Goal: Task Accomplishment & Management: Complete application form

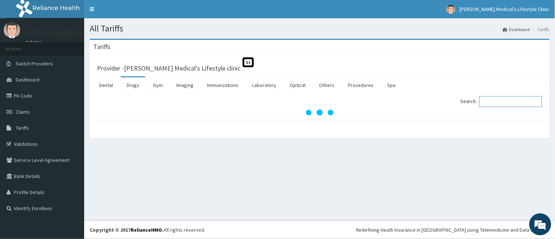
click at [503, 105] on input "Search:" at bounding box center [510, 101] width 63 height 11
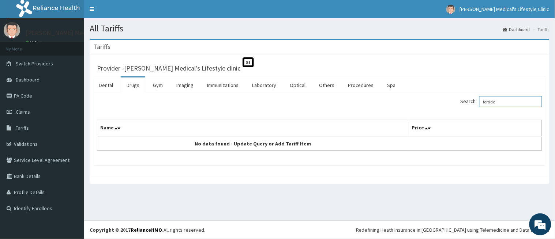
type input "fortide"
click at [32, 97] on link "PA Code" at bounding box center [42, 96] width 84 height 16
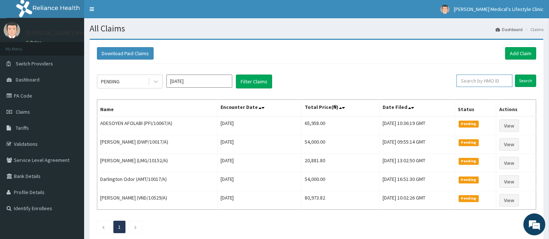
click at [481, 79] on input "text" at bounding box center [484, 81] width 56 height 12
paste input "LGL/10114/A"
type input "LGL/10114/A"
click at [524, 81] on input "Search" at bounding box center [525, 81] width 21 height 12
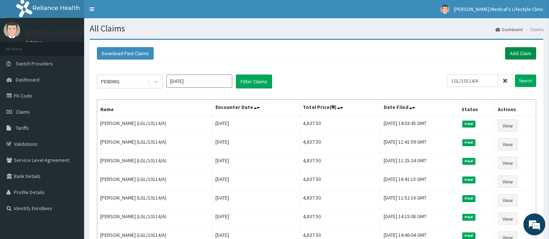
click at [521, 52] on link "Add Claim" at bounding box center [520, 53] width 31 height 12
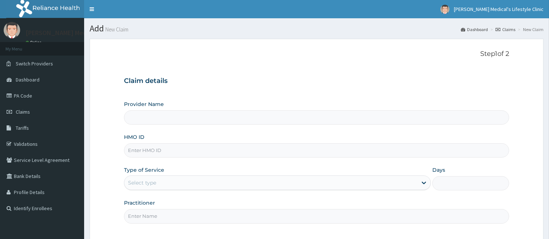
drag, startPoint x: 0, startPoint y: 0, endPoint x: 178, endPoint y: 148, distance: 231.8
click at [178, 148] on input "HMO ID" at bounding box center [316, 150] width 385 height 14
type input "[PERSON_NAME] Medical's Lifestyle clinic"
paste input "LGL/10114/A"
type input "LGL/10114/A"
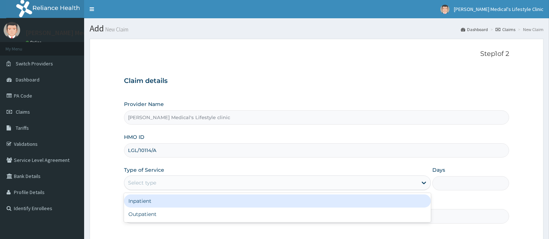
click at [162, 181] on div "Select type" at bounding box center [270, 183] width 293 height 12
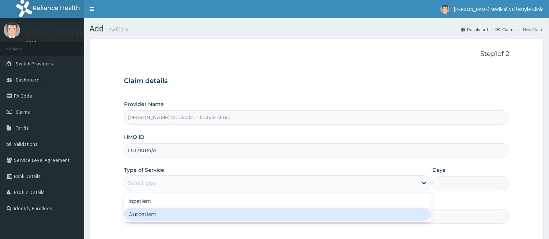
click at [149, 219] on div "Outpatient" at bounding box center [277, 214] width 307 height 13
type input "1"
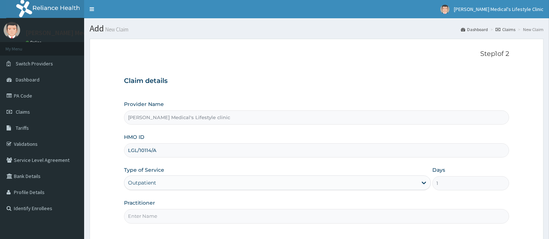
click at [149, 219] on input "Practitioner" at bounding box center [316, 216] width 385 height 14
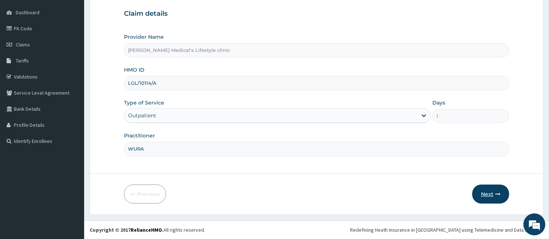
type input "WURA"
click at [494, 196] on button "Next" at bounding box center [490, 194] width 37 height 19
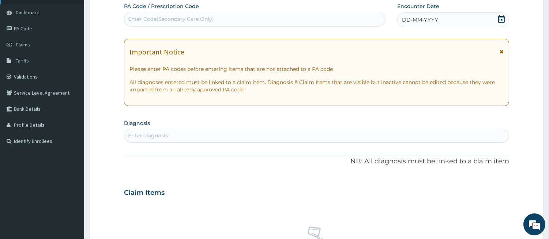
scroll to position [0, 0]
click at [173, 19] on div "Enter Code(Secondary Care Only)" at bounding box center [171, 18] width 86 height 7
paste input "PA/7C53CC"
type input "PA/7C53CC"
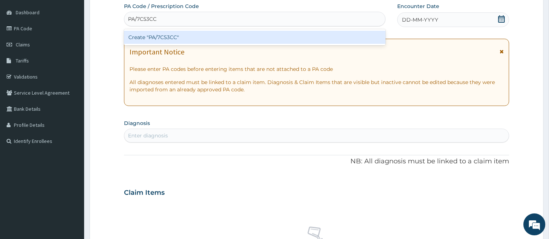
click at [172, 42] on div "Create "PA/7C53CC"" at bounding box center [254, 37] width 261 height 13
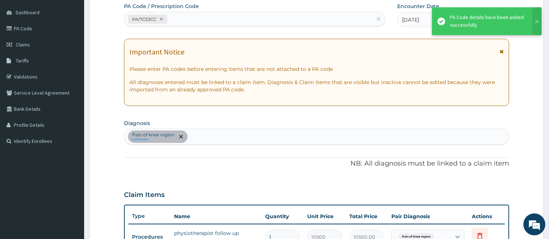
scroll to position [209, 0]
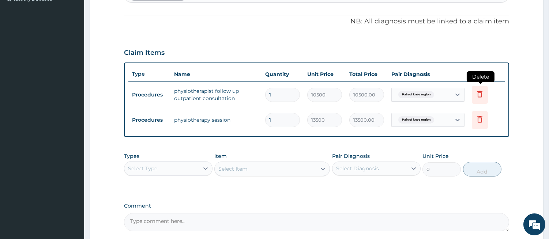
click at [483, 93] on icon at bounding box center [479, 94] width 9 height 9
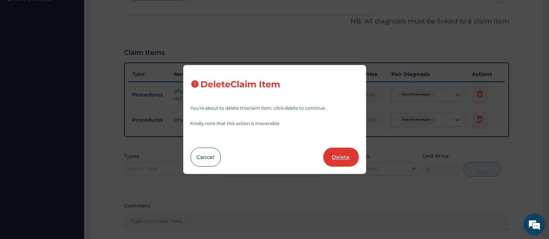
click at [337, 156] on button "Delete" at bounding box center [340, 157] width 35 height 19
type input "13500"
type input "13500.00"
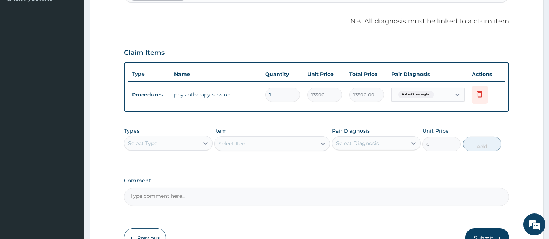
click at [155, 145] on div "Select Type" at bounding box center [142, 143] width 29 height 7
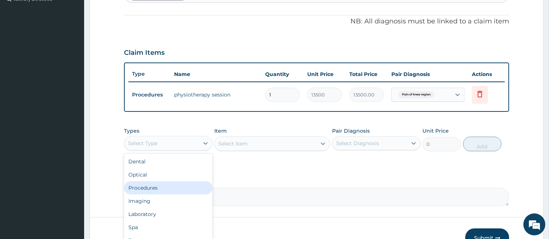
click at [158, 185] on div "Procedures" at bounding box center [168, 187] width 88 height 13
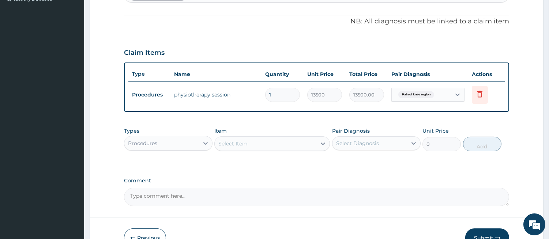
click at [261, 147] on div "Select Item" at bounding box center [266, 144] width 102 height 12
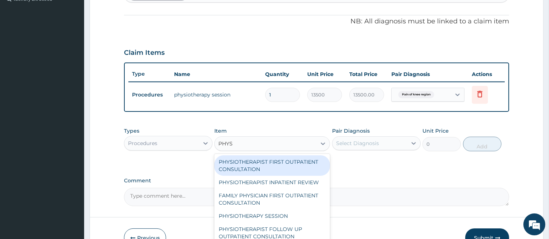
type input "PHYSI"
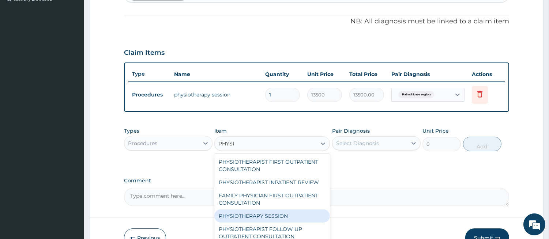
click at [269, 215] on div "PHYSIOTHERAPY SESSION" at bounding box center [272, 215] width 116 height 13
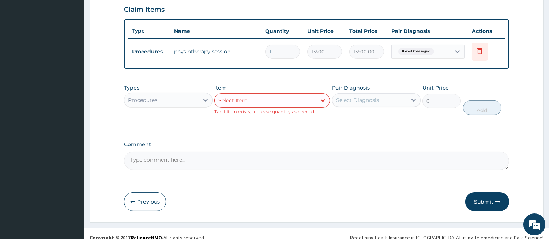
scroll to position [260, 0]
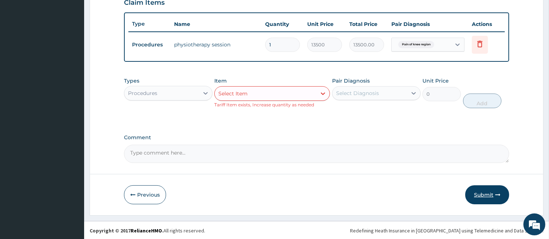
click at [484, 193] on button "Submit" at bounding box center [487, 194] width 44 height 19
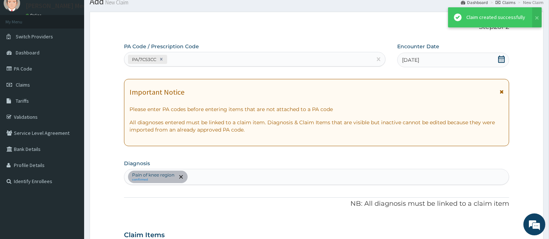
scroll to position [253, 0]
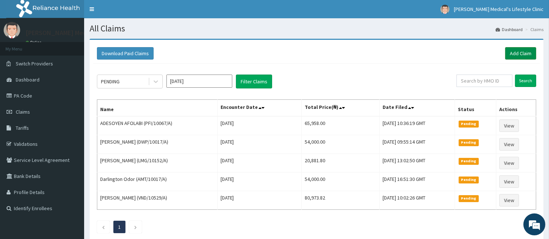
click at [514, 49] on link "Add Claim" at bounding box center [520, 53] width 31 height 12
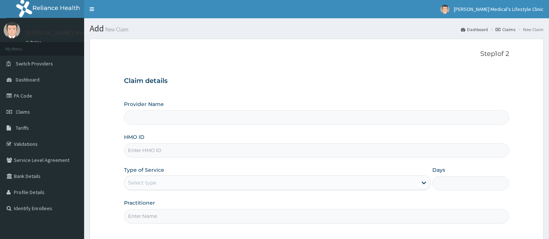
click at [202, 151] on input "HMO ID" at bounding box center [316, 150] width 385 height 14
type input "Grover Medical's Lifestyle clinic"
paste input "FWS/10003/A"
type input "FWS/10003/A"
click at [183, 184] on div "Select type" at bounding box center [270, 183] width 293 height 12
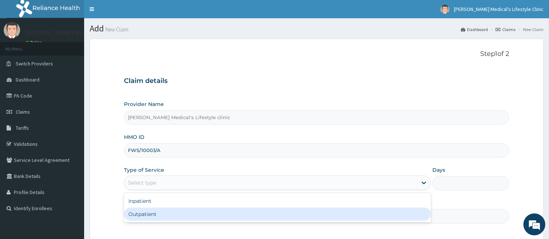
click at [166, 214] on div "Outpatient" at bounding box center [277, 214] width 307 height 13
type input "1"
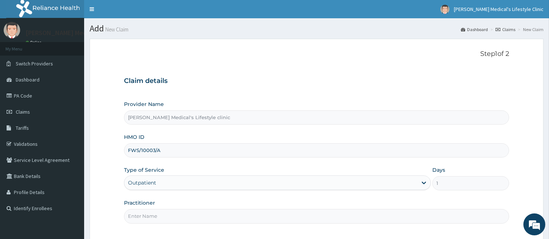
click at [166, 214] on input "Practitioner" at bounding box center [316, 216] width 385 height 14
type input "DR kolawole"
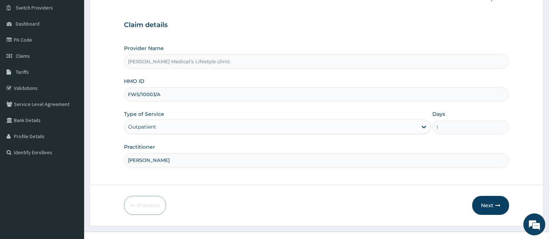
scroll to position [67, 0]
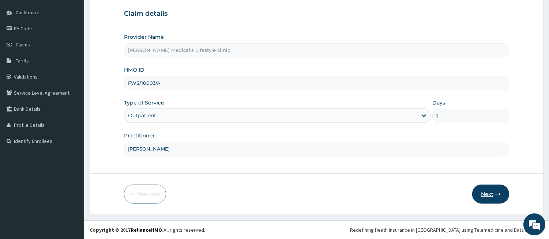
click at [490, 197] on button "Next" at bounding box center [490, 194] width 37 height 19
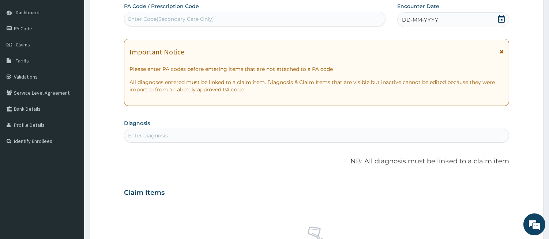
click at [175, 137] on div "Enter diagnosis" at bounding box center [316, 136] width 384 height 12
type input "SEP"
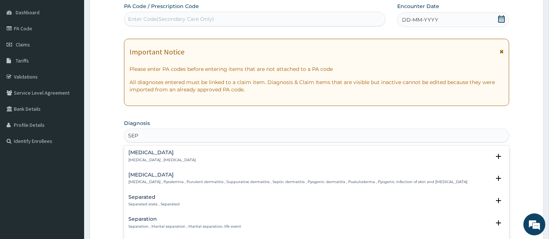
click at [147, 155] on h4 "[MEDICAL_DATA]" at bounding box center [161, 152] width 67 height 5
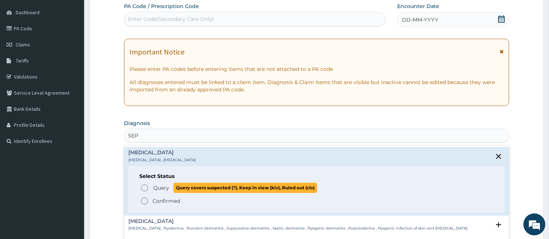
click at [154, 190] on span "Query" at bounding box center [161, 187] width 16 height 7
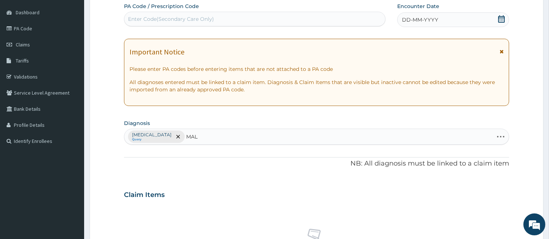
type input "MALA"
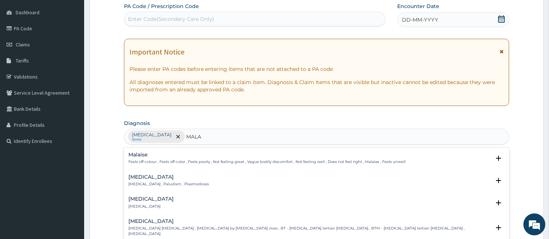
click at [150, 180] on div "Malaria Malaria , Paludism , Plasmodiosis" at bounding box center [168, 180] width 80 height 13
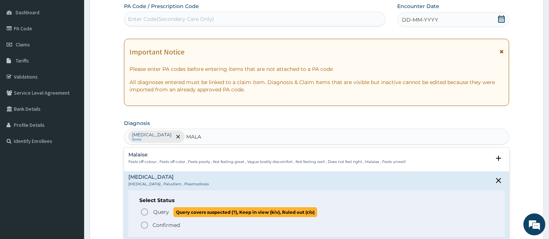
click at [147, 208] on icon "status option query" at bounding box center [144, 212] width 9 height 9
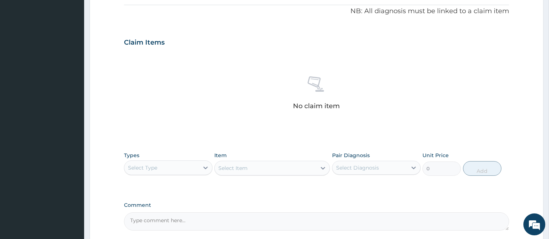
scroll to position [271, 0]
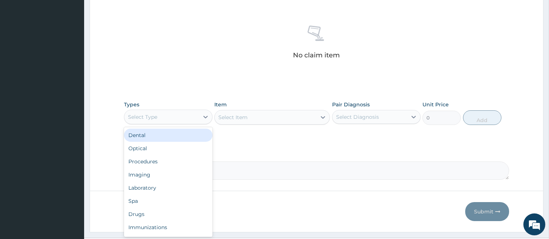
click at [165, 113] on div "Select Type" at bounding box center [161, 117] width 75 height 12
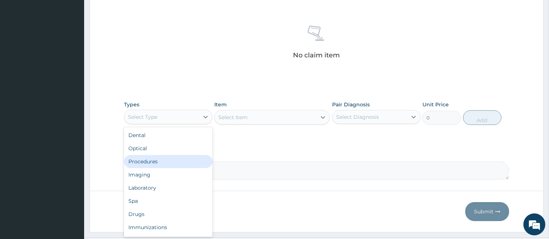
click at [158, 166] on div "Procedures" at bounding box center [168, 161] width 88 height 13
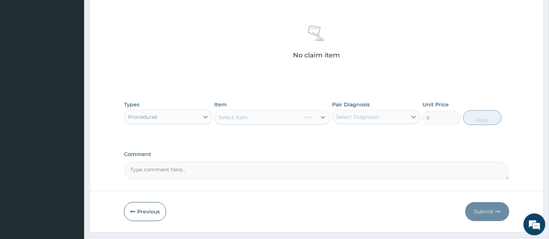
click at [306, 118] on div "Select Item" at bounding box center [272, 117] width 116 height 15
click at [306, 118] on div "Select Item" at bounding box center [266, 117] width 102 height 12
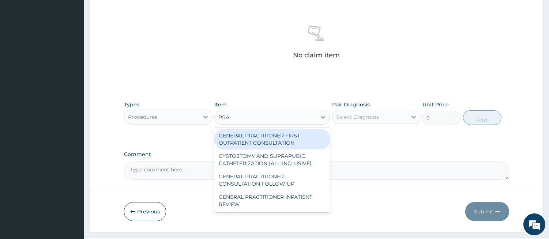
type input "PRAC"
click at [276, 143] on div "GENERAL PRACTITIONER FIRST OUTPATIENT CONSULTATION" at bounding box center [272, 139] width 116 height 20
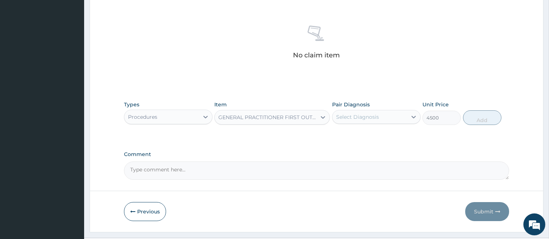
type input "4500"
click at [343, 120] on div "Select Diagnosis" at bounding box center [357, 116] width 43 height 7
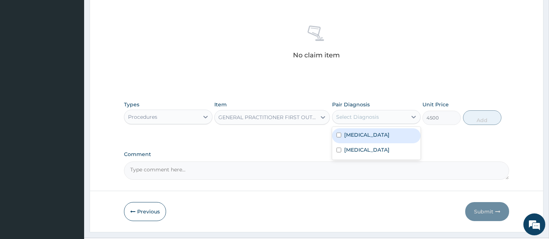
click at [342, 132] on div "Sepsis" at bounding box center [376, 135] width 88 height 15
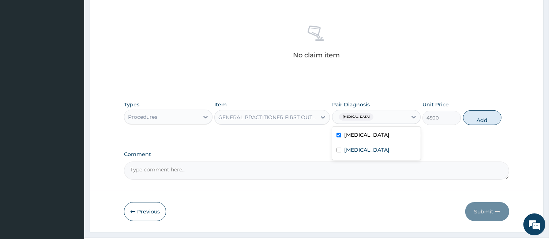
checkbox input "true"
click at [346, 149] on label "Malaria" at bounding box center [366, 149] width 45 height 7
checkbox input "true"
click at [499, 115] on button "Add" at bounding box center [482, 117] width 38 height 15
type input "0"
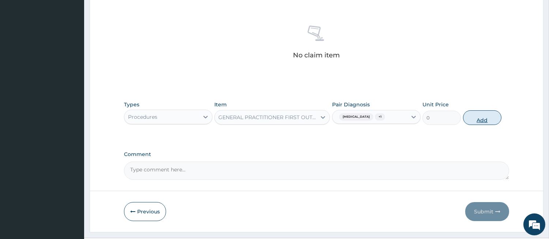
scroll to position [253, 0]
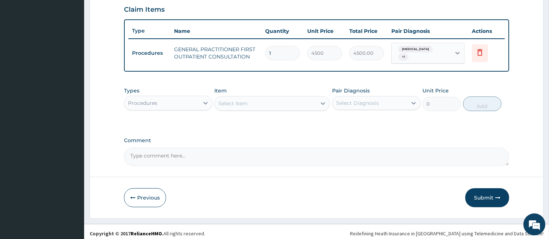
click at [174, 97] on div "Procedures" at bounding box center [161, 103] width 75 height 12
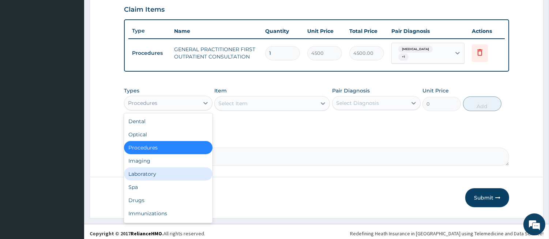
click at [162, 169] on div "Laboratory" at bounding box center [168, 173] width 88 height 13
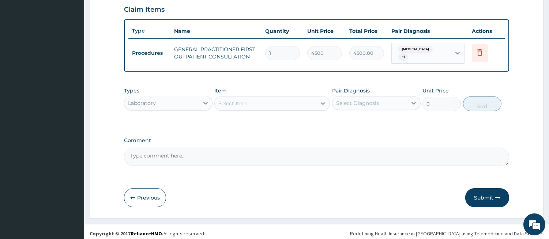
click at [313, 98] on div "Select Item" at bounding box center [266, 104] width 102 height 12
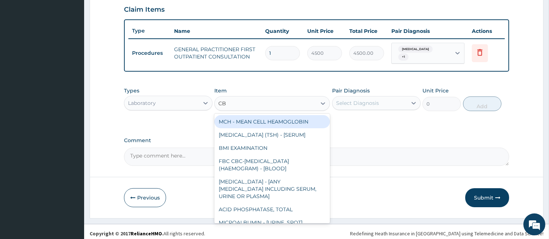
type input "CBC"
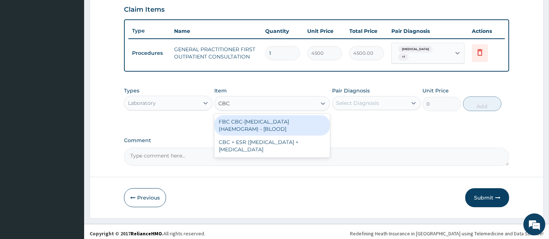
click at [281, 122] on div "FBC CBC-COMPLETE BLOOD COUNT (HAEMOGRAM) - [BLOOD]" at bounding box center [272, 125] width 116 height 20
type input "6000"
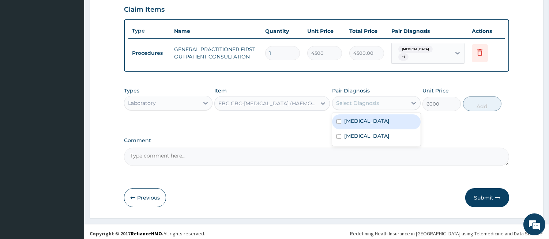
click at [361, 101] on div "Select Diagnosis" at bounding box center [357, 102] width 43 height 7
click at [346, 117] on label "Sepsis" at bounding box center [366, 120] width 45 height 7
checkbox input "true"
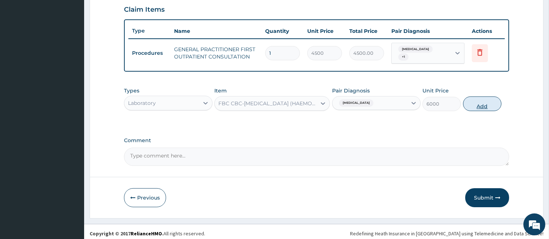
click at [472, 99] on button "Add" at bounding box center [482, 104] width 38 height 15
type input "0"
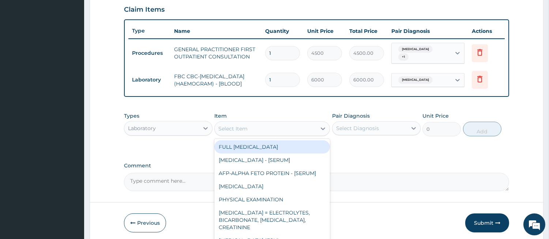
click at [303, 126] on div "Select Item" at bounding box center [266, 129] width 102 height 12
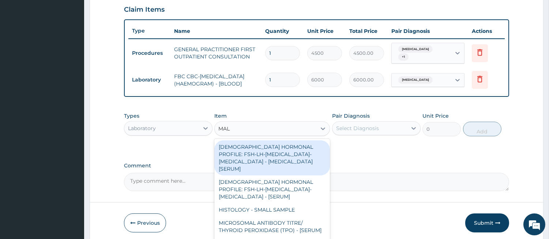
type input "MALA"
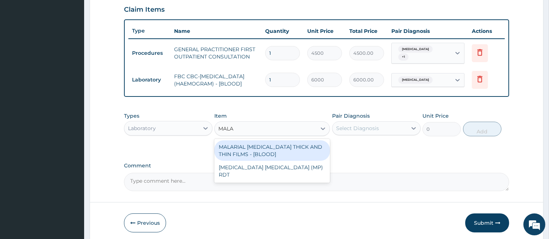
click at [290, 147] on div "MALARIAL PARASITE THICK AND THIN FILMS - [BLOOD]" at bounding box center [272, 150] width 116 height 20
type input "2625"
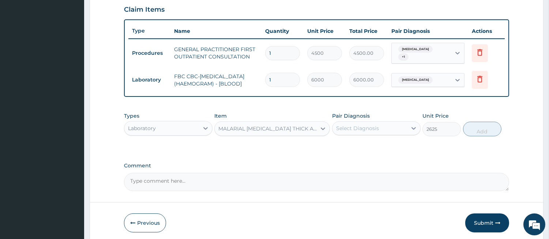
click at [361, 123] on div "Select Diagnosis" at bounding box center [369, 128] width 75 height 12
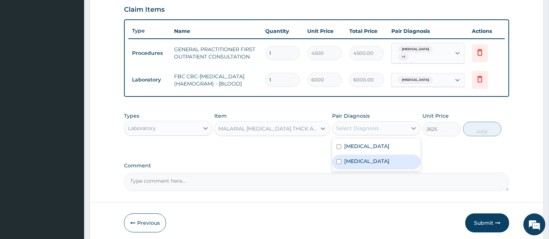
click at [345, 164] on label "Malaria" at bounding box center [366, 161] width 45 height 7
checkbox input "true"
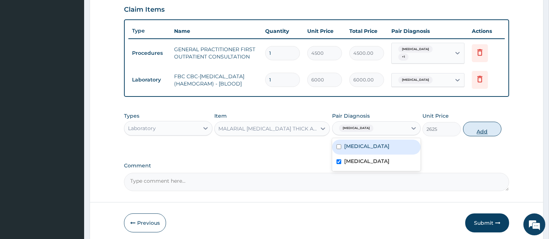
click at [469, 133] on button "Add" at bounding box center [482, 129] width 38 height 15
type input "0"
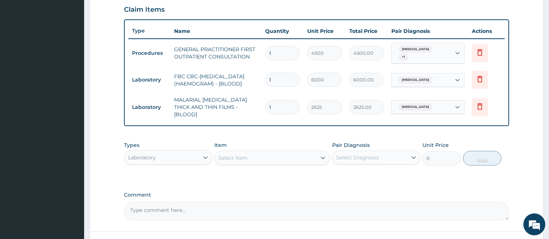
drag, startPoint x: 178, startPoint y: 155, endPoint x: 154, endPoint y: 153, distance: 23.9
click at [154, 154] on div "Laboratory" at bounding box center [142, 157] width 28 height 7
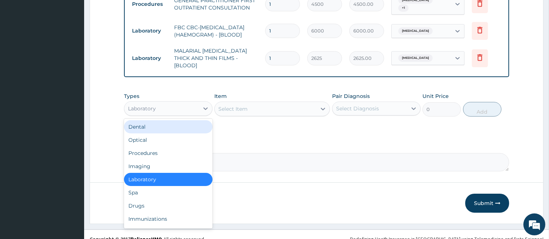
scroll to position [307, 0]
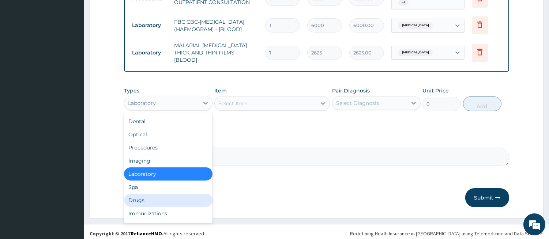
click at [187, 196] on div "Drugs" at bounding box center [168, 200] width 88 height 13
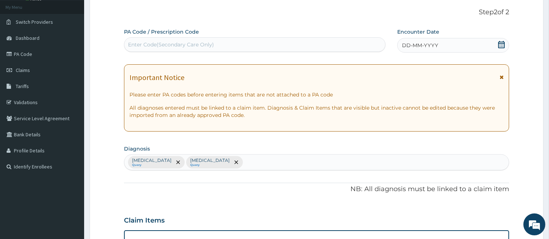
scroll to position [36, 0]
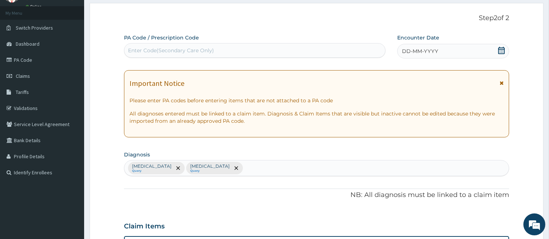
click at [243, 158] on section "Diagnosis Sepsis Query Malaria Query" at bounding box center [316, 162] width 385 height 27
click at [233, 166] on div "Sepsis Query Malaria Query" at bounding box center [316, 167] width 384 height 15
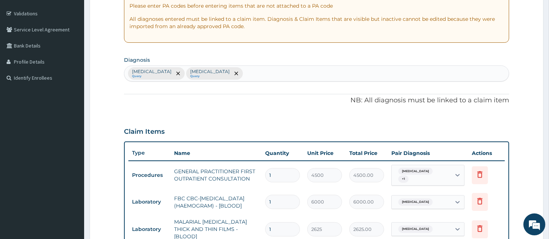
scroll to position [172, 0]
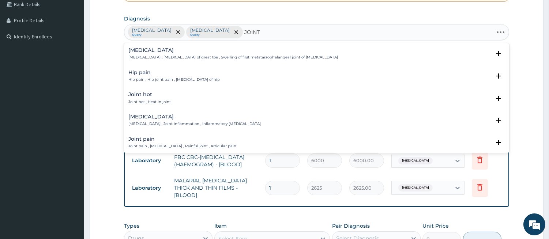
type input "JOINT P"
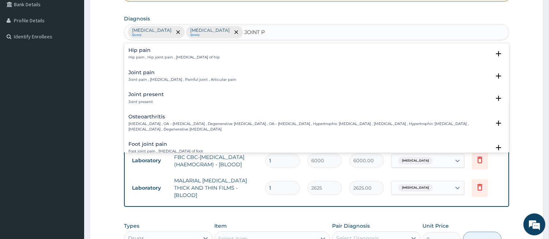
click at [136, 68] on div "Joint pain Joint pain , Arthralgia , Painful joint , Articular pain Select Stat…" at bounding box center [316, 78] width 385 height 22
click at [140, 77] on div "Joint pain Joint pain , Arthralgia , Painful joint , Articular pain" at bounding box center [182, 76] width 108 height 13
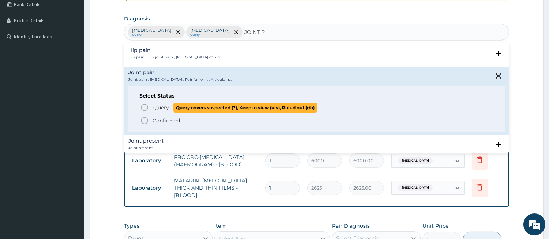
click at [145, 110] on circle "status option query" at bounding box center [144, 107] width 7 height 7
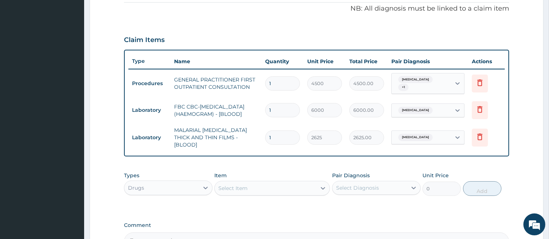
scroll to position [307, 0]
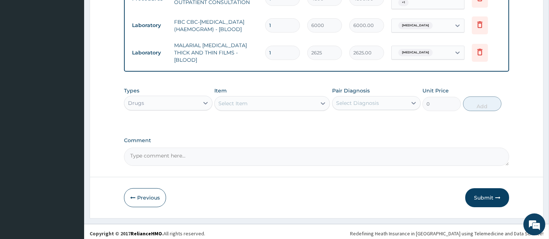
click at [284, 98] on div "Select Item" at bounding box center [266, 104] width 102 height 12
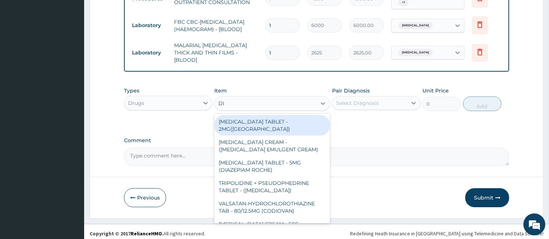
type input "DIC"
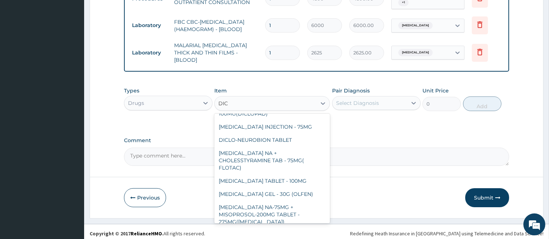
scroll to position [68, 0]
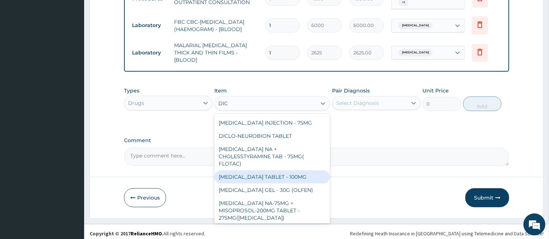
click at [273, 174] on div "[MEDICAL_DATA] TABLET - 100MG" at bounding box center [272, 176] width 116 height 13
type input "128"
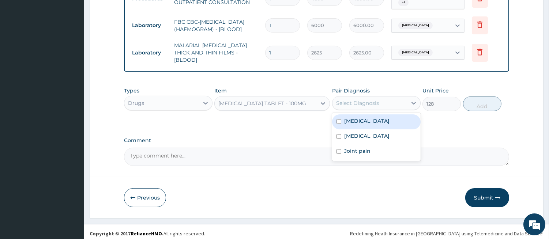
click at [363, 97] on div "Select Diagnosis" at bounding box center [369, 103] width 75 height 12
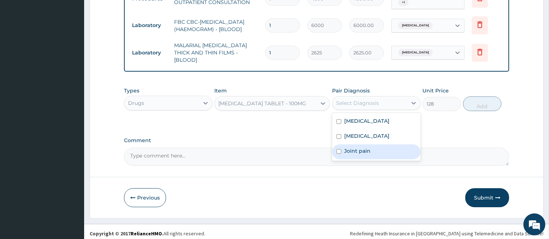
click at [351, 147] on label "Joint pain" at bounding box center [357, 150] width 26 height 7
checkbox input "true"
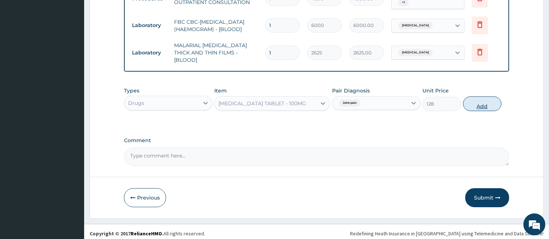
click at [484, 102] on button "Add" at bounding box center [482, 104] width 38 height 15
type input "0"
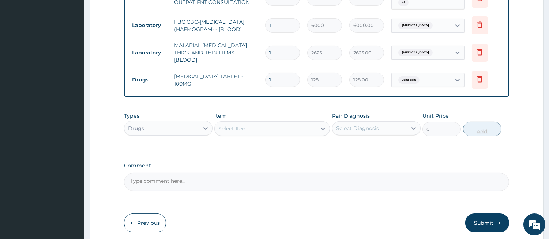
type input "10"
type input "1280.00"
type input "10"
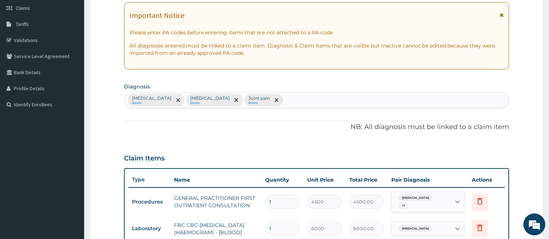
click at [261, 96] on div "Sepsis Query Malaria Query Joint pain Query" at bounding box center [316, 99] width 384 height 15
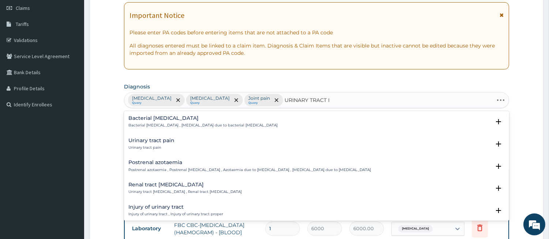
type input "URINARY TRACT IN"
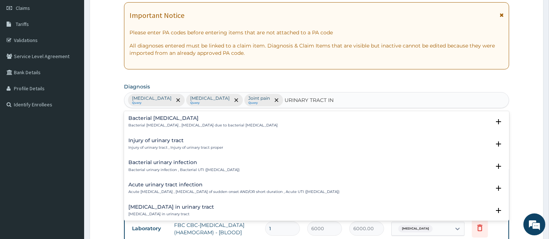
click at [192, 164] on h4 "Bacterial urinary infection" at bounding box center [183, 162] width 111 height 5
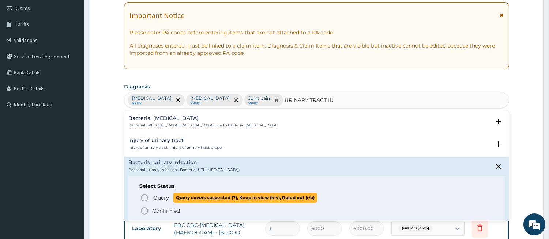
click at [143, 196] on icon "status option query" at bounding box center [144, 197] width 9 height 9
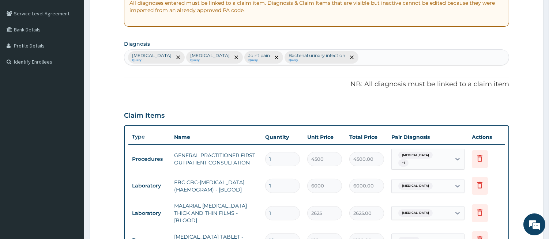
scroll to position [307, 0]
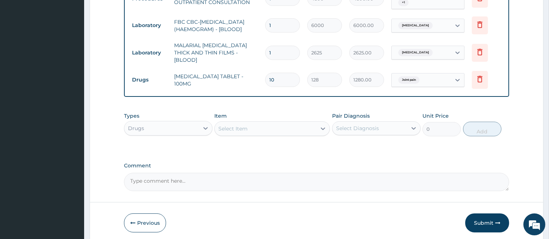
click at [289, 123] on div "Select Item" at bounding box center [266, 129] width 102 height 12
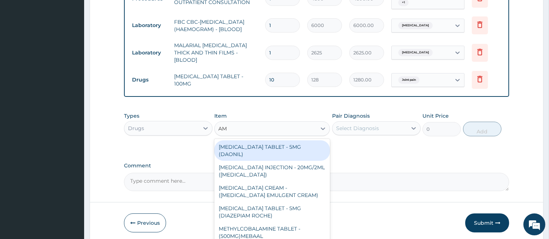
type input "AMO"
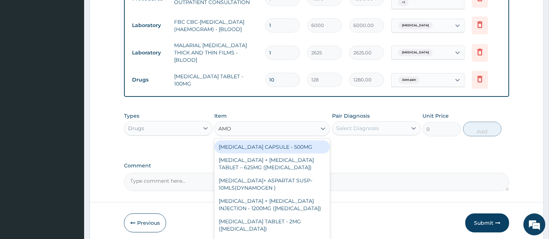
click at [285, 140] on div "[MEDICAL_DATA] CAPSULE - 500MG" at bounding box center [272, 146] width 116 height 13
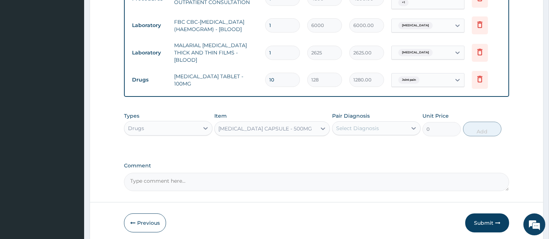
type input "128"
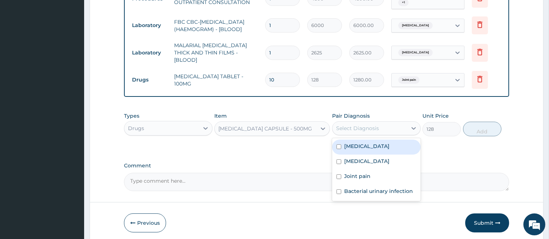
click at [345, 125] on div "Select Diagnosis" at bounding box center [357, 128] width 43 height 7
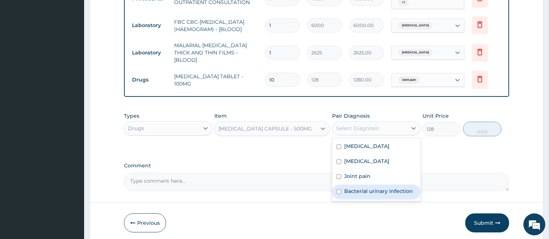
click at [354, 188] on label "Bacterial urinary infection" at bounding box center [378, 191] width 69 height 7
checkbox input "true"
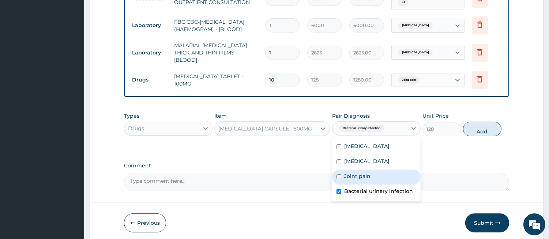
click at [484, 130] on button "Add" at bounding box center [482, 129] width 38 height 15
type input "0"
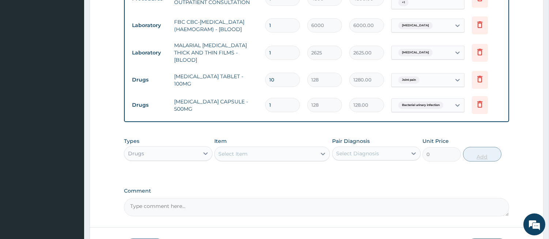
type input "15"
type input "1920.00"
type input "15"
click at [270, 148] on div "Select Item" at bounding box center [266, 154] width 102 height 12
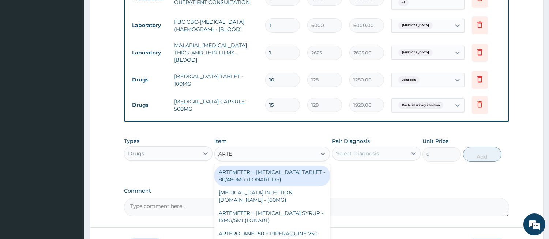
type input "ARTEM"
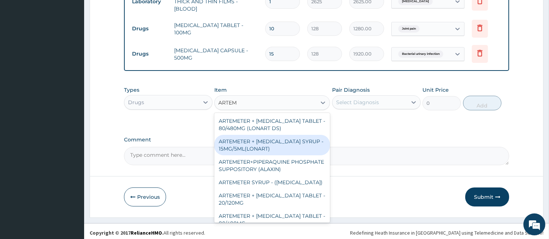
scroll to position [68, 0]
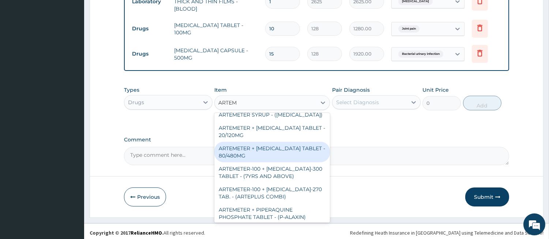
click at [265, 155] on div "ARTEMETER + [MEDICAL_DATA] TABLET - 80/480MG" at bounding box center [272, 152] width 116 height 20
type input "416"
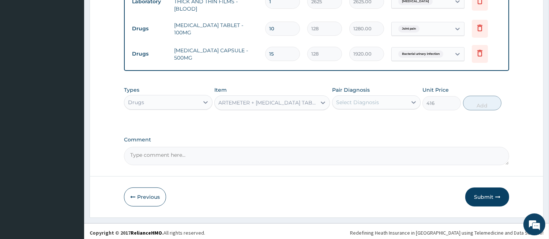
click at [356, 101] on div "Select Diagnosis" at bounding box center [357, 102] width 43 height 7
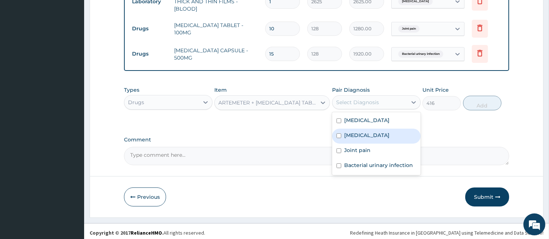
click at [349, 132] on label "Malaria" at bounding box center [366, 135] width 45 height 7
checkbox input "true"
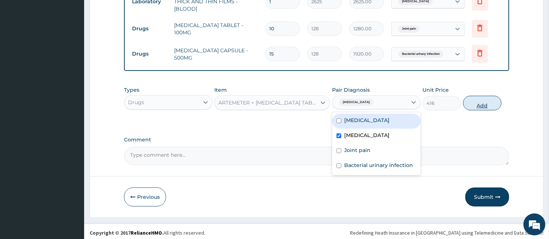
click at [473, 104] on button "Add" at bounding box center [482, 103] width 38 height 15
type input "0"
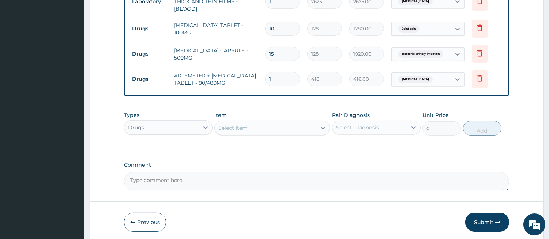
type input "0.00"
type input "6"
type input "2496.00"
type input "6"
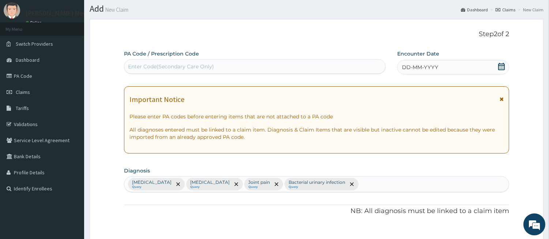
drag, startPoint x: 420, startPoint y: 69, endPoint x: 413, endPoint y: 69, distance: 6.3
click at [413, 69] on span "DD-MM-YYYY" at bounding box center [420, 67] width 36 height 7
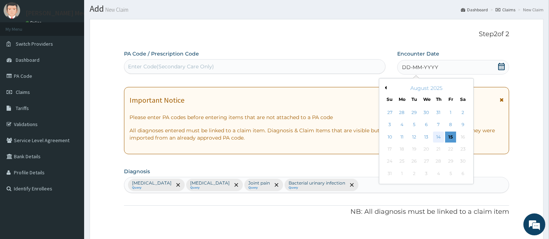
click at [439, 135] on div "14" at bounding box center [438, 137] width 11 height 11
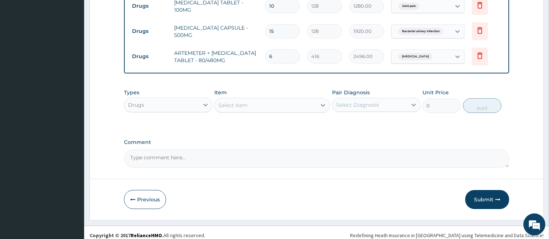
scroll to position [383, 0]
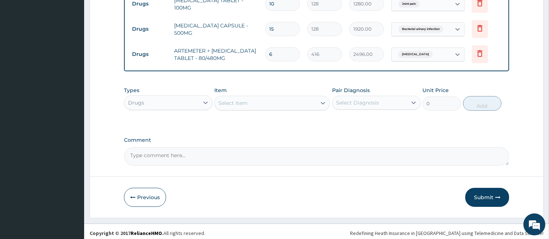
drag, startPoint x: 487, startPoint y: 198, endPoint x: 313, endPoint y: 160, distance: 177.4
click at [313, 160] on textarea "Comment" at bounding box center [316, 156] width 385 height 18
click at [472, 192] on button "Submit" at bounding box center [487, 197] width 44 height 19
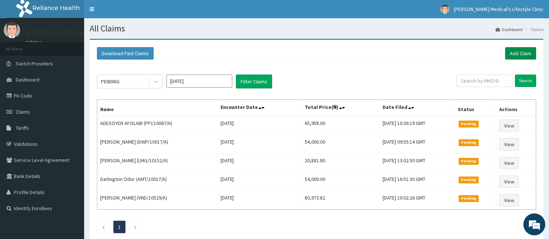
click at [507, 48] on link "Add Claim" at bounding box center [520, 53] width 31 height 12
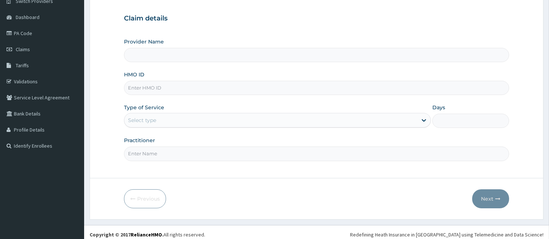
scroll to position [67, 0]
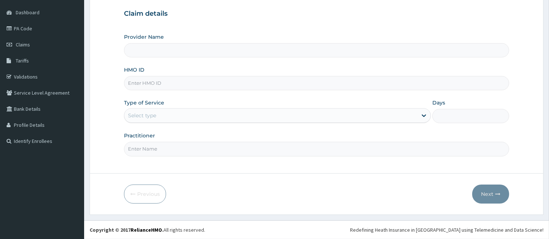
click at [232, 82] on input "HMO ID" at bounding box center [316, 83] width 385 height 14
type input "[PERSON_NAME] Medical's Lifestyle clinic"
paste input "JEE/10175/A"
type input "JEE/10175/A"
click at [201, 121] on div "Select type" at bounding box center [270, 116] width 293 height 12
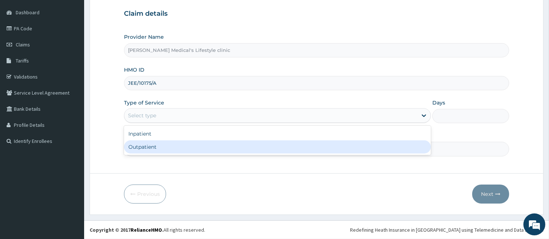
click at [181, 151] on div "Outpatient" at bounding box center [277, 146] width 307 height 13
type input "1"
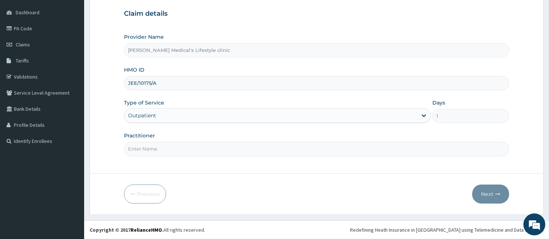
click at [181, 151] on input "Practitioner" at bounding box center [316, 149] width 385 height 14
type input "DR Jerry Itaman"
click at [485, 192] on button "Next" at bounding box center [490, 194] width 37 height 19
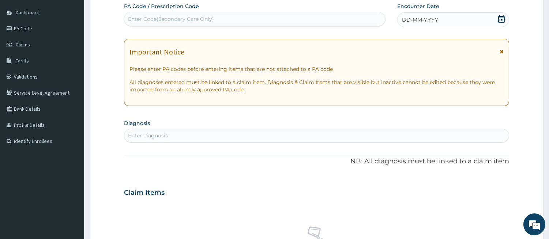
scroll to position [0, 0]
click at [173, 134] on div "Enter diagnosis" at bounding box center [316, 136] width 384 height 12
type input "SEP"
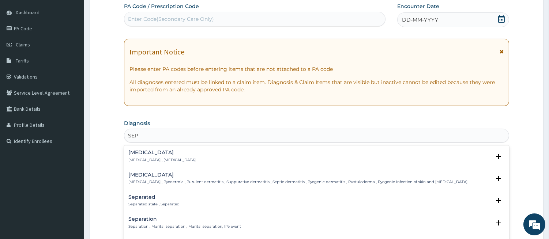
click at [147, 158] on p "Systemic infection , Sepsis" at bounding box center [161, 160] width 67 height 5
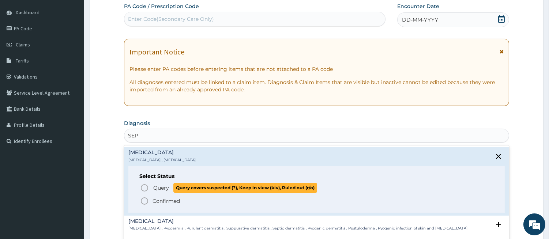
click at [145, 185] on icon "status option query" at bounding box center [144, 188] width 9 height 9
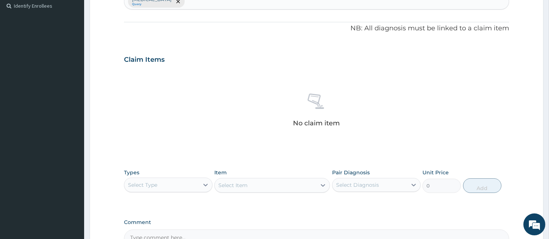
scroll to position [135, 0]
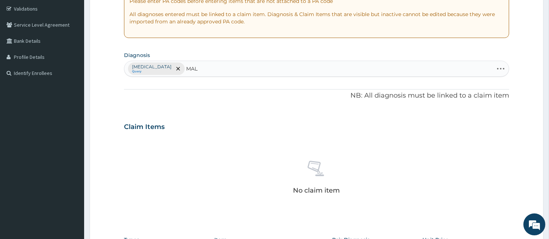
type input "MALA"
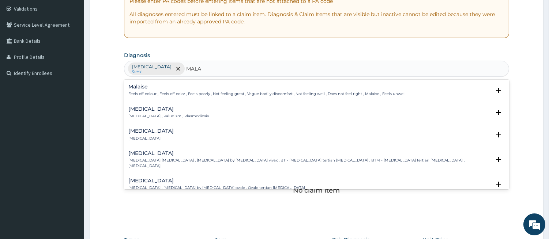
click at [151, 118] on p "Malaria , Paludism , Plasmodiosis" at bounding box center [168, 116] width 80 height 5
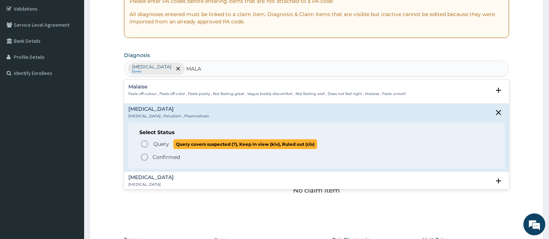
click at [148, 147] on icon "status option query" at bounding box center [144, 144] width 9 height 9
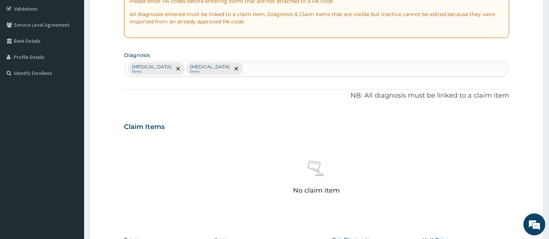
scroll to position [288, 0]
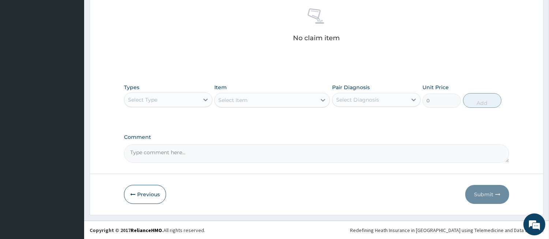
click at [188, 102] on div "Select Type" at bounding box center [161, 100] width 75 height 12
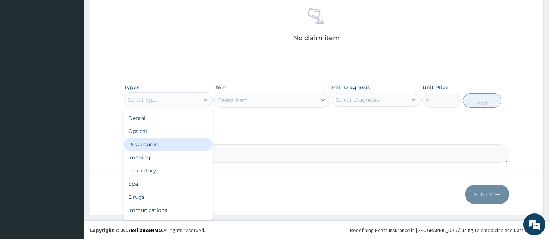
click at [162, 143] on div "Procedures" at bounding box center [168, 144] width 88 height 13
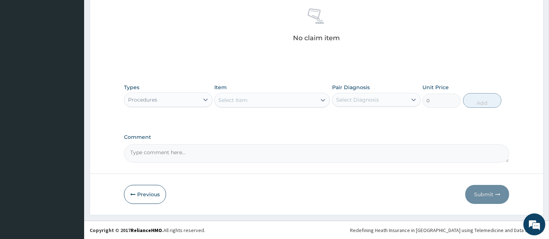
click at [300, 97] on div "Select Item" at bounding box center [266, 100] width 102 height 12
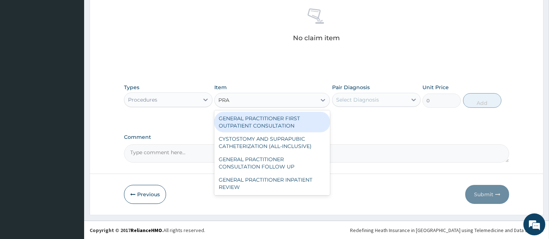
type input "PRAC"
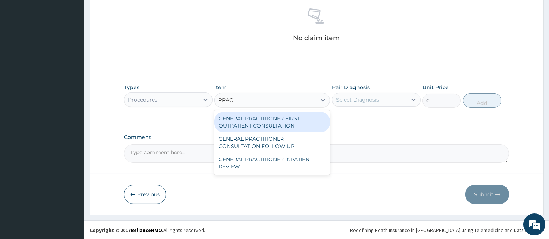
click at [291, 124] on div "GENERAL PRACTITIONER FIRST OUTPATIENT CONSULTATION" at bounding box center [272, 122] width 116 height 20
type input "4500"
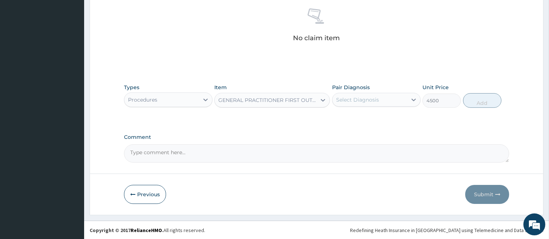
click at [350, 95] on div "Select Diagnosis" at bounding box center [369, 100] width 75 height 12
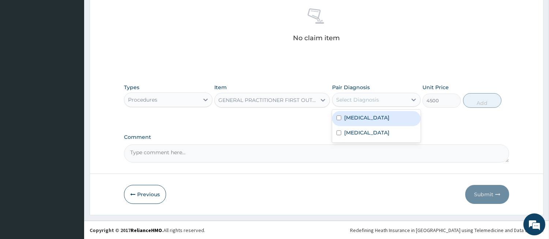
click at [351, 117] on label "Sepsis" at bounding box center [366, 117] width 45 height 7
checkbox input "true"
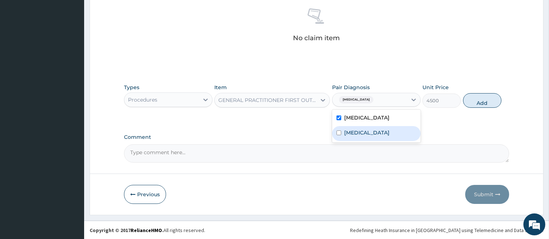
click at [350, 136] on label "Malaria" at bounding box center [366, 132] width 45 height 7
checkbox input "true"
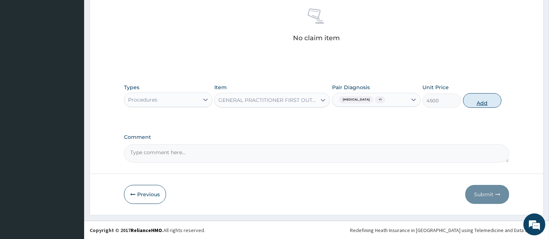
click at [473, 99] on button "Add" at bounding box center [482, 100] width 38 height 15
type input "0"
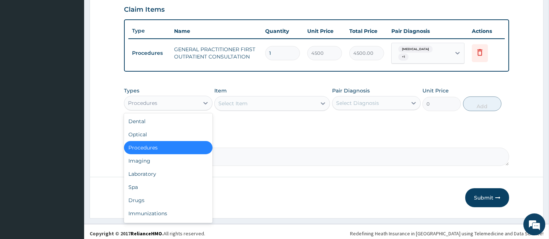
click at [193, 101] on div "Procedures" at bounding box center [161, 103] width 75 height 12
click at [174, 170] on div "Laboratory" at bounding box center [168, 173] width 88 height 13
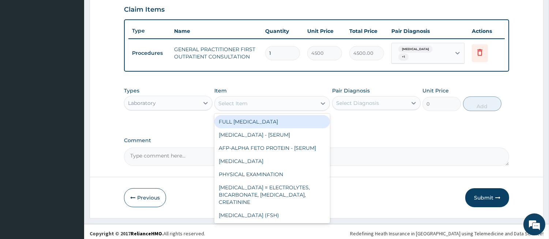
click at [306, 98] on div "Select Item" at bounding box center [266, 104] width 102 height 12
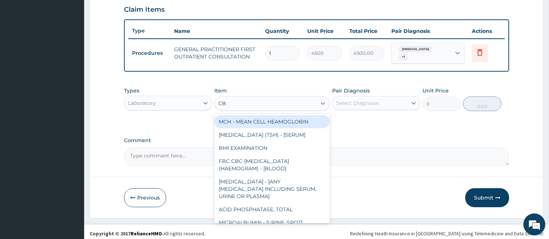
type input "CBC"
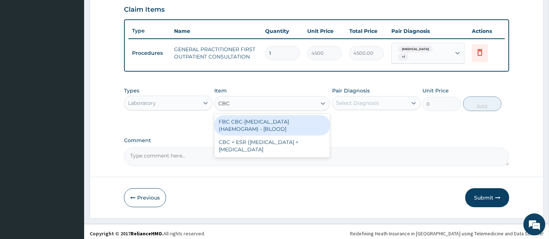
click at [284, 125] on div "FBC CBC-COMPLETE BLOOD COUNT (HAEMOGRAM) - [BLOOD]" at bounding box center [272, 125] width 116 height 20
type input "6000"
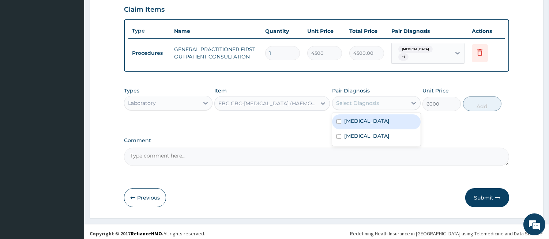
click at [367, 101] on div "Select Diagnosis" at bounding box center [357, 102] width 43 height 7
click at [357, 119] on label "Sepsis" at bounding box center [366, 120] width 45 height 7
checkbox input "true"
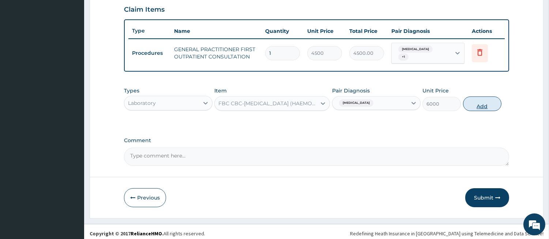
click at [468, 101] on button "Add" at bounding box center [482, 104] width 38 height 15
type input "0"
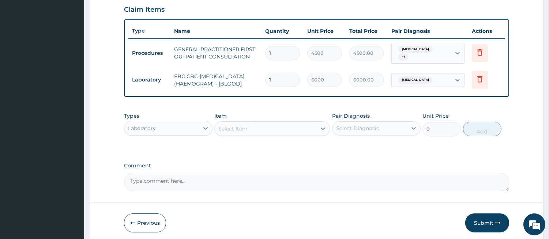
click at [299, 129] on div "Select Item" at bounding box center [266, 129] width 102 height 12
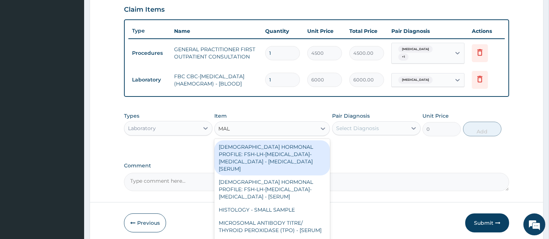
type input "MALA"
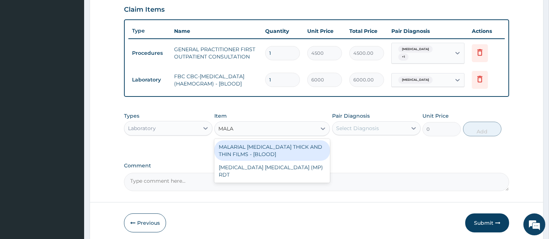
click at [292, 158] on div "MALARIAL PARASITE THICK AND THIN FILMS - [BLOOD]" at bounding box center [272, 150] width 116 height 20
type input "2625"
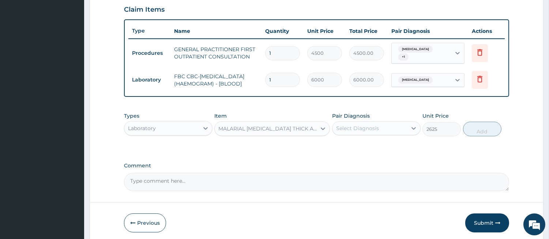
click at [372, 128] on div "Select Diagnosis" at bounding box center [357, 128] width 43 height 7
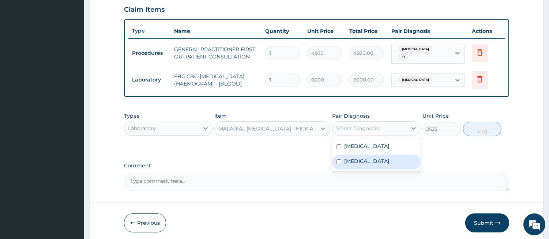
click at [357, 162] on label "Malaria" at bounding box center [366, 161] width 45 height 7
checkbox input "true"
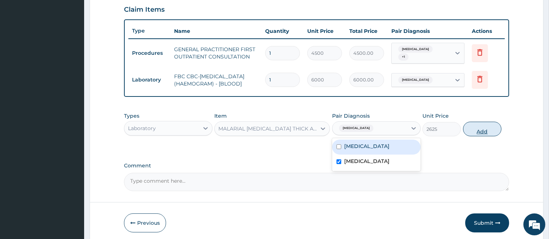
click at [488, 131] on button "Add" at bounding box center [482, 129] width 38 height 15
type input "0"
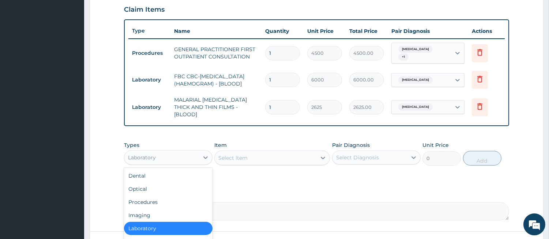
click at [191, 152] on div "Laboratory" at bounding box center [161, 158] width 75 height 12
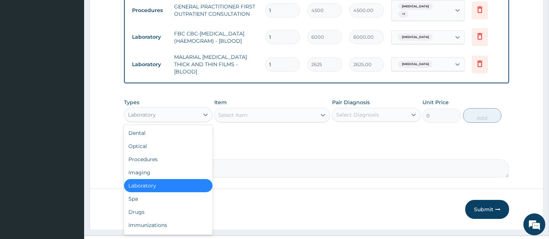
scroll to position [307, 0]
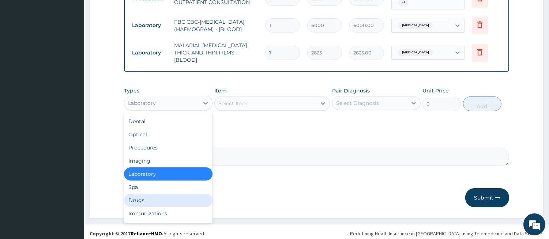
click at [189, 197] on div "Drugs" at bounding box center [168, 200] width 88 height 13
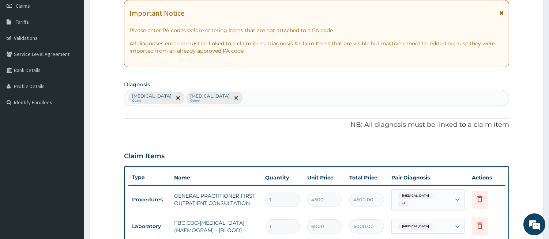
scroll to position [104, 0]
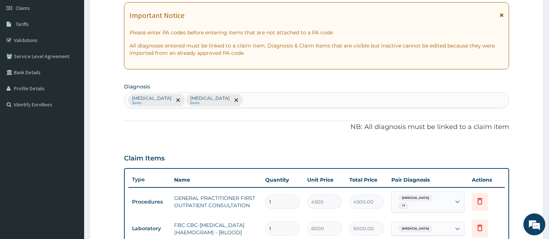
click at [231, 101] on div "Sepsis Query Malaria Query" at bounding box center [316, 99] width 384 height 15
type input "UPPER RES"
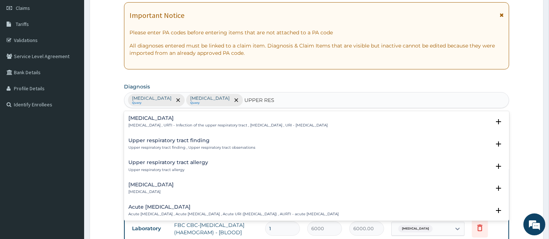
click at [211, 119] on h4 "Upper respiratory infection" at bounding box center [227, 118] width 199 height 5
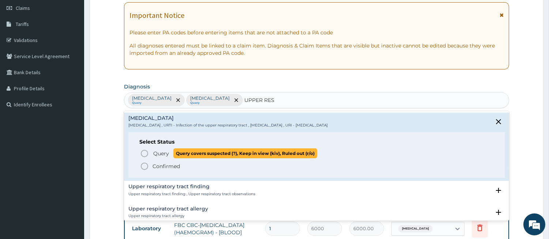
click at [148, 149] on icon "status option query" at bounding box center [144, 153] width 9 height 9
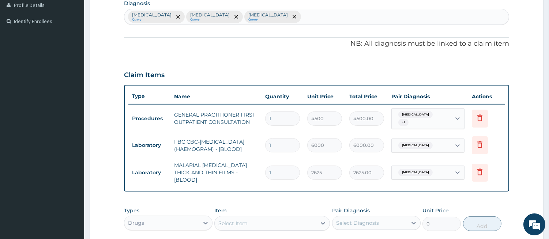
scroll to position [239, 0]
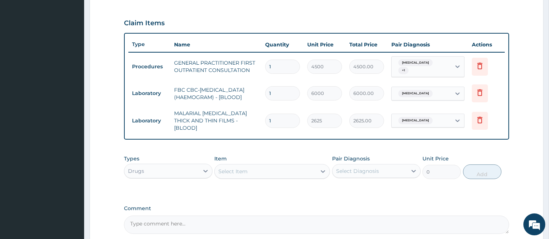
click at [295, 167] on div "Select Item" at bounding box center [266, 172] width 102 height 12
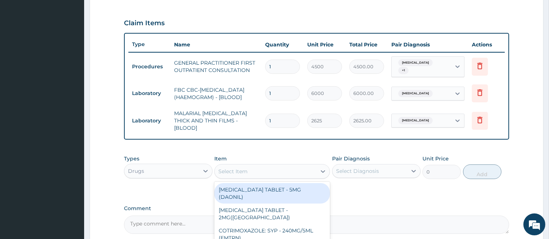
type input "O"
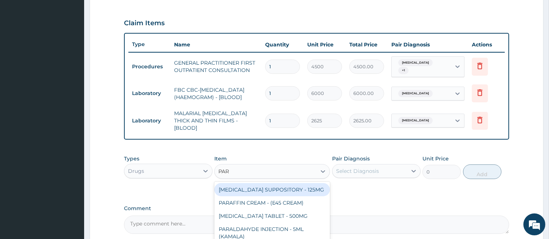
type input "PARA"
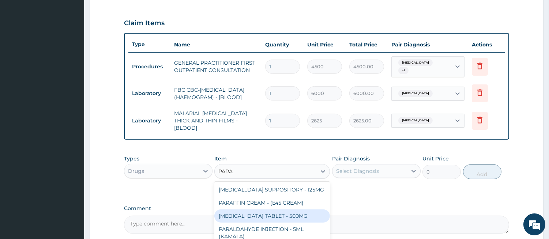
click at [289, 211] on div "PARACETAMOL TABLET - 500MG" at bounding box center [272, 215] width 116 height 13
type input "38.400000000000006"
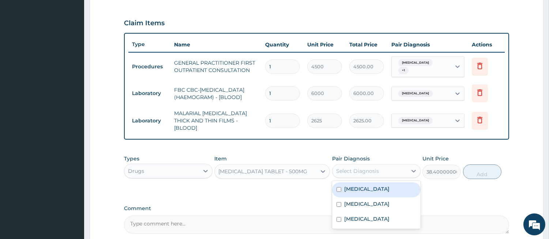
click at [360, 171] on div "Select Diagnosis" at bounding box center [369, 171] width 75 height 12
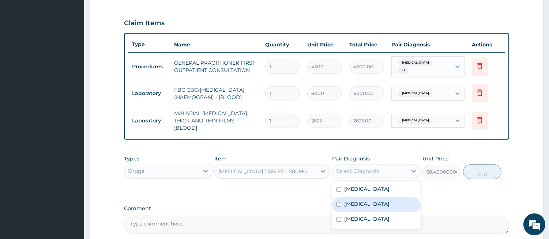
click at [349, 200] on label "Malaria" at bounding box center [366, 203] width 45 height 7
checkbox input "true"
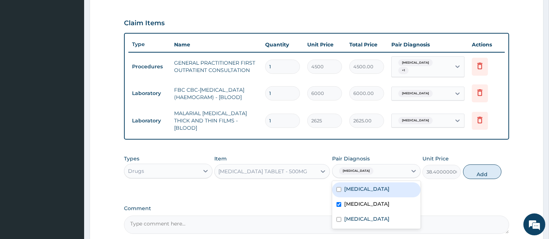
click at [345, 190] on div "Sepsis" at bounding box center [376, 189] width 88 height 15
checkbox input "true"
click at [478, 165] on button "Add" at bounding box center [482, 172] width 38 height 15
type input "0"
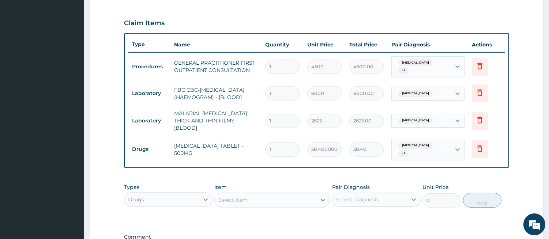
type input "18"
type input "691.20"
type input "18"
click at [266, 194] on div "Select Item" at bounding box center [266, 200] width 102 height 12
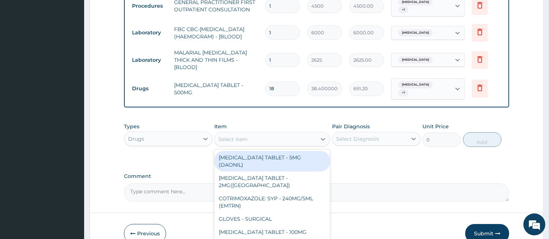
scroll to position [333, 0]
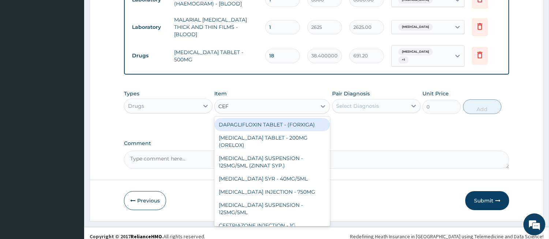
type input "CEFT"
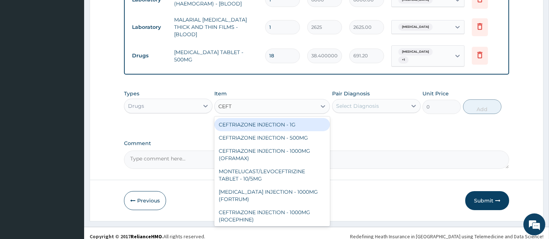
click at [293, 118] on div "CEFTRIAZONE INJECTION - 1G" at bounding box center [272, 124] width 116 height 13
type input "1888"
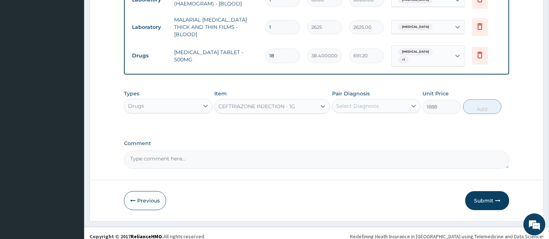
click at [345, 100] on div "Select Diagnosis" at bounding box center [369, 106] width 75 height 12
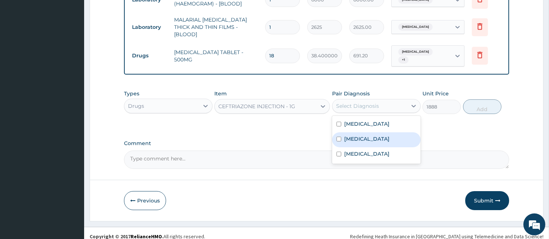
click at [349, 135] on label "Malaria" at bounding box center [366, 138] width 45 height 7
checkbox input "true"
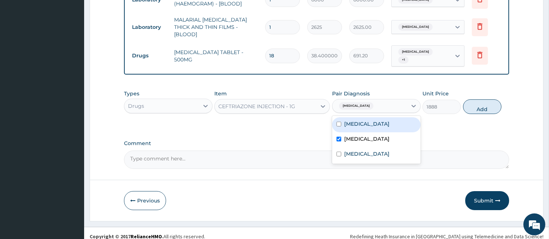
click at [347, 120] on label "Sepsis" at bounding box center [366, 123] width 45 height 7
checkbox input "true"
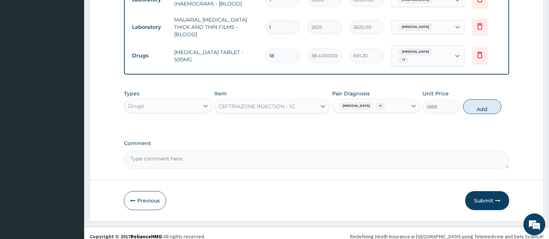
click at [476, 107] on button "Add" at bounding box center [482, 106] width 38 height 15
type input "0"
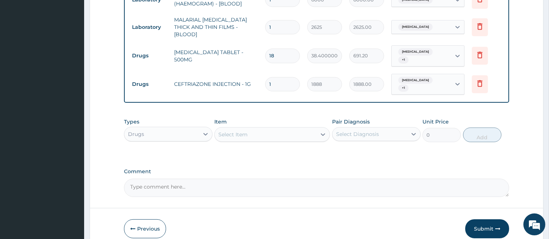
click at [257, 129] on div "Select Item" at bounding box center [266, 135] width 102 height 12
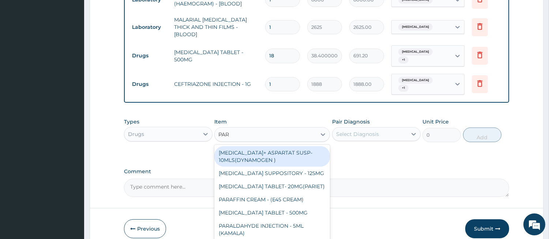
type input "PARA"
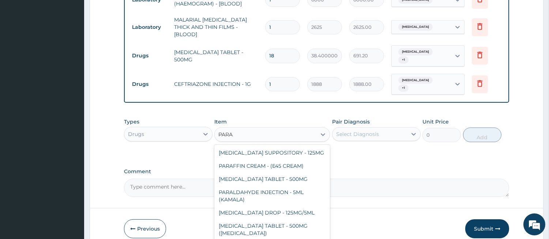
scroll to position [109, 0]
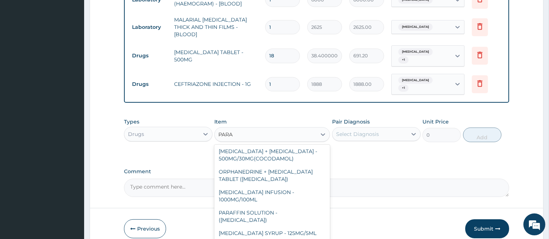
type input "640"
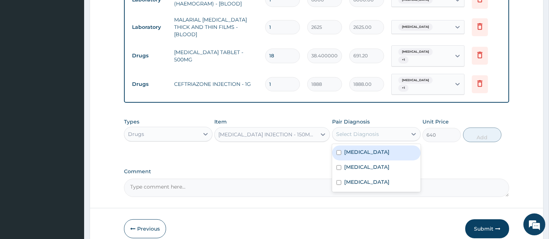
click at [366, 127] on div "Select Diagnosis" at bounding box center [376, 134] width 88 height 14
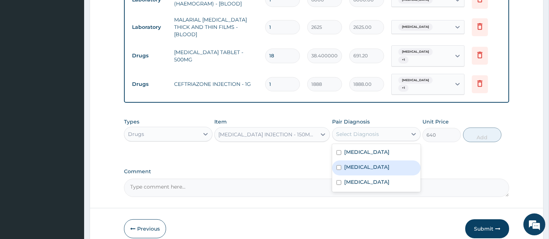
click at [348, 163] on label "Malaria" at bounding box center [366, 166] width 45 height 7
checkbox input "true"
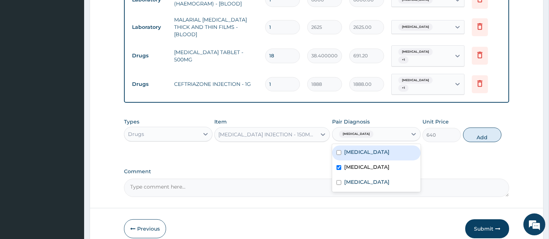
click at [348, 147] on div "Sepsis" at bounding box center [376, 152] width 88 height 15
checkbox input "true"
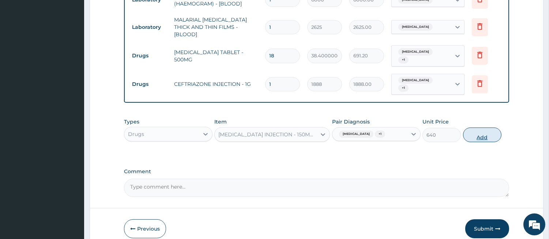
click at [466, 128] on button "Add" at bounding box center [482, 135] width 38 height 15
type input "0"
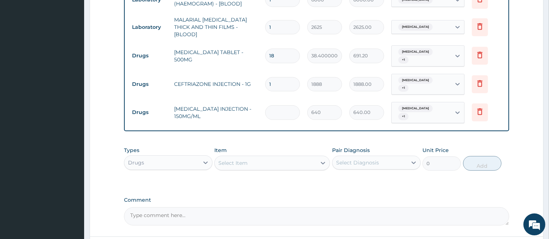
type input "0.00"
type input "2"
type input "1280.00"
type input "2"
click at [258, 157] on div "Select Item" at bounding box center [266, 163] width 102 height 12
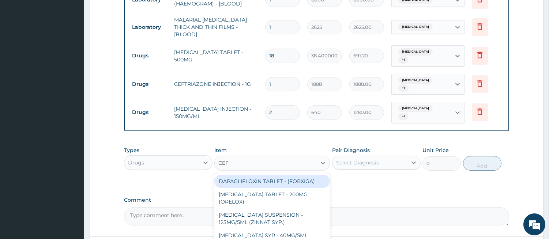
type input "CEFI"
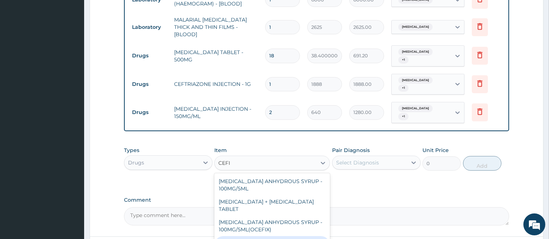
type input "256"
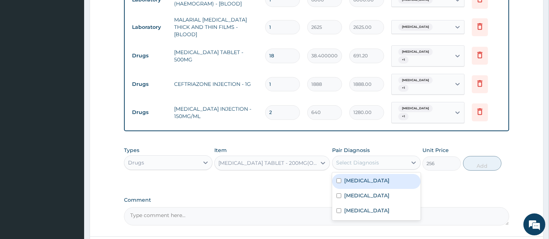
click at [368, 159] on div "Select Diagnosis" at bounding box center [357, 162] width 43 height 7
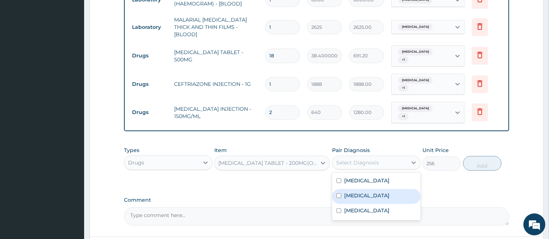
click at [344, 192] on label "Malaria" at bounding box center [366, 195] width 45 height 7
checkbox input "true"
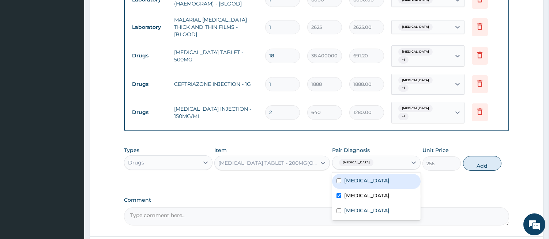
click at [342, 174] on div "Sepsis" at bounding box center [376, 181] width 88 height 15
checkbox input "true"
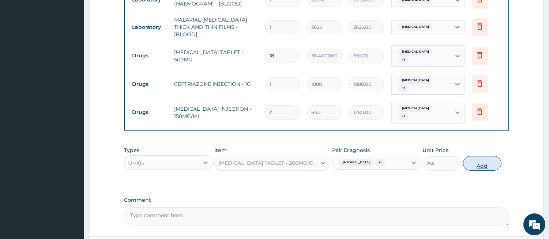
click at [481, 156] on button "Add" at bounding box center [482, 163] width 38 height 15
type input "0"
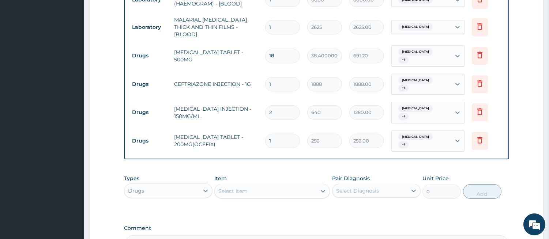
type input "0.00"
type input "2"
type input "512.00"
type input "20"
type input "5120.00"
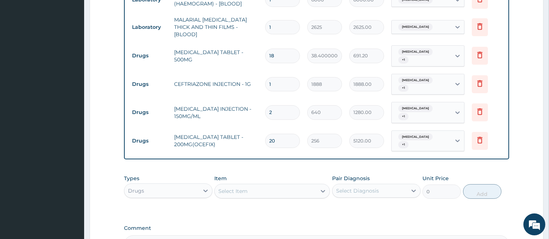
type input "20"
click at [270, 185] on div "Select Item" at bounding box center [266, 191] width 102 height 12
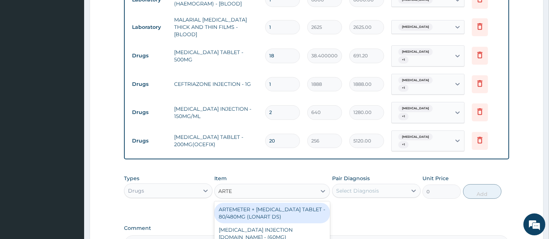
type input "ARTEM"
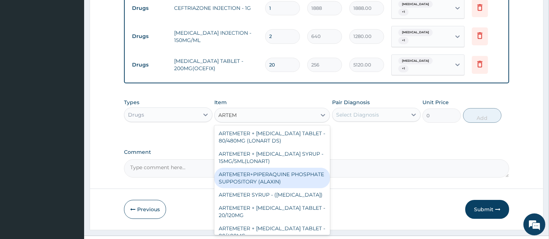
scroll to position [68, 0]
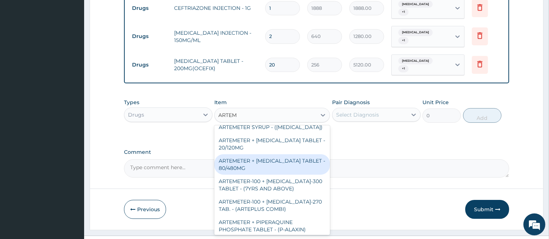
click div "ARTEMETER + LUMEFANTRINE TABLET - 80/480MG"
type input "416"
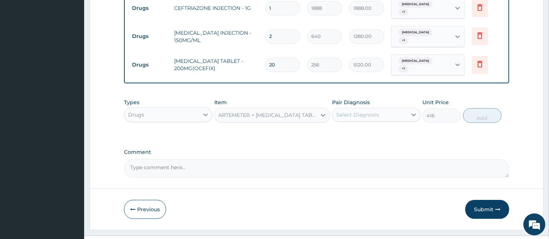
click div "Select Diagnosis"
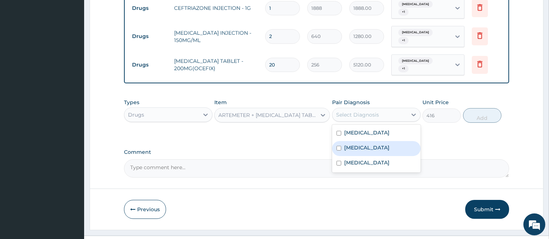
click label "Malaria"
checkbox input "true"
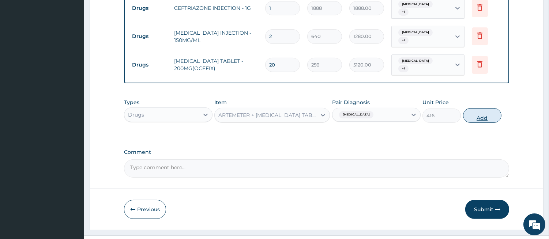
click button "Add"
type input "0"
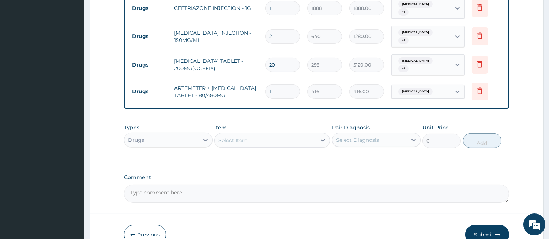
type input "0.00"
type input "6"
type input "2496.00"
type input "6"
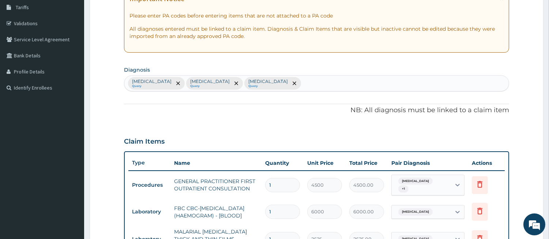
scroll to position [71, 0]
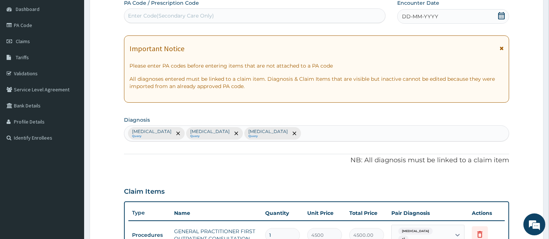
click span "DD-MM-YYYY"
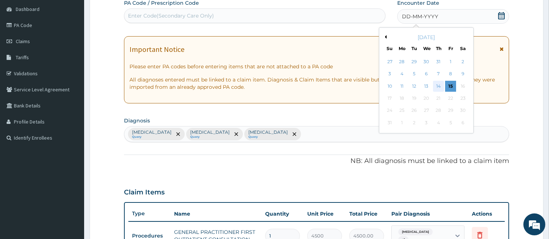
click div "14"
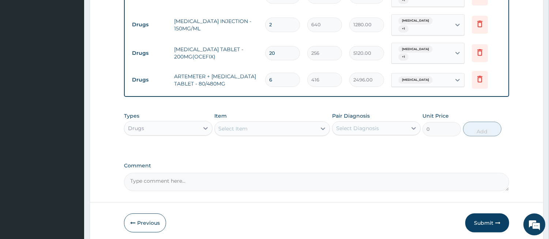
scroll to position [434, 0]
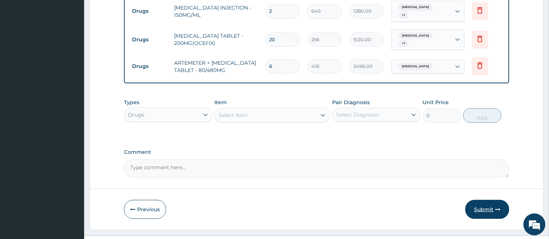
click button "Submit"
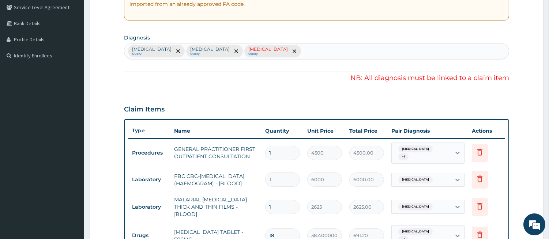
scroll to position [96, 0]
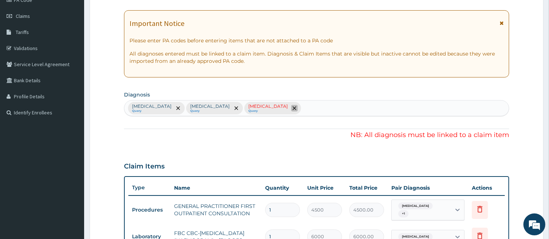
click span "remove selection option"
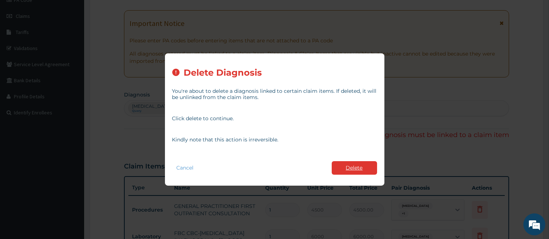
click button "Delete"
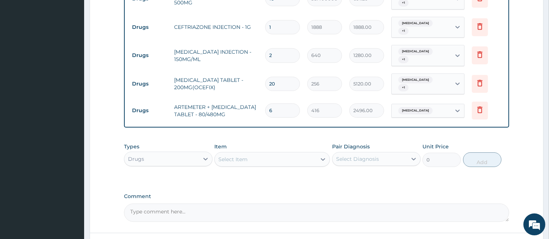
scroll to position [434, 0]
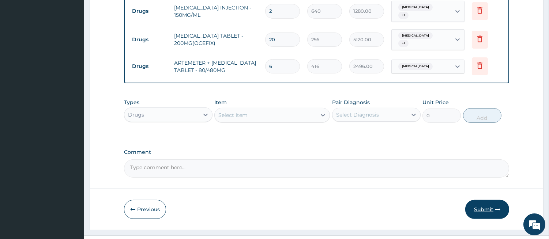
click button "Submit"
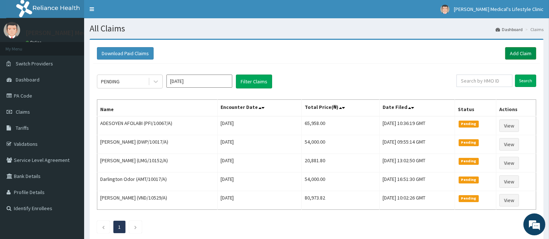
click at [525, 52] on link "Add Claim" at bounding box center [520, 53] width 31 height 12
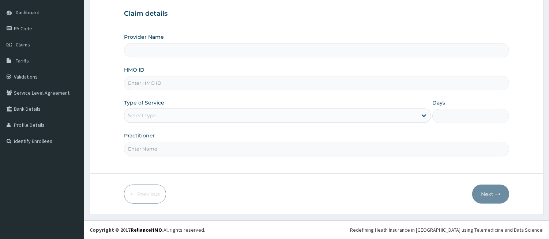
type input "[PERSON_NAME] Medical's Lifestyle clinic"
click at [173, 84] on input "HMO ID" at bounding box center [316, 83] width 385 height 14
paste input "LBP/10173/A"
type input "LBP/10173/A"
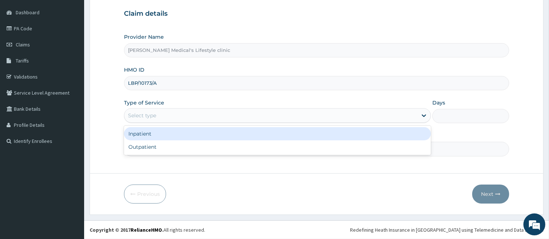
click at [172, 118] on div "Select type" at bounding box center [270, 116] width 293 height 12
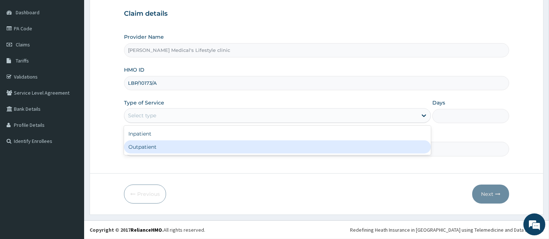
click at [164, 148] on div "Outpatient" at bounding box center [277, 146] width 307 height 13
type input "1"
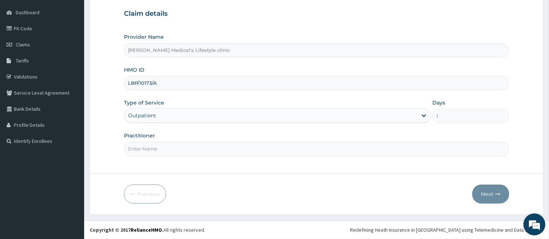
click at [164, 148] on input "Practitioner" at bounding box center [316, 149] width 385 height 14
click at [149, 145] on input "DR OYE DEJI" at bounding box center [316, 149] width 385 height 14
type input "DR OYEDEJI"
click at [499, 193] on icon "button" at bounding box center [497, 194] width 5 height 5
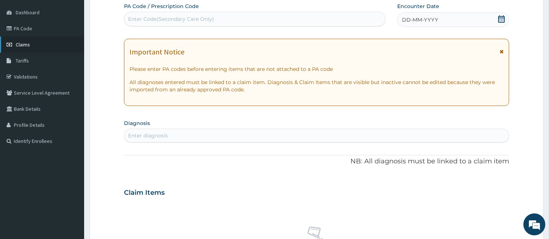
click at [49, 48] on link "Claims" at bounding box center [42, 45] width 84 height 16
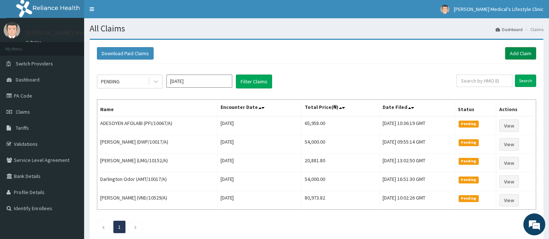
click at [514, 51] on link "Add Claim" at bounding box center [520, 53] width 31 height 12
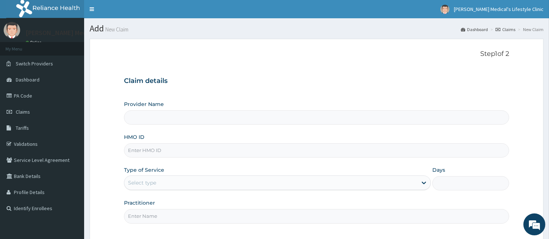
click at [192, 148] on input "HMO ID" at bounding box center [316, 150] width 385 height 14
type input "Grover Medical's Lifestyle clinic"
drag, startPoint x: 192, startPoint y: 148, endPoint x: 180, endPoint y: 154, distance: 12.8
click at [180, 154] on input "HMO ID" at bounding box center [316, 150] width 385 height 14
paste input "FWS/10023/A"
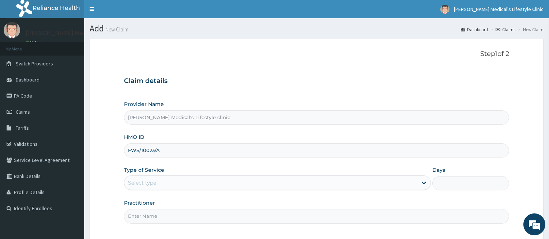
type input "FWS/10023/A"
click at [163, 186] on div "Select type" at bounding box center [270, 183] width 293 height 12
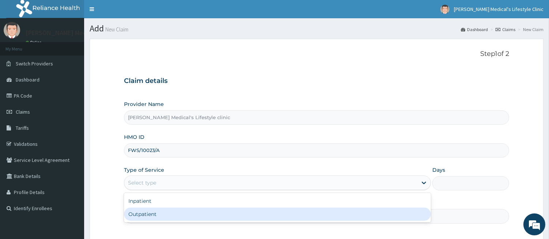
click at [163, 210] on div "Outpatient" at bounding box center [277, 214] width 307 height 13
type input "1"
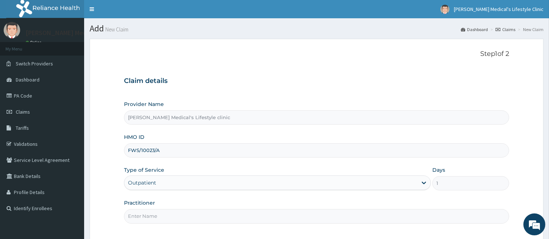
click at [163, 211] on input "Practitioner" at bounding box center [316, 216] width 385 height 14
type input "DR Jerry Itaman"
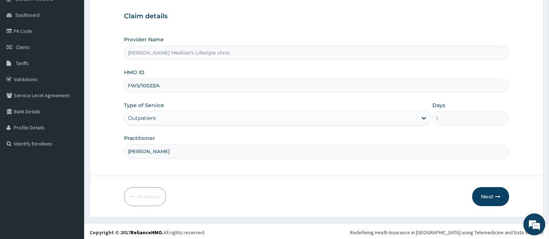
scroll to position [67, 0]
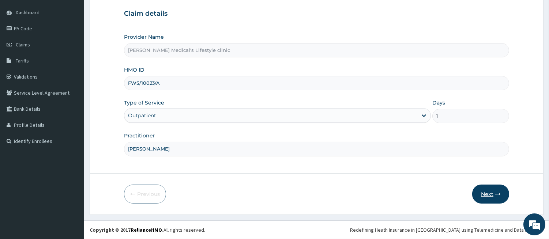
click at [485, 189] on button "Next" at bounding box center [490, 194] width 37 height 19
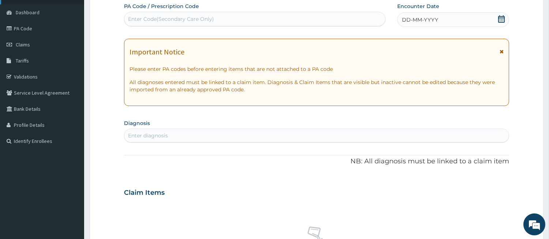
scroll to position [0, 0]
click at [205, 134] on div "Enter diagnosis" at bounding box center [316, 136] width 384 height 12
click at [202, 18] on div "Enter Code(Secondary Care Only)" at bounding box center [171, 18] width 86 height 7
paste input "PA/4D161D"
type input "PA/4D161D"
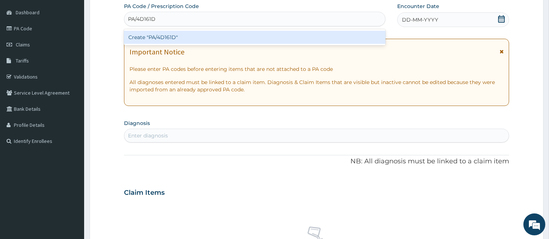
click at [189, 33] on div "Create "PA/4D161D"" at bounding box center [254, 37] width 261 height 13
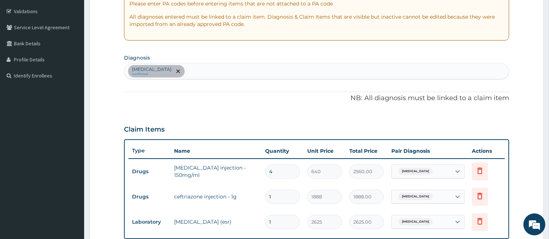
scroll to position [100, 0]
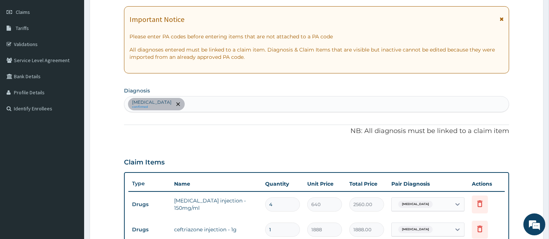
click at [222, 107] on div "Falciparum malaria confirmed" at bounding box center [316, 104] width 384 height 15
type input "SEP"
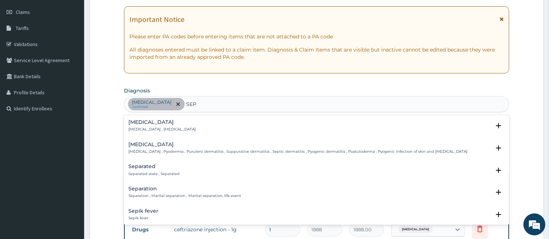
click at [166, 127] on p "Systemic infection , Sepsis" at bounding box center [161, 129] width 67 height 5
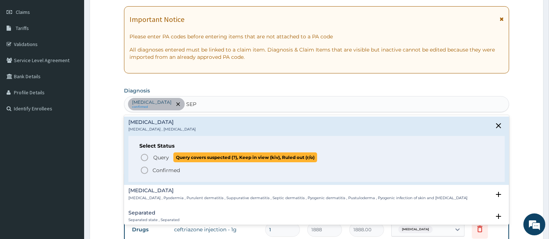
click at [151, 158] on span "Query Query covers suspected (?), Keep in view (kiv), Ruled out (r/o)" at bounding box center [317, 157] width 354 height 10
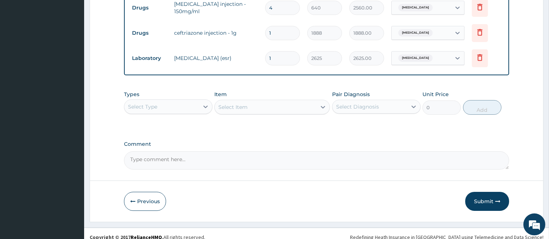
scroll to position [303, 0]
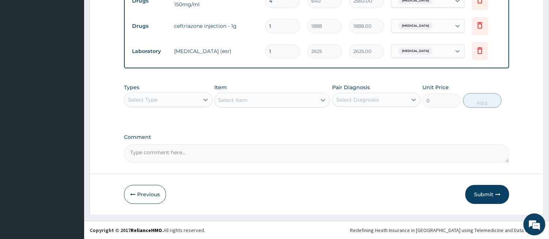
click at [194, 101] on div "Select Type" at bounding box center [161, 100] width 75 height 12
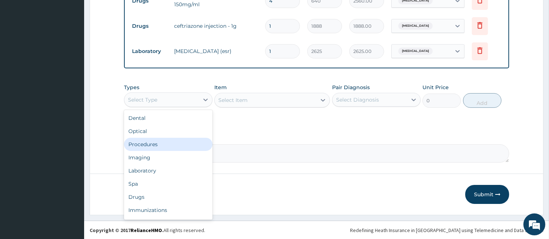
click at [169, 145] on div "Procedures" at bounding box center [168, 144] width 88 height 13
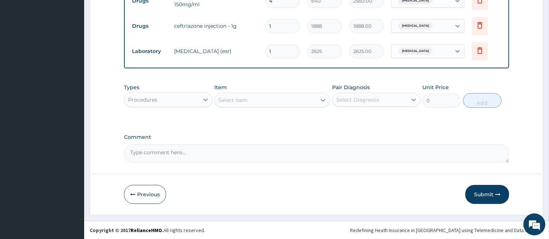
click at [292, 103] on div "Select Item" at bounding box center [266, 100] width 102 height 12
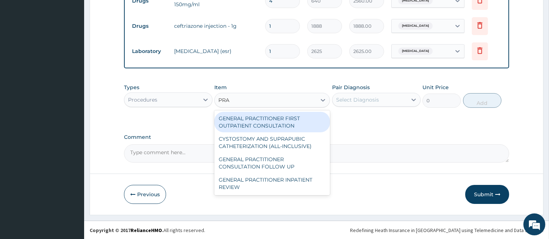
type input "PRAC"
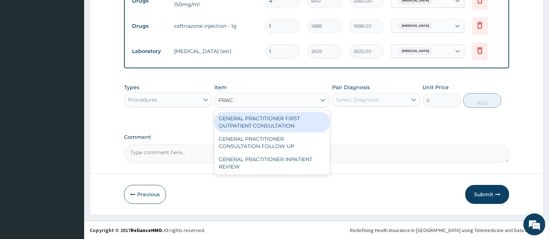
click at [281, 126] on div "GENERAL PRACTITIONER FIRST OUTPATIENT CONSULTATION" at bounding box center [272, 122] width 116 height 20
type input "4500"
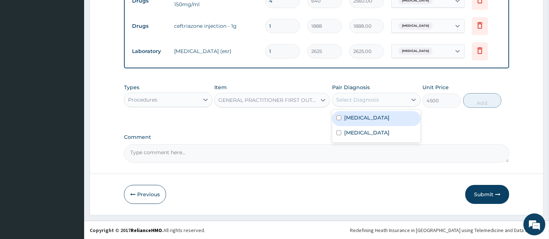
click at [386, 100] on div "Select Diagnosis" at bounding box center [369, 100] width 75 height 12
click at [365, 118] on label "Falciparum malaria" at bounding box center [366, 117] width 45 height 7
checkbox input "true"
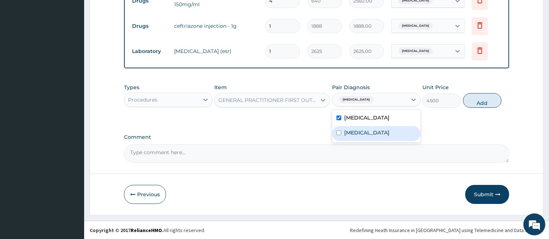
click at [352, 136] on div "Sepsis" at bounding box center [376, 133] width 88 height 15
checkbox input "true"
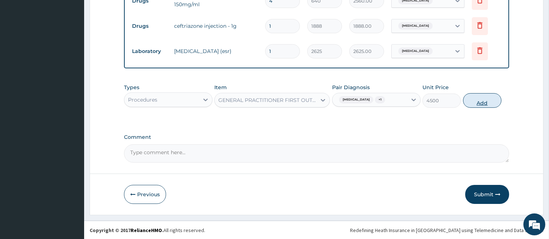
click at [479, 101] on button "Add" at bounding box center [482, 100] width 38 height 15
type input "0"
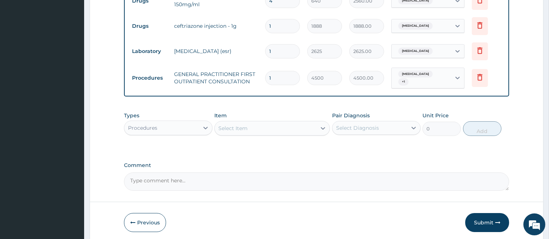
click at [304, 131] on div "Select Item" at bounding box center [266, 128] width 102 height 12
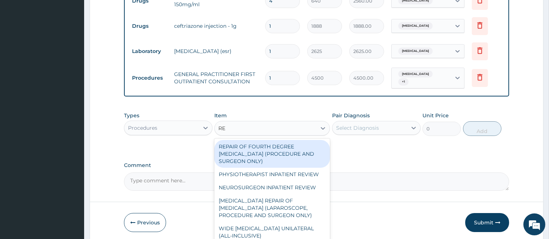
type input "REG"
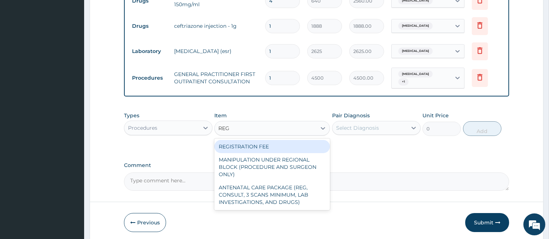
click at [285, 145] on div "REGISTRATION FEE" at bounding box center [272, 146] width 116 height 13
type input "3000"
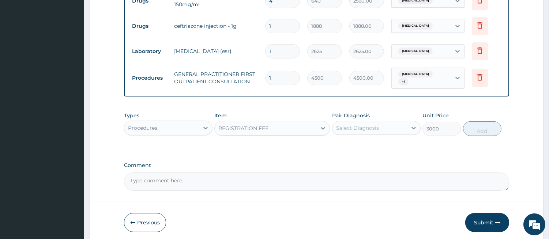
click at [358, 128] on div "Select Diagnosis" at bounding box center [357, 127] width 43 height 7
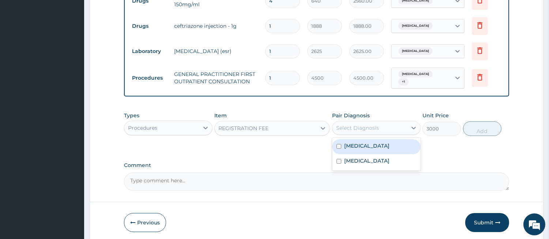
click at [356, 141] on div "Falciparum malaria" at bounding box center [376, 146] width 88 height 15
checkbox input "true"
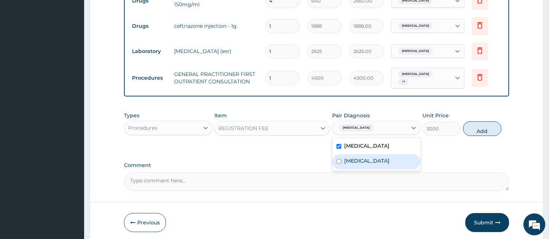
click at [351, 156] on div "Sepsis" at bounding box center [376, 161] width 88 height 15
checkbox input "true"
click at [468, 129] on button "Add" at bounding box center [482, 128] width 38 height 15
type input "0"
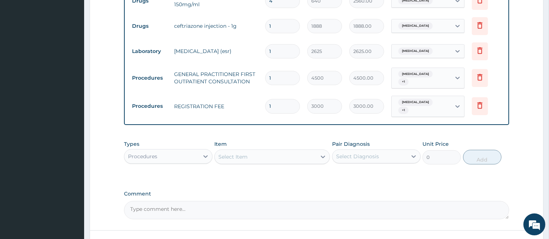
drag, startPoint x: 173, startPoint y: 151, endPoint x: 140, endPoint y: 141, distance: 33.4
click at [140, 141] on div "Types Procedures" at bounding box center [168, 152] width 88 height 24
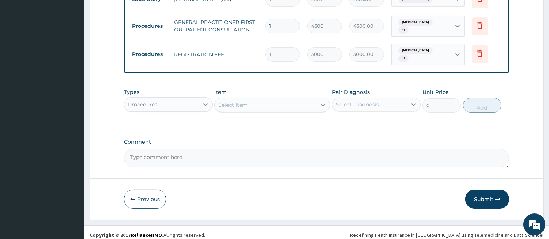
scroll to position [360, 0]
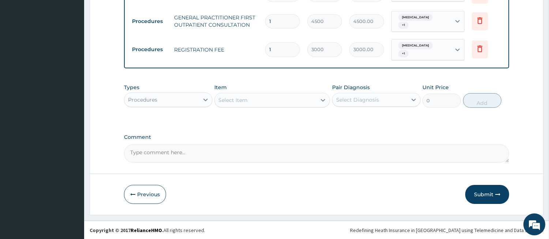
click at [183, 111] on div "Types Procedures Item Select Item Pair Diagnosis Select Diagnosis Unit Price 0 …" at bounding box center [316, 101] width 385 height 42
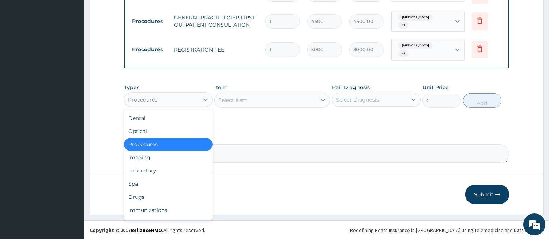
click at [183, 105] on div "Procedures" at bounding box center [161, 100] width 75 height 12
click at [163, 170] on div "Laboratory" at bounding box center [168, 170] width 88 height 13
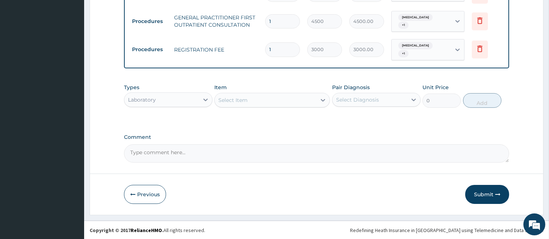
click at [290, 101] on div "Select Item" at bounding box center [266, 100] width 102 height 12
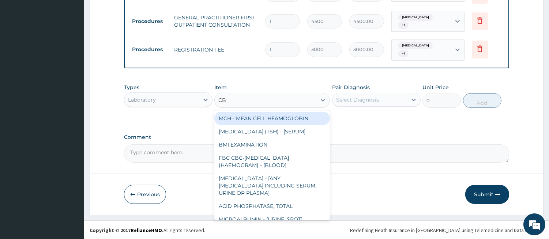
type input "CBC"
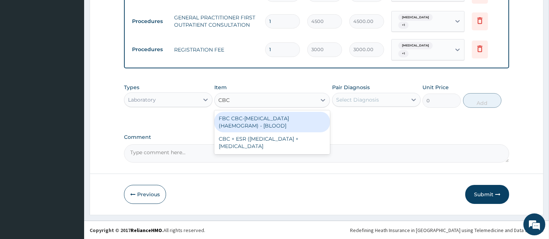
click at [268, 112] on div "FBC CBC-COMPLETE BLOOD COUNT (HAEMOGRAM) - [BLOOD]" at bounding box center [272, 122] width 116 height 20
type input "6000"
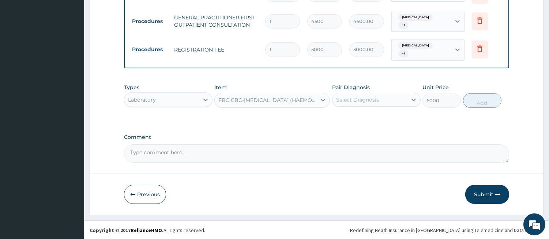
click at [360, 98] on div "Select Diagnosis" at bounding box center [357, 99] width 43 height 7
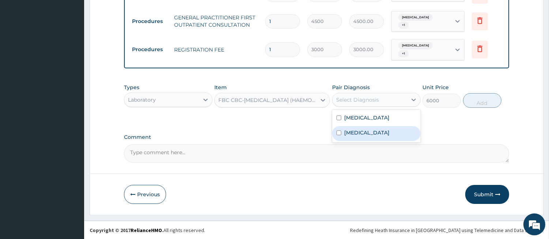
click at [349, 131] on label "Sepsis" at bounding box center [366, 132] width 45 height 7
checkbox input "true"
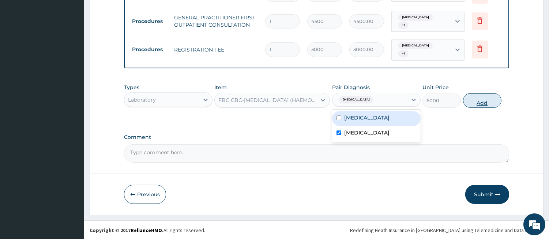
click at [478, 103] on button "Add" at bounding box center [482, 100] width 38 height 15
type input "0"
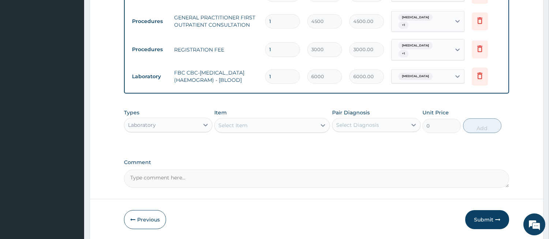
click at [302, 131] on div "Select Item" at bounding box center [266, 126] width 102 height 12
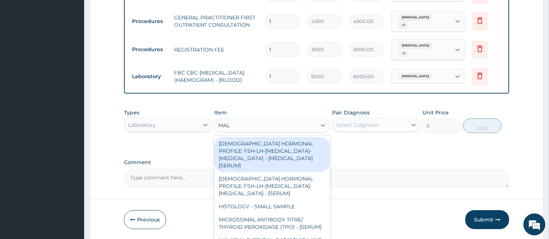
type input "MALA"
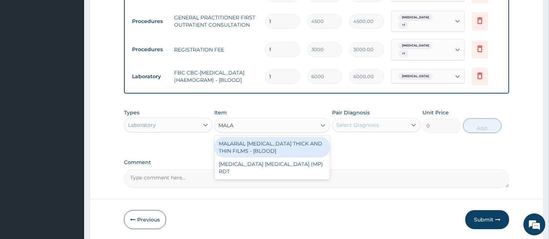
click at [275, 152] on div "MALARIAL PARASITE THICK AND THIN FILMS - [BLOOD]" at bounding box center [272, 147] width 116 height 20
type input "2625"
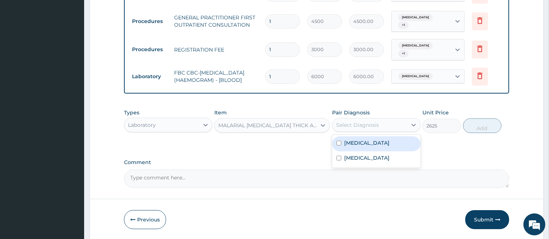
click at [358, 126] on div "Select Diagnosis" at bounding box center [357, 124] width 43 height 7
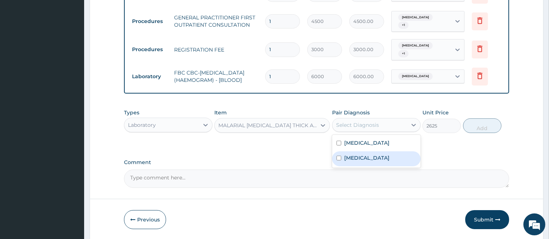
click at [345, 155] on div "Sepsis" at bounding box center [376, 158] width 88 height 15
checkbox input "true"
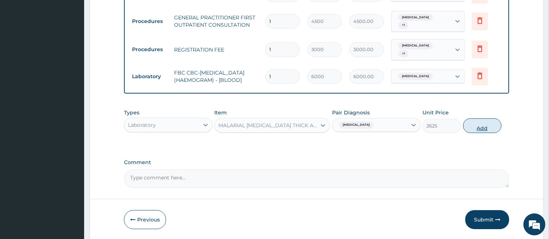
click at [484, 126] on button "Add" at bounding box center [482, 125] width 38 height 15
type input "0"
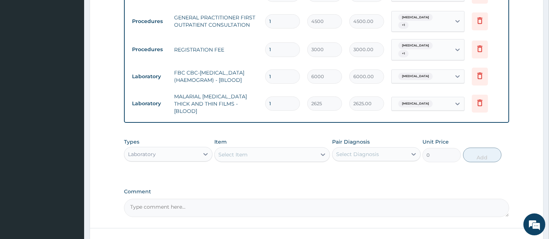
click at [450, 107] on div "Sepsis" at bounding box center [421, 104] width 59 height 12
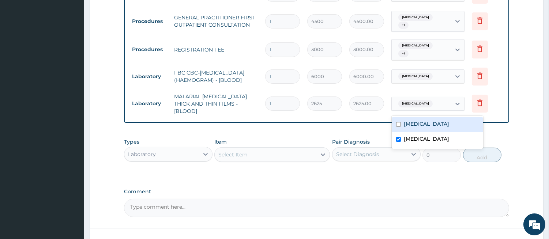
click at [418, 127] on div "Falciparum malaria" at bounding box center [437, 124] width 91 height 15
checkbox input "true"
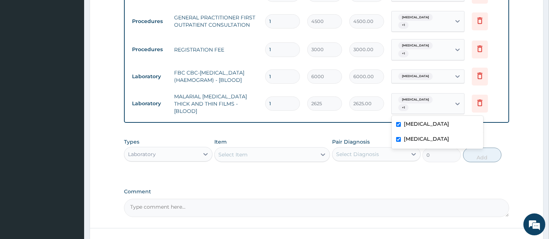
click at [413, 137] on label "Sepsis" at bounding box center [426, 138] width 45 height 7
checkbox input "false"
click at [307, 135] on div "Types Laboratory Item Select Item Pair Diagnosis Select Diagnosis Unit Price 0 …" at bounding box center [316, 150] width 385 height 31
click at [189, 149] on div "Laboratory" at bounding box center [161, 154] width 75 height 12
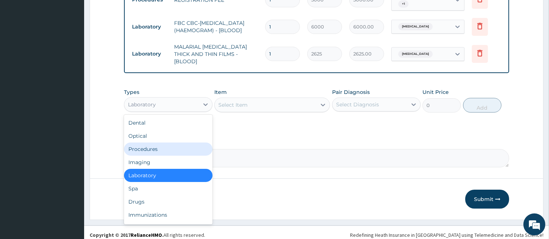
scroll to position [415, 0]
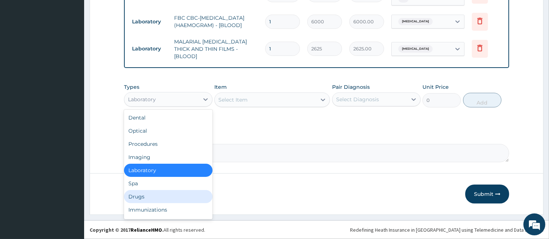
drag, startPoint x: 188, startPoint y: 196, endPoint x: 192, endPoint y: 190, distance: 6.6
click at [189, 196] on div "Drugs" at bounding box center [168, 196] width 88 height 13
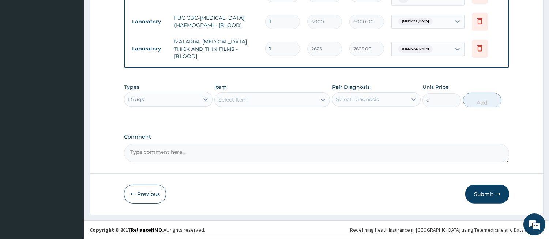
click at [268, 102] on div "Select Item" at bounding box center [266, 100] width 102 height 12
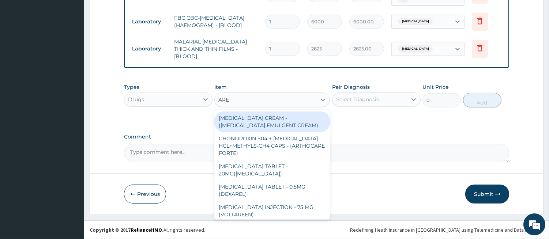
type input "AREE"
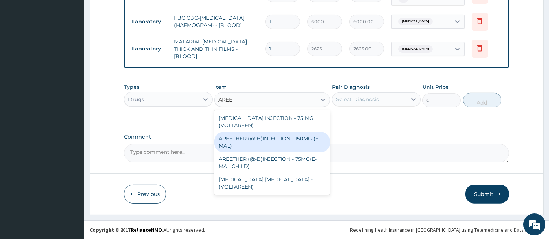
click at [257, 134] on div "AREETHER (@-B)INJECTION - 150MG (E-MAL)" at bounding box center [272, 142] width 116 height 20
type input "1920"
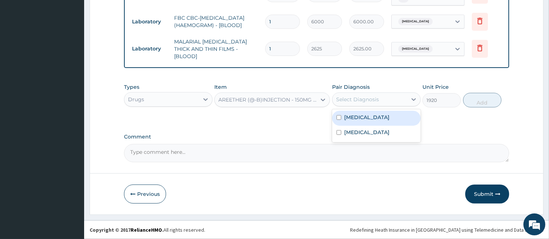
click at [386, 96] on div "Select Diagnosis" at bounding box center [369, 100] width 75 height 12
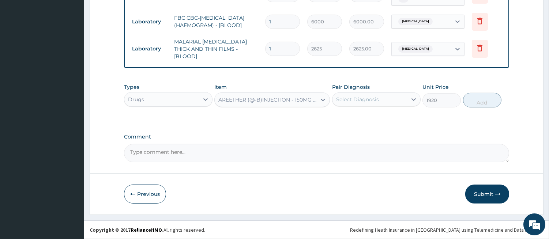
drag, startPoint x: 352, startPoint y: 117, endPoint x: 255, endPoint y: 126, distance: 97.3
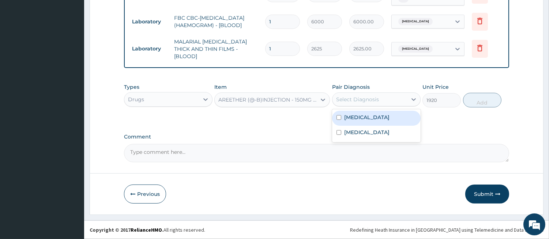
click at [344, 98] on div "Select Diagnosis" at bounding box center [357, 99] width 43 height 7
click at [347, 116] on label "Falciparum malaria" at bounding box center [366, 117] width 45 height 7
checkbox input "true"
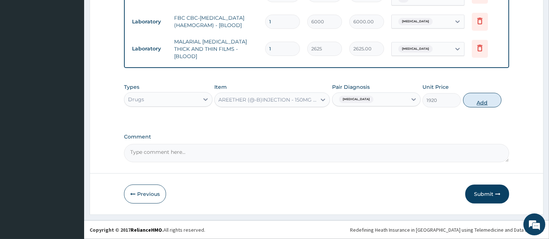
click at [473, 103] on button "Add" at bounding box center [482, 100] width 38 height 15
type input "0"
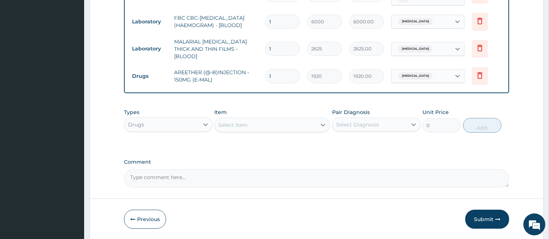
type input "0.00"
type input "3"
type input "5760.00"
type input "3"
click at [279, 123] on div "Select Item" at bounding box center [266, 125] width 102 height 12
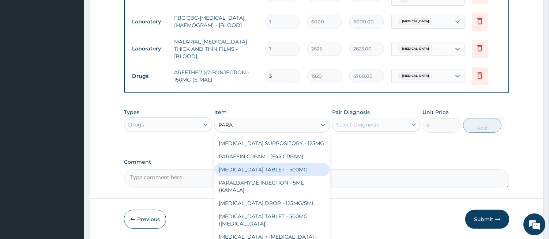
type input "PARA"
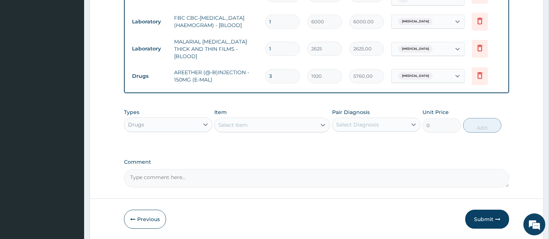
drag, startPoint x: 291, startPoint y: 169, endPoint x: 275, endPoint y: 148, distance: 26.5
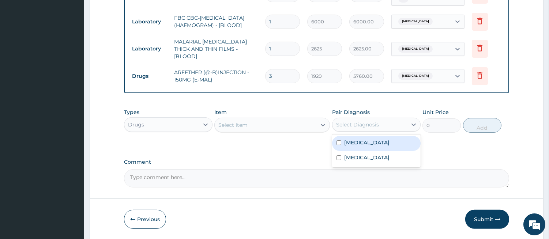
click at [359, 127] on div "Select Diagnosis" at bounding box center [357, 124] width 43 height 7
click at [344, 144] on label "Falciparum malaria" at bounding box center [366, 142] width 45 height 7
checkbox input "true"
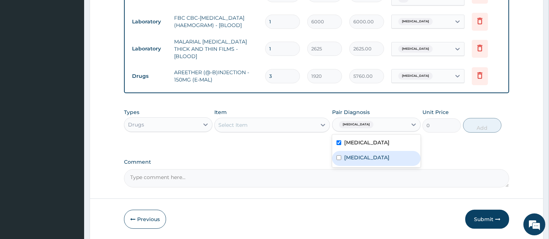
click at [346, 155] on label "Sepsis" at bounding box center [366, 157] width 45 height 7
checkbox input "true"
click at [281, 128] on div "Select Item" at bounding box center [266, 125] width 102 height 12
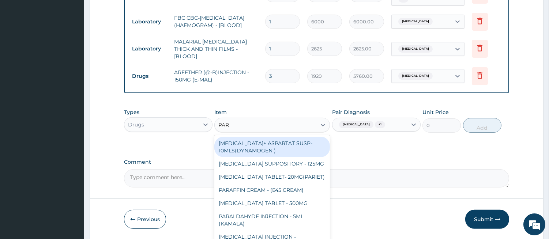
type input "PARA"
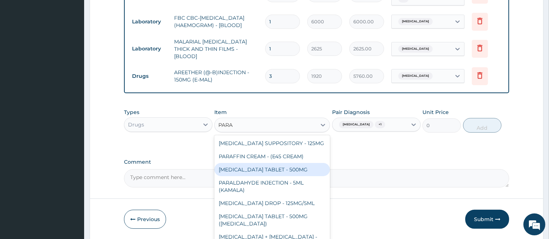
click at [286, 169] on div "[MEDICAL_DATA] TABLET - 500MG" at bounding box center [272, 169] width 116 height 13
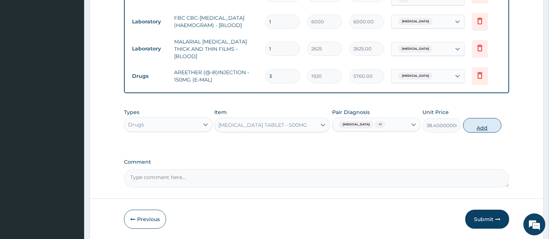
click at [476, 125] on button "Add" at bounding box center [482, 125] width 38 height 15
type input "0"
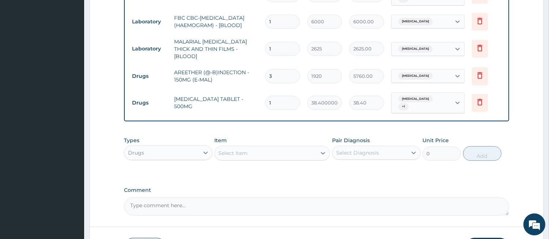
type input "18"
type input "691.20"
type input "18"
click at [297, 152] on div "Select Item" at bounding box center [266, 153] width 102 height 12
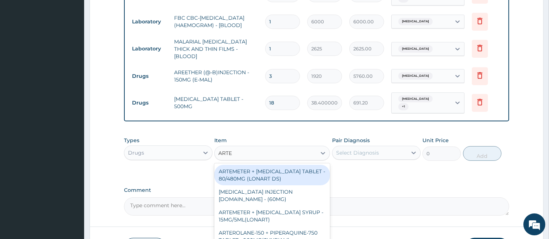
type input "ARTEM"
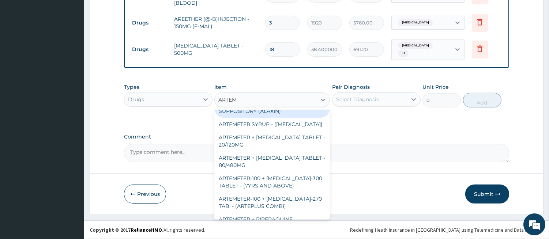
scroll to position [68, 0]
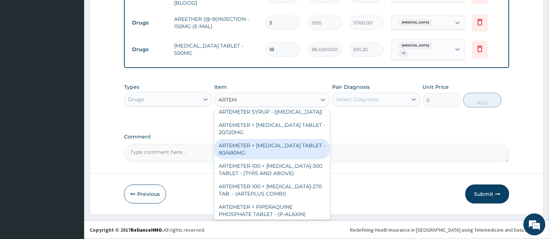
click at [268, 147] on div "ARTEMETER + [MEDICAL_DATA] TABLET - 80/480MG" at bounding box center [272, 149] width 116 height 20
type input "416"
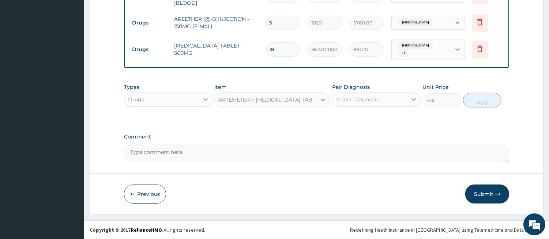
click at [363, 99] on div "Select Diagnosis" at bounding box center [357, 99] width 43 height 7
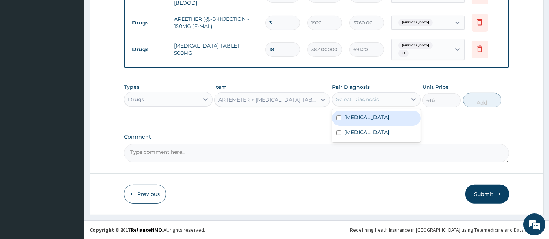
click at [342, 119] on div "Falciparum malaria" at bounding box center [376, 118] width 88 height 15
checkbox input "true"
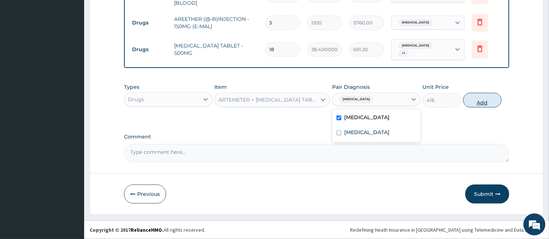
click at [484, 104] on button "Add" at bounding box center [482, 100] width 38 height 15
type input "0"
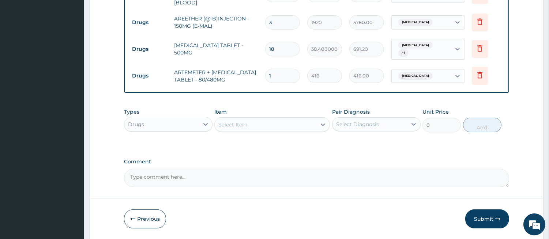
type input "0.00"
type input "6"
type input "2496.00"
type input "6"
click at [276, 129] on div "Select Item" at bounding box center [266, 125] width 102 height 12
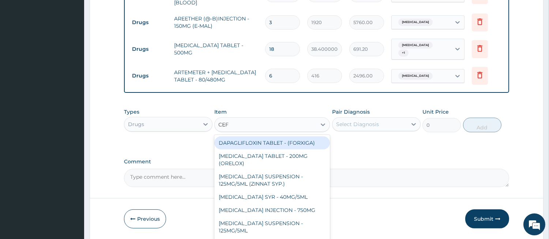
type input "CEFI"
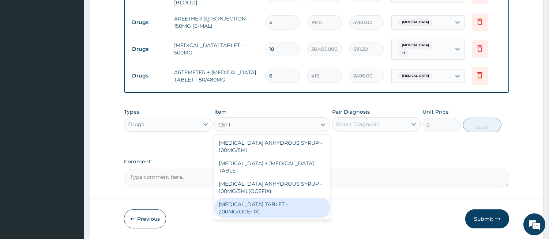
click at [303, 200] on div "[MEDICAL_DATA] TABLET - 200MG(OCEFIX)" at bounding box center [272, 208] width 116 height 20
type input "256"
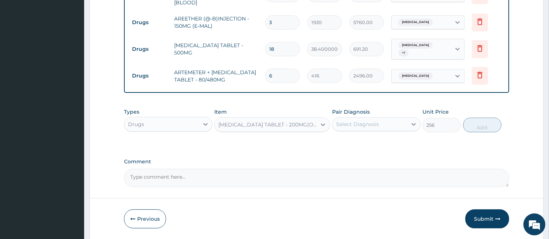
click at [368, 130] on div "Select Diagnosis" at bounding box center [369, 124] width 75 height 12
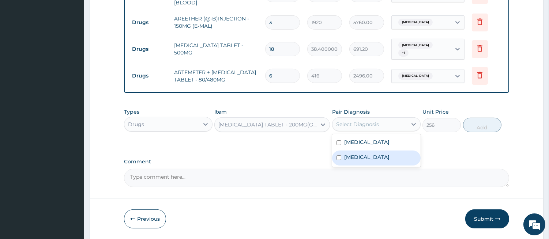
click at [349, 160] on label "Sepsis" at bounding box center [366, 157] width 45 height 7
checkbox input "true"
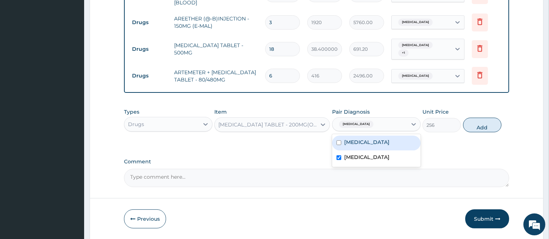
click at [348, 144] on label "Falciparum malaria" at bounding box center [366, 142] width 45 height 7
checkbox input "true"
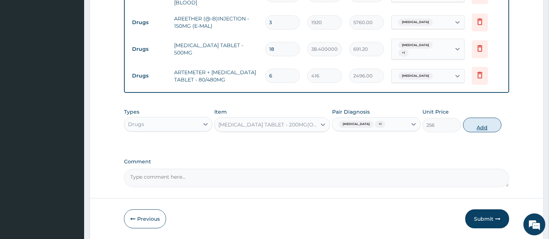
click at [476, 121] on button "Add" at bounding box center [482, 125] width 38 height 15
type input "0"
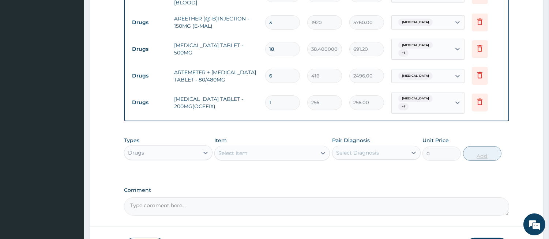
type input "10"
type input "2560.00"
type input "10"
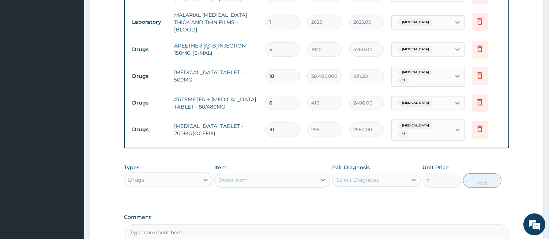
scroll to position [474, 0]
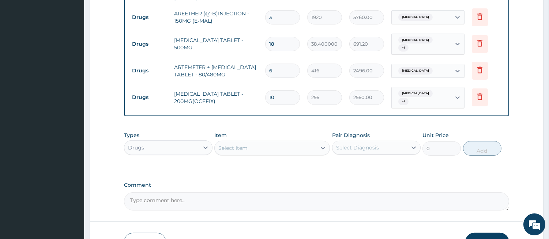
click at [490, 233] on button "Submit" at bounding box center [487, 242] width 44 height 19
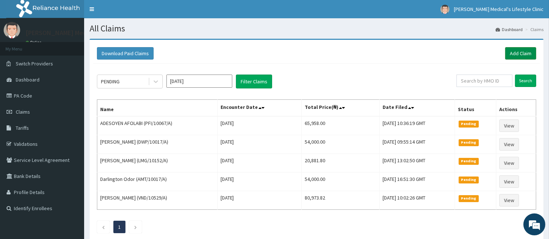
click at [521, 54] on link "Add Claim" at bounding box center [520, 53] width 31 height 12
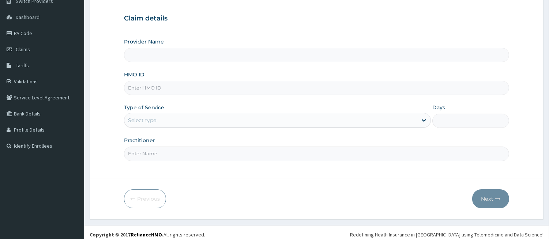
scroll to position [67, 0]
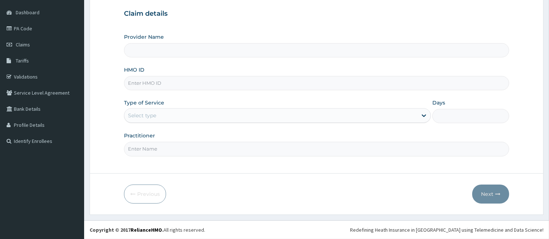
click at [216, 82] on input "HMO ID" at bounding box center [316, 83] width 385 height 14
type input "[PERSON_NAME] Medical's Lifestyle clinic"
paste input "CAM/10138/A"
type input "CAM/10138/A"
click at [163, 110] on div "Select type" at bounding box center [270, 116] width 293 height 12
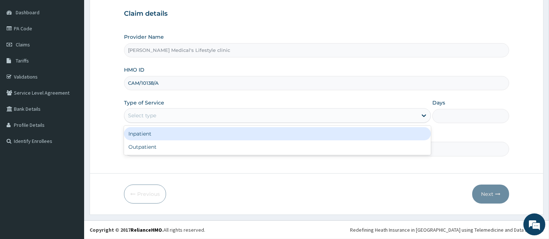
click at [148, 120] on div "Select type" at bounding box center [270, 116] width 293 height 12
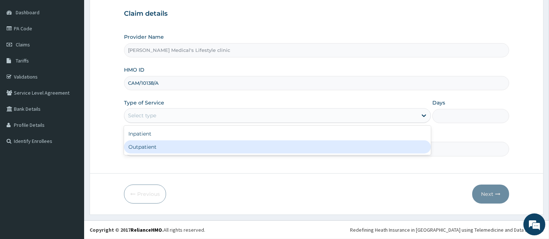
click at [144, 141] on div "Outpatient" at bounding box center [277, 146] width 307 height 13
type input "1"
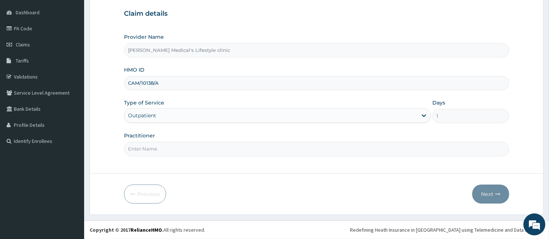
click at [145, 147] on input "Practitioner" at bounding box center [316, 149] width 385 height 14
type input "[PERSON_NAME]"
click at [485, 192] on button "Next" at bounding box center [490, 194] width 37 height 19
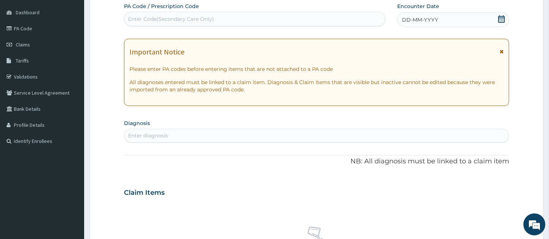
scroll to position [0, 0]
click at [187, 22] on div "Enter Code(Secondary Care Only)" at bounding box center [171, 18] width 86 height 7
paste input "PA/74F038"
type input "PA/74F038"
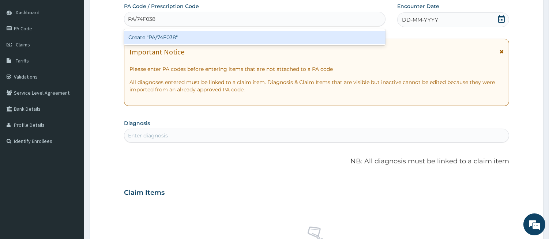
click at [184, 38] on div "Create "PA/74F038"" at bounding box center [254, 37] width 261 height 13
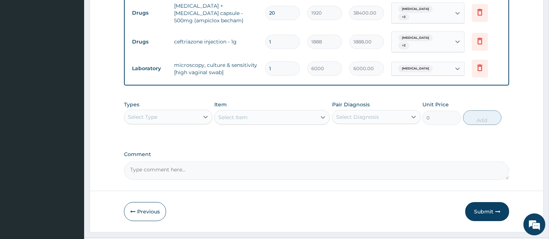
scroll to position [306, 0]
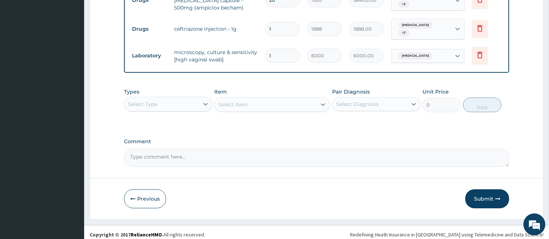
click at [156, 97] on div "Select Type" at bounding box center [168, 104] width 88 height 15
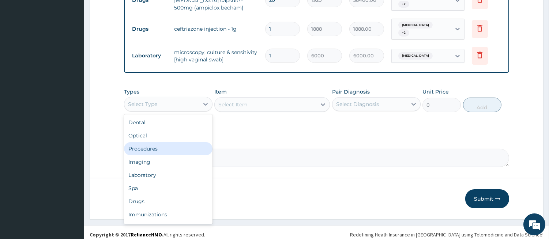
click at [161, 142] on div "Procedures" at bounding box center [168, 148] width 88 height 13
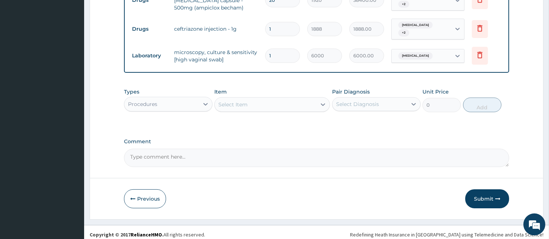
click at [283, 104] on div "Select Item" at bounding box center [266, 105] width 102 height 12
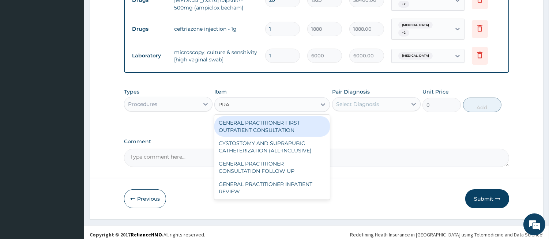
type input "PRAC"
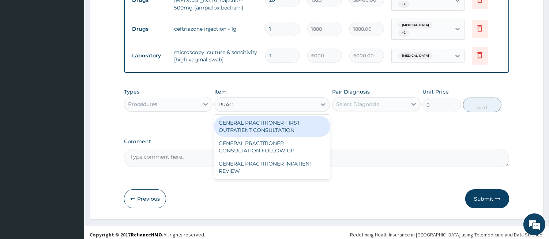
click at [280, 120] on div "GENERAL PRACTITIONER FIRST OUTPATIENT CONSULTATION" at bounding box center [272, 126] width 116 height 20
type input "4500"
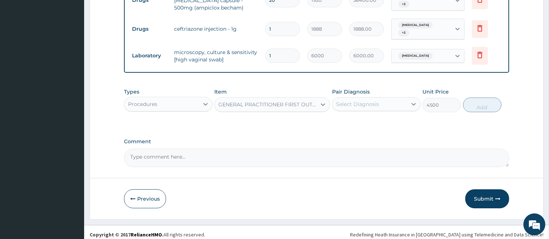
click at [345, 106] on div "Select Diagnosis" at bounding box center [376, 104] width 88 height 14
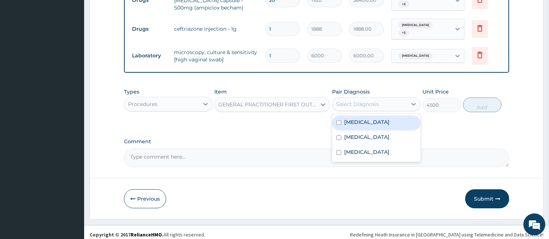
click at [344, 118] on label "[MEDICAL_DATA]" at bounding box center [366, 121] width 45 height 7
checkbox input "true"
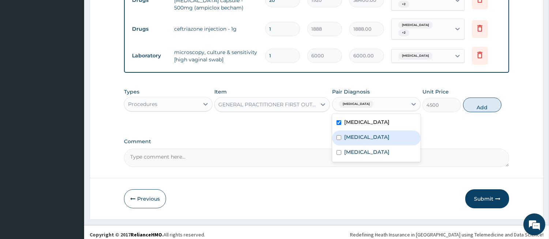
click at [343, 131] on div "[MEDICAL_DATA]" at bounding box center [376, 138] width 88 height 15
checkbox input "true"
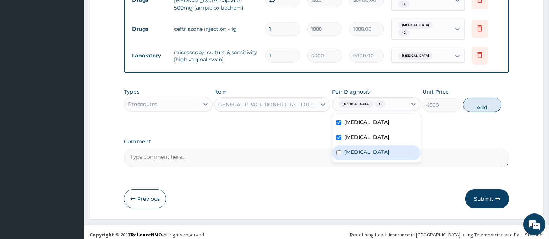
click at [348, 148] on label "[MEDICAL_DATA]" at bounding box center [366, 151] width 45 height 7
checkbox input "true"
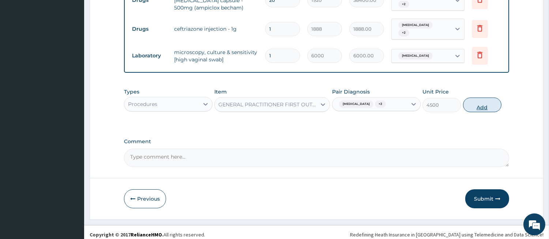
click at [491, 103] on button "Add" at bounding box center [482, 105] width 38 height 15
type input "0"
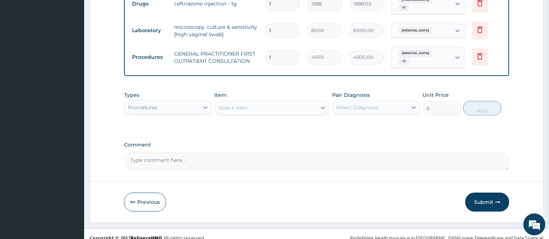
scroll to position [332, 0]
click at [166, 101] on div "Procedures" at bounding box center [161, 107] width 75 height 12
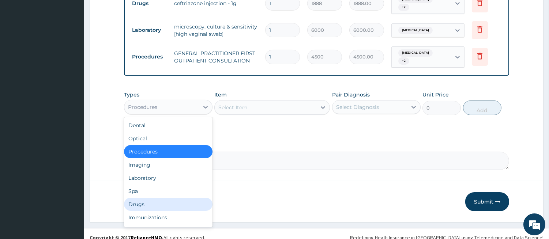
click at [184, 199] on div "Drugs" at bounding box center [168, 204] width 88 height 13
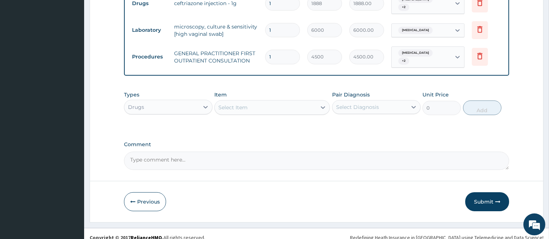
click at [306, 102] on div "Select Item" at bounding box center [266, 108] width 102 height 12
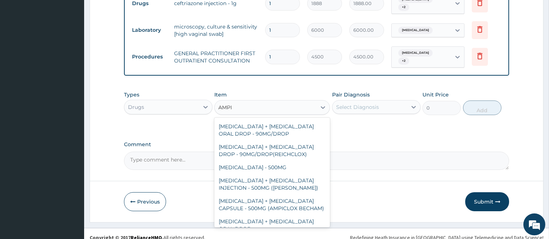
scroll to position [135, 0]
type input "AMPICL"
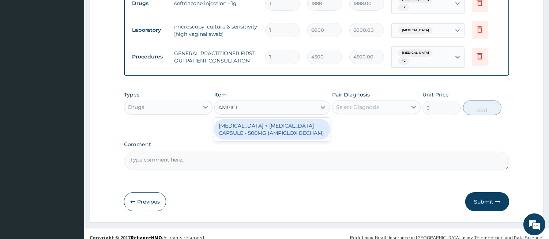
scroll to position [0, 0]
click at [294, 128] on div "AMPICILLIN + CLOXACILLIN CAPSULE - 500MG (AMPICLOX BECHAM)" at bounding box center [272, 129] width 116 height 20
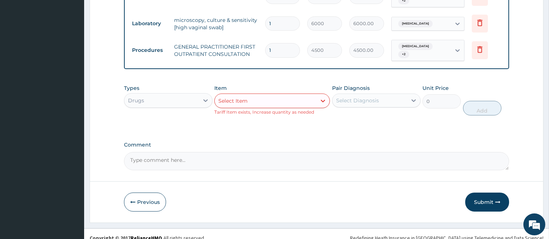
scroll to position [339, 0]
drag, startPoint x: 476, startPoint y: 190, endPoint x: 477, endPoint y: 185, distance: 5.4
click at [476, 192] on button "Submit" at bounding box center [487, 201] width 44 height 19
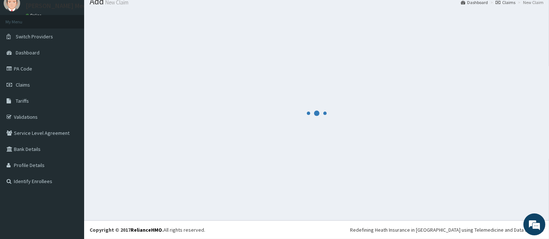
scroll to position [332, 0]
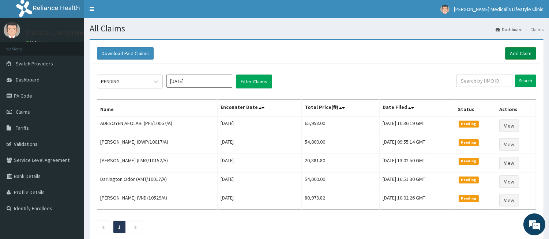
click at [522, 53] on link "Add Claim" at bounding box center [520, 53] width 31 height 12
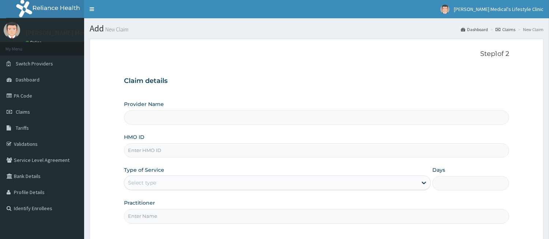
click at [180, 147] on input "HMO ID" at bounding box center [316, 150] width 385 height 14
type input "[PERSON_NAME] Medical's Lifestyle clinic"
paste input "SRS/10400/A"
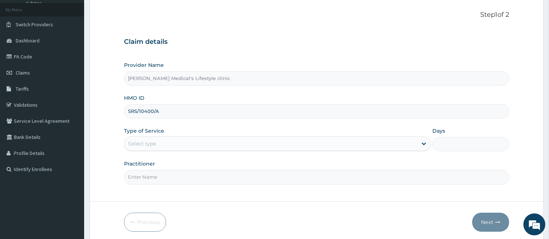
scroll to position [67, 0]
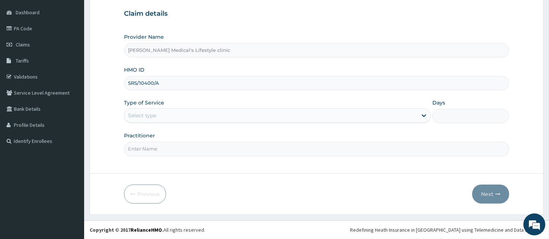
type input "SRS/10400/A"
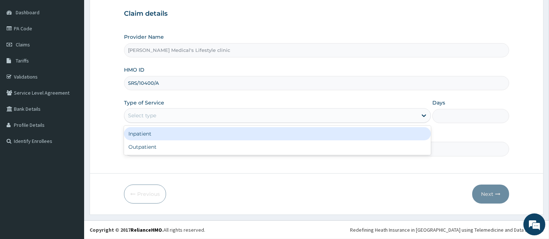
click at [167, 114] on div "Select type" at bounding box center [270, 116] width 293 height 12
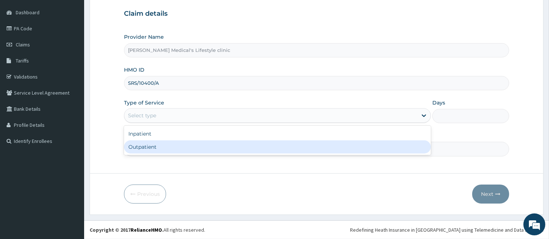
click at [149, 151] on div "Outpatient" at bounding box center [277, 146] width 307 height 13
type input "1"
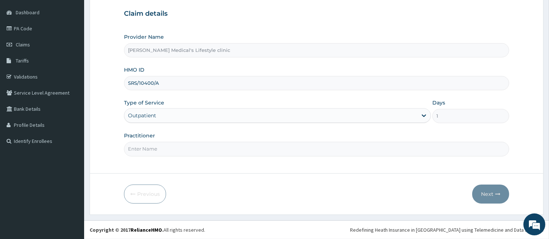
click at [149, 151] on input "Practitioner" at bounding box center [316, 149] width 385 height 14
type input "[PERSON_NAME]"
click at [495, 194] on icon "button" at bounding box center [497, 194] width 5 height 5
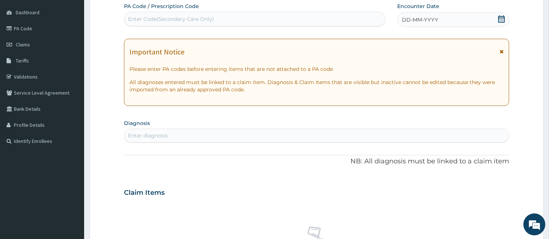
scroll to position [0, 0]
click at [205, 21] on div "Enter Code(Secondary Care Only)" at bounding box center [171, 18] width 86 height 7
paste input "PA/0A8244"
type input "PA/0A8244"
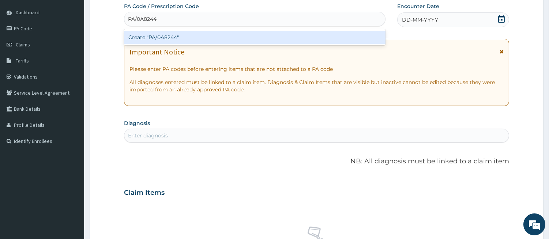
click at [196, 32] on div "Create "PA/0A8244"" at bounding box center [254, 37] width 261 height 13
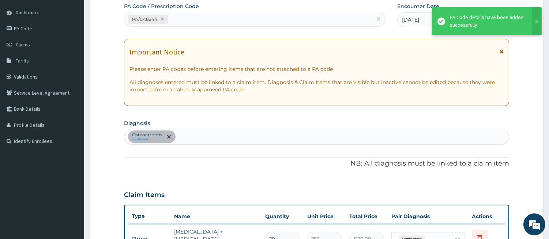
scroll to position [290, 0]
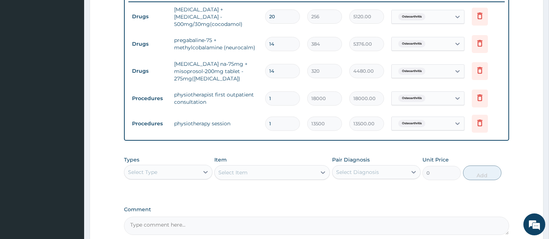
click at [272, 66] on input "14" at bounding box center [282, 71] width 35 height 14
type input "10"
type input "3200.00"
type input "10"
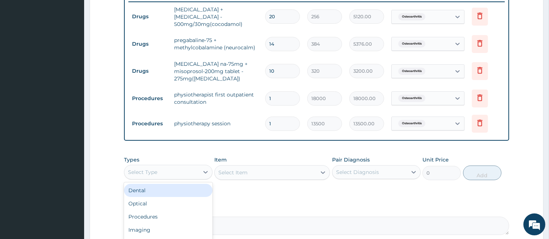
click at [185, 167] on div "Select Type" at bounding box center [161, 172] width 75 height 12
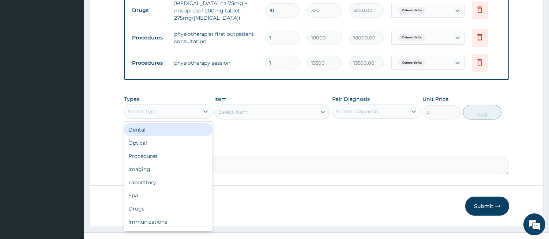
scroll to position [358, 0]
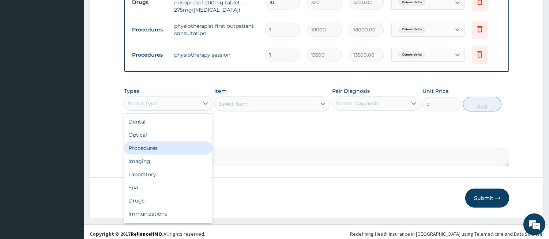
click at [172, 145] on div "Procedures" at bounding box center [168, 147] width 88 height 13
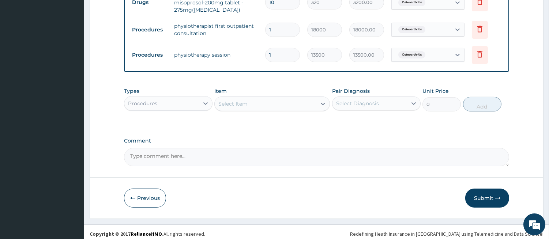
click at [277, 99] on div "Select Item" at bounding box center [266, 104] width 102 height 12
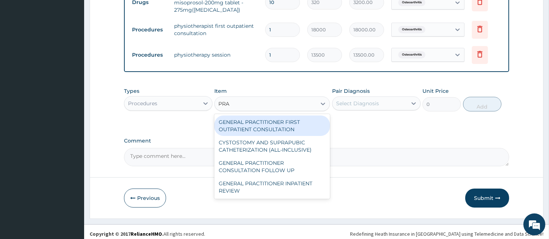
type input "PRAC"
click at [276, 122] on div "GENERAL PRACTITIONER FIRST OUTPATIENT CONSULTATION" at bounding box center [272, 126] width 116 height 20
type input "4500"
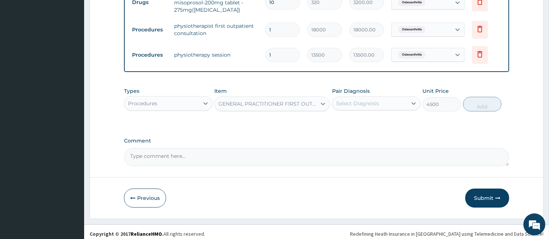
click at [364, 101] on div "Select Diagnosis" at bounding box center [357, 103] width 43 height 7
click at [362, 118] on label "Osteoarthritis" at bounding box center [362, 121] width 37 height 7
checkbox input "true"
click at [477, 99] on button "Add" at bounding box center [482, 104] width 38 height 15
type input "0"
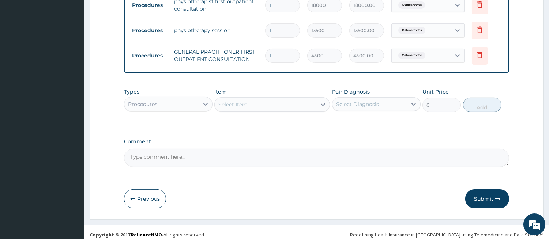
scroll to position [383, 0]
click at [185, 98] on div "Procedures" at bounding box center [161, 104] width 75 height 12
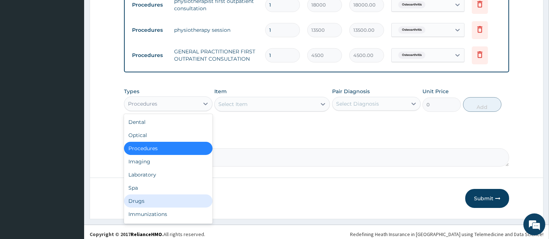
click at [193, 195] on div "Drugs" at bounding box center [168, 200] width 88 height 13
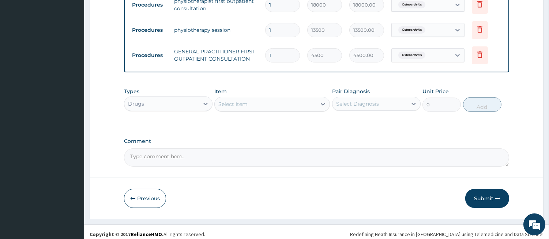
click at [290, 98] on div "Select Item" at bounding box center [266, 104] width 102 height 12
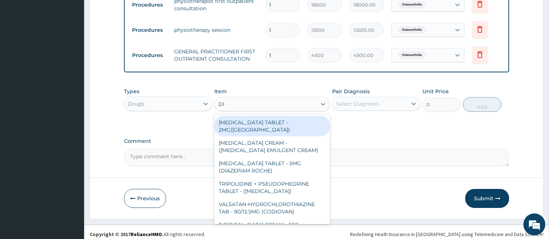
type input "DIC"
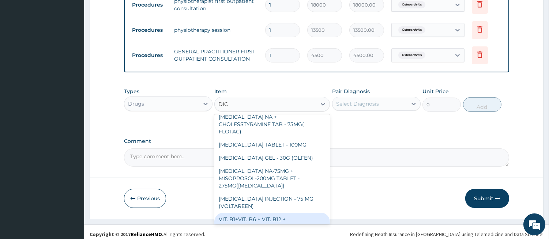
scroll to position [97, 0]
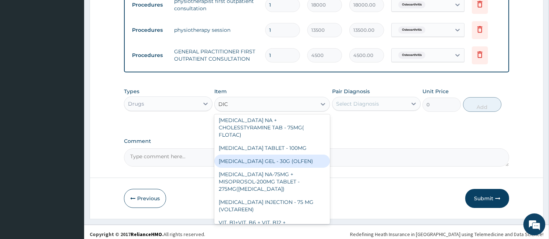
click at [260, 155] on div "[MEDICAL_DATA] GEL - 30G (OLFEN)" at bounding box center [272, 161] width 116 height 13
type input "1280"
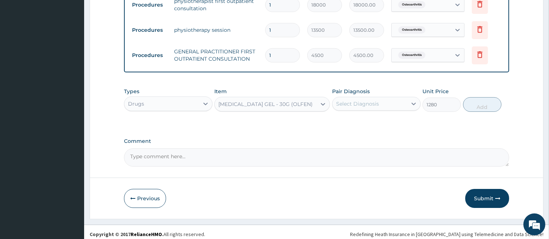
click at [358, 100] on div "Select Diagnosis" at bounding box center [357, 103] width 43 height 7
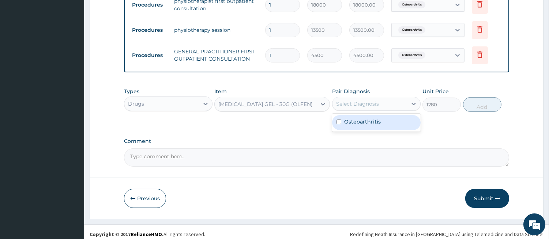
click at [355, 118] on label "Osteoarthritis" at bounding box center [362, 121] width 37 height 7
checkbox input "true"
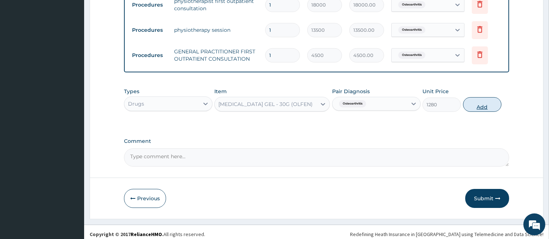
click at [476, 100] on button "Add" at bounding box center [482, 104] width 38 height 15
type input "0"
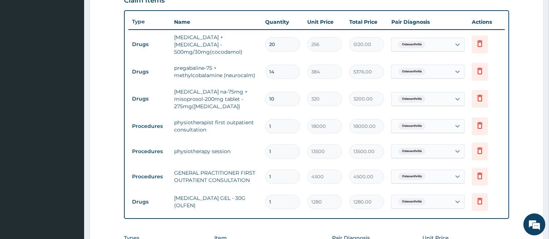
scroll to position [248, 0]
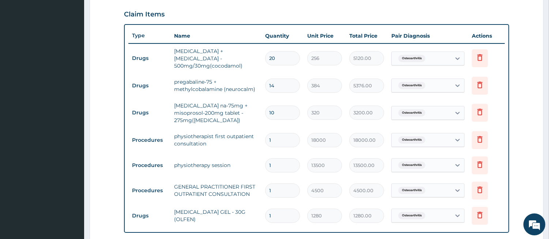
drag, startPoint x: 278, startPoint y: 56, endPoint x: 267, endPoint y: 56, distance: 11.0
click at [267, 56] on input "20" at bounding box center [282, 58] width 35 height 14
type input "1"
type input "256.00"
type input "10"
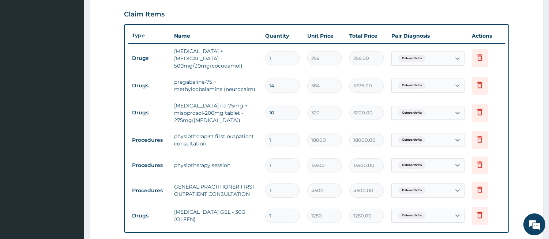
type input "2560.00"
type input "10"
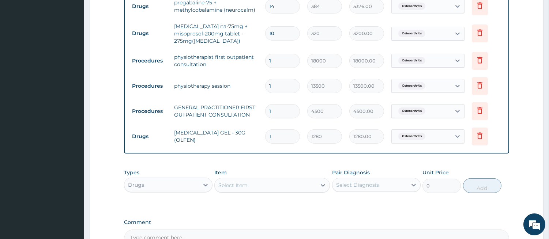
scroll to position [409, 0]
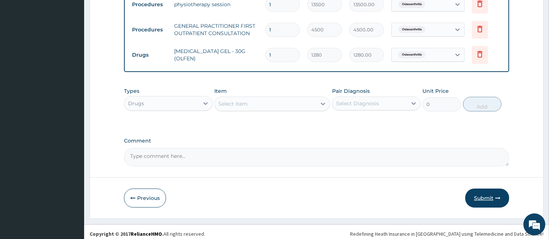
click at [478, 195] on button "Submit" at bounding box center [487, 198] width 44 height 19
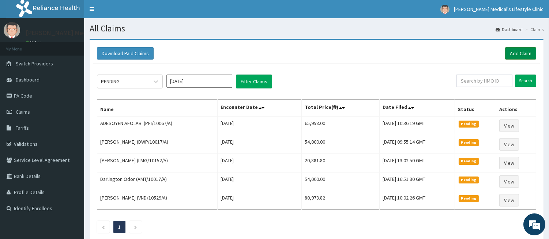
click at [521, 53] on link "Add Claim" at bounding box center [520, 53] width 31 height 12
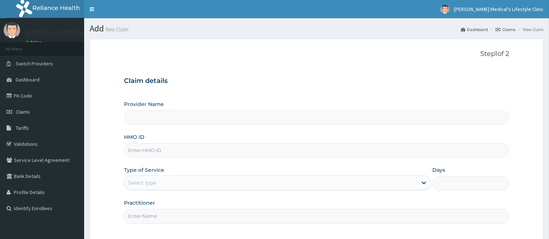
drag, startPoint x: 0, startPoint y: 0, endPoint x: 216, endPoint y: 154, distance: 265.6
click at [216, 154] on input "HMO ID" at bounding box center [316, 150] width 385 height 14
type input "[PERSON_NAME] Medical's Lifestyle clinic"
paste input "ELN/10422/A"
type input "ELN/10422/A"
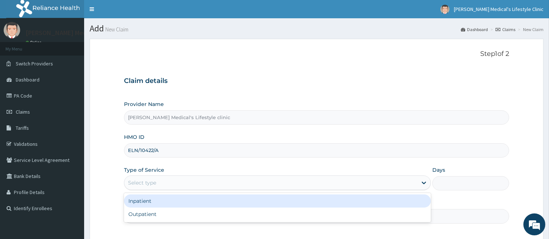
click at [163, 177] on div "Select type" at bounding box center [270, 183] width 293 height 12
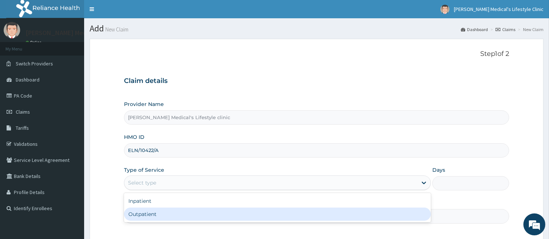
click at [155, 215] on div "Outpatient" at bounding box center [277, 214] width 307 height 13
type input "1"
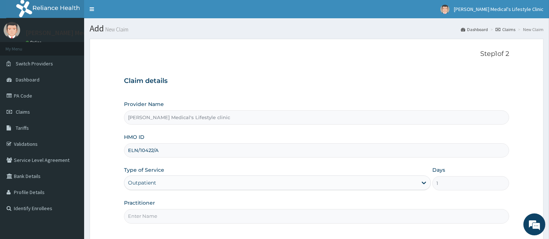
click at [155, 215] on input "Practitioner" at bounding box center [316, 216] width 385 height 14
type input "DR kolawole"
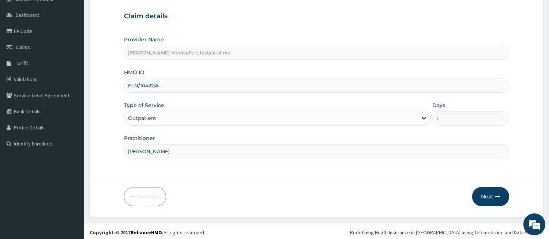
scroll to position [67, 0]
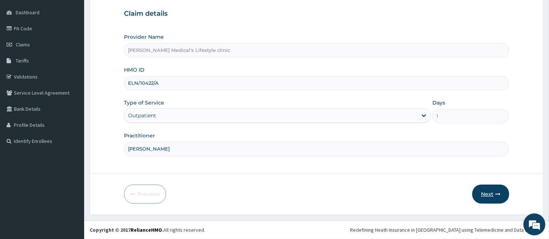
click at [484, 191] on button "Next" at bounding box center [490, 194] width 37 height 19
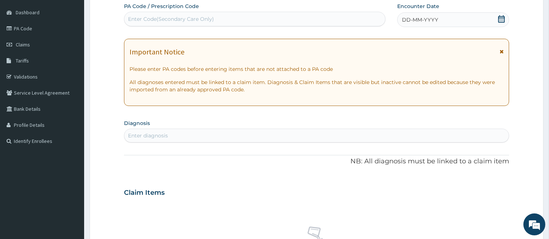
click at [231, 132] on div "Enter diagnosis" at bounding box center [316, 136] width 384 height 12
type input "SEP"
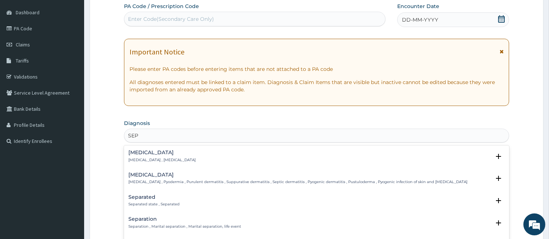
click at [145, 149] on div "Sepsis Systemic infection , Sepsis Select Status Query Query covers suspected (…" at bounding box center [316, 158] width 385 height 22
click at [137, 158] on p "[MEDICAL_DATA] , [MEDICAL_DATA]" at bounding box center [161, 160] width 67 height 5
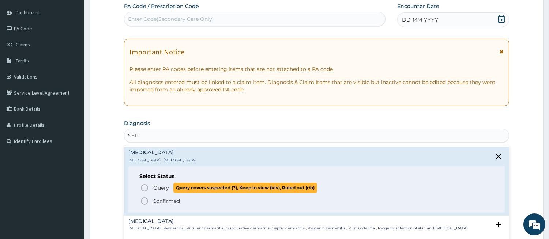
click at [147, 185] on icon "status option query" at bounding box center [144, 188] width 9 height 9
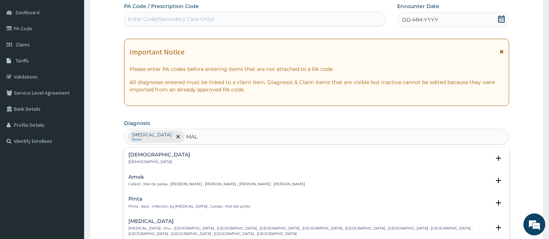
type input "MALA"
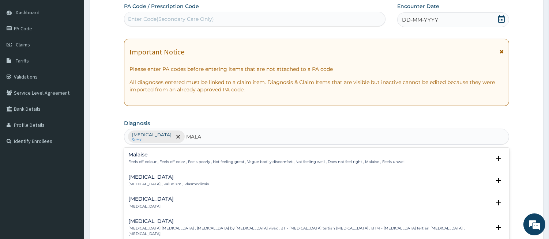
click at [144, 184] on p "Malaria , Paludism , Plasmodiosis" at bounding box center [168, 184] width 80 height 5
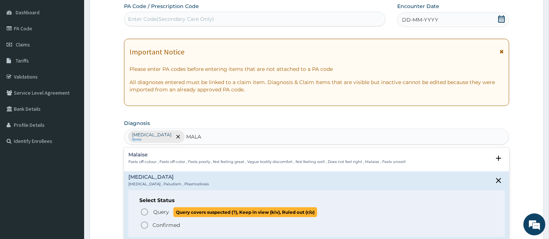
click at [148, 208] on icon "status option query" at bounding box center [144, 212] width 9 height 9
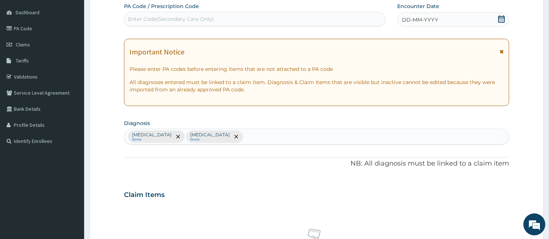
scroll to position [288, 0]
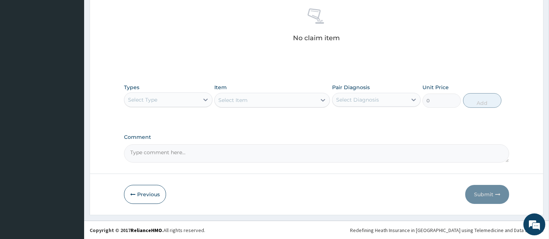
click at [159, 101] on div "Select Type" at bounding box center [161, 100] width 75 height 12
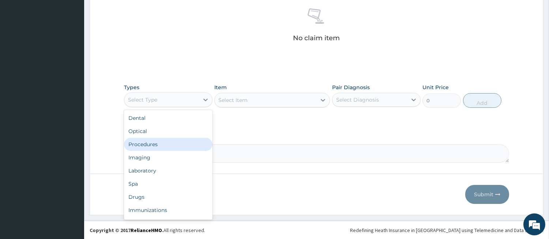
click at [158, 140] on div "Procedures" at bounding box center [168, 144] width 88 height 13
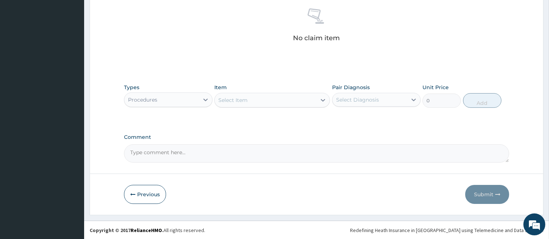
click at [302, 104] on div "Select Item" at bounding box center [266, 100] width 102 height 12
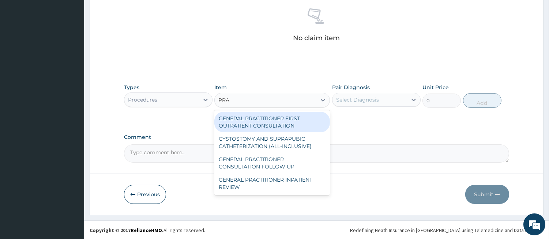
type input "PRAC"
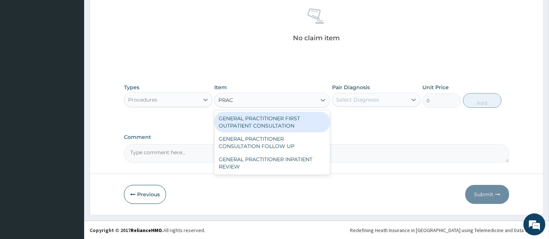
click at [282, 116] on div "GENERAL PRACTITIONER FIRST OUTPATIENT CONSULTATION" at bounding box center [272, 122] width 116 height 20
type input "4500"
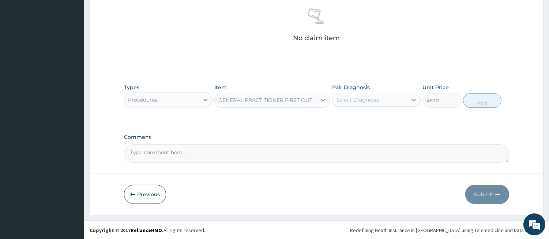
click at [346, 103] on div "Select Diagnosis" at bounding box center [369, 100] width 75 height 12
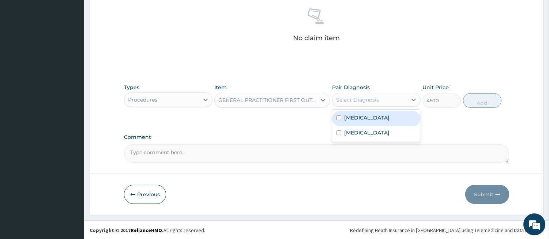
click at [343, 117] on div "Sepsis" at bounding box center [376, 118] width 88 height 15
checkbox input "true"
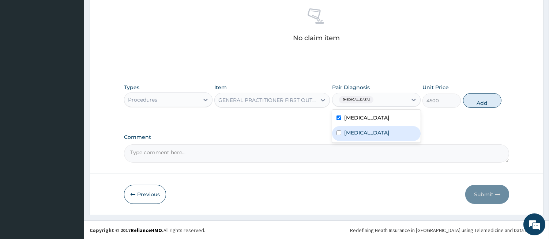
click at [341, 137] on div "Malaria" at bounding box center [376, 133] width 88 height 15
checkbox input "true"
click at [483, 104] on button "Add" at bounding box center [482, 100] width 38 height 15
type input "0"
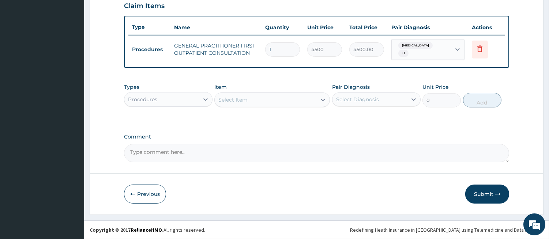
scroll to position [253, 0]
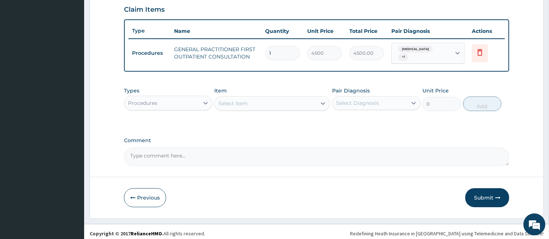
click at [310, 99] on div "Select Item" at bounding box center [266, 104] width 102 height 12
click at [243, 103] on div "Select Item" at bounding box center [232, 103] width 29 height 7
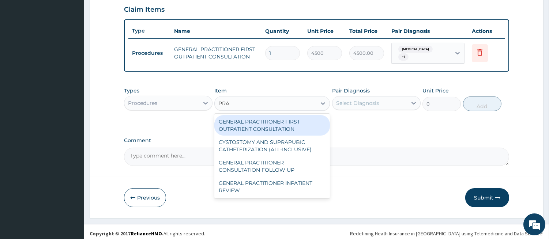
type input "PRAC"
click at [242, 131] on div "GENERAL PRACTITIONER FIRST OUTPATIENT CONSULTATION" at bounding box center [272, 125] width 116 height 20
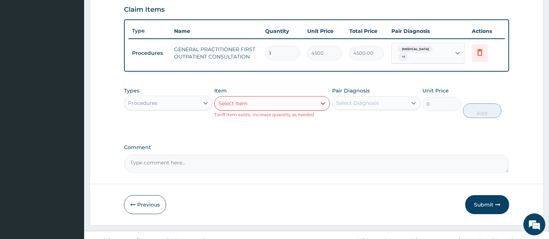
click at [154, 97] on div "Procedures" at bounding box center [161, 103] width 75 height 12
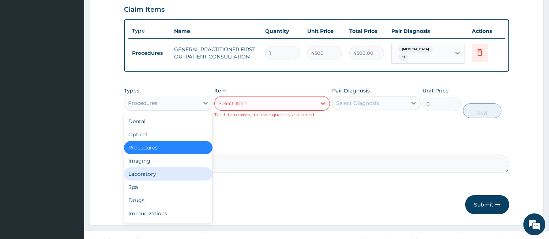
click at [148, 174] on div "Laboratory" at bounding box center [168, 173] width 88 height 13
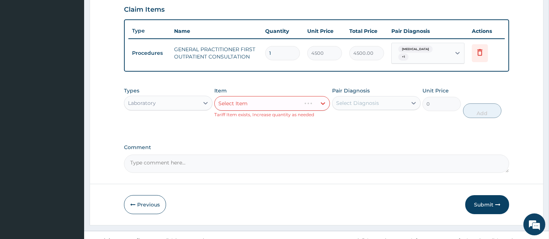
click at [286, 103] on div "Select Item" at bounding box center [272, 103] width 116 height 15
click at [286, 101] on div "Select Item" at bounding box center [266, 104] width 102 height 12
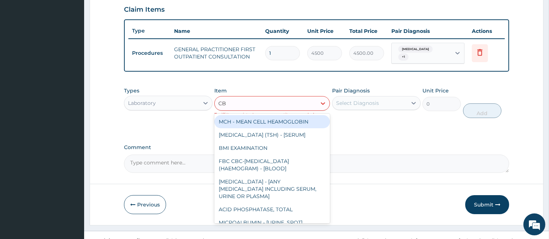
type input "CBC"
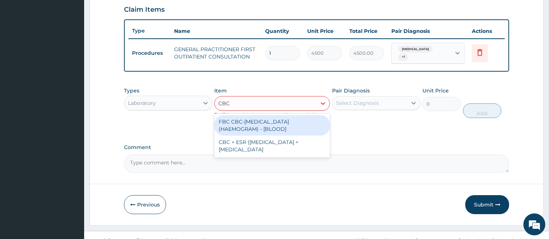
click at [277, 116] on div "FBC CBC-COMPLETE BLOOD COUNT (HAEMOGRAM) - [BLOOD]" at bounding box center [272, 125] width 116 height 20
type input "6000"
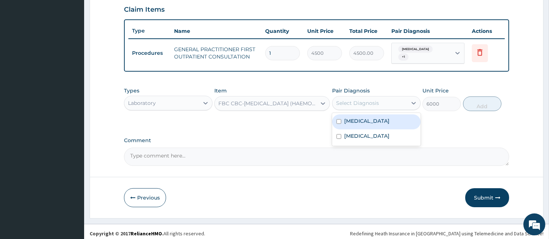
click at [357, 99] on div "Select Diagnosis" at bounding box center [357, 102] width 43 height 7
click at [349, 118] on label "Sepsis" at bounding box center [366, 120] width 45 height 7
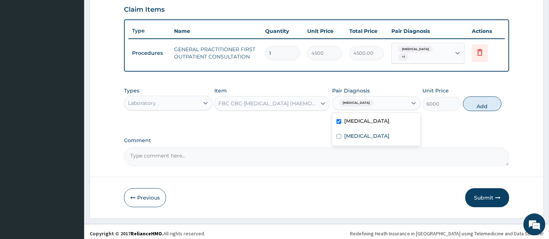
checkbox input "true"
click at [470, 98] on button "Add" at bounding box center [482, 104] width 38 height 15
type input "0"
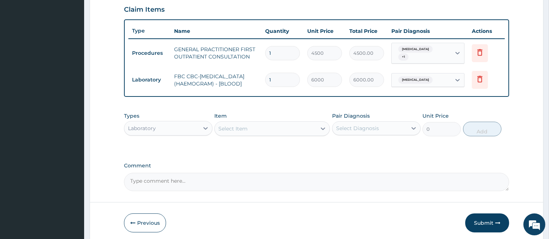
click at [302, 128] on div "Select Item" at bounding box center [266, 129] width 102 height 12
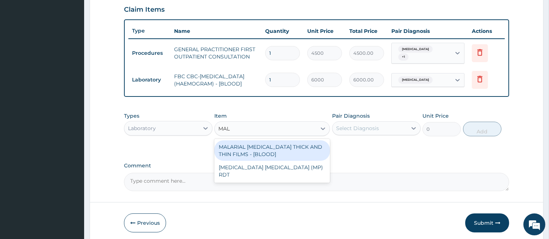
type input "MALA"
click at [291, 148] on div "MALARIAL PARASITE THICK AND THIN FILMS - [BLOOD]" at bounding box center [272, 150] width 116 height 20
type input "2625"
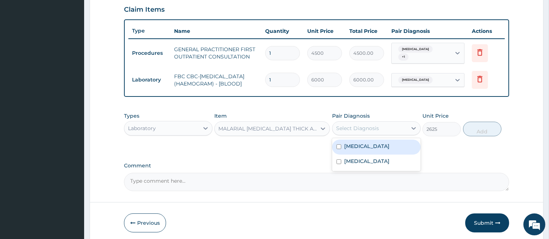
click at [352, 132] on div "Select Diagnosis" at bounding box center [357, 128] width 43 height 7
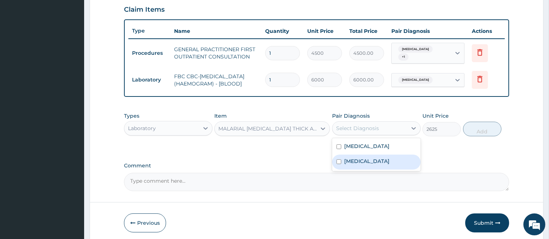
click at [348, 160] on label "Malaria" at bounding box center [366, 161] width 45 height 7
checkbox input "true"
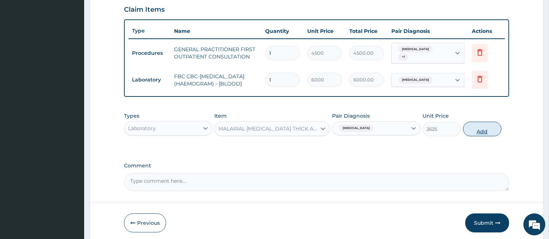
click at [481, 132] on button "Add" at bounding box center [482, 129] width 38 height 15
type input "0"
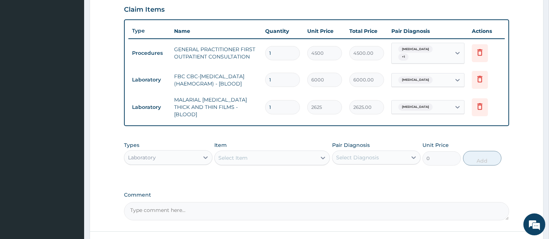
click at [273, 153] on div "Select Item" at bounding box center [266, 158] width 102 height 12
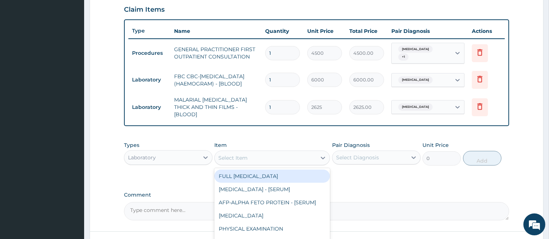
click at [180, 155] on div "Laboratory" at bounding box center [161, 158] width 75 height 12
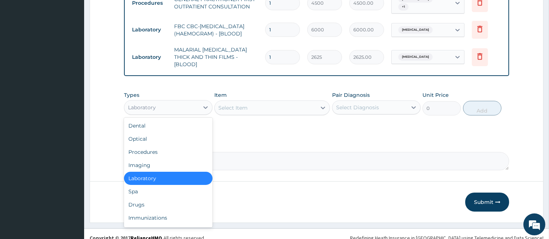
scroll to position [307, 0]
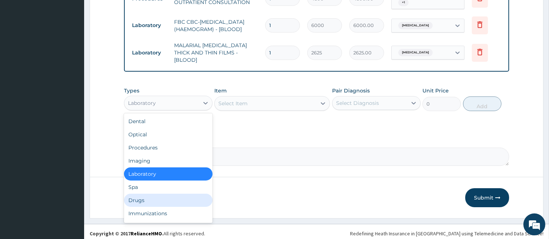
click at [193, 194] on div "Drugs" at bounding box center [168, 200] width 88 height 13
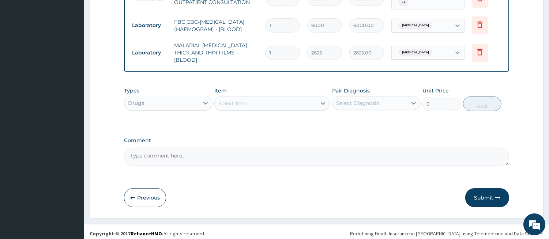
click at [275, 98] on div "Select Item" at bounding box center [266, 104] width 102 height 12
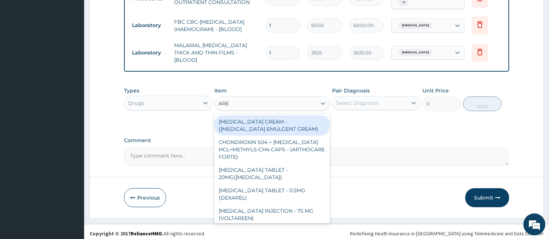
type input "AREE"
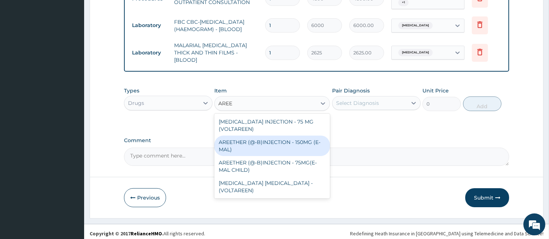
click at [260, 136] on div "AREETHER (@-B)INJECTION - 150MG (E-MAL)" at bounding box center [272, 146] width 116 height 20
type input "1920"
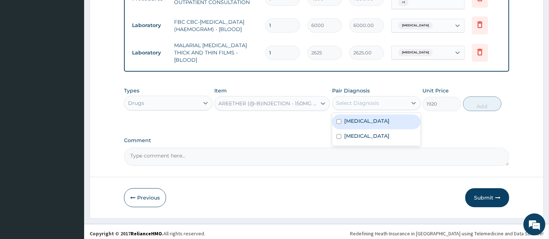
click at [355, 102] on div "Select Diagnosis" at bounding box center [357, 102] width 43 height 7
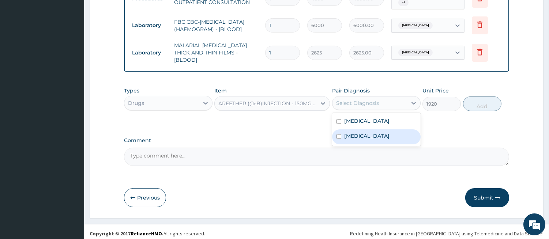
click at [343, 137] on div "Malaria" at bounding box center [376, 136] width 88 height 15
checkbox input "true"
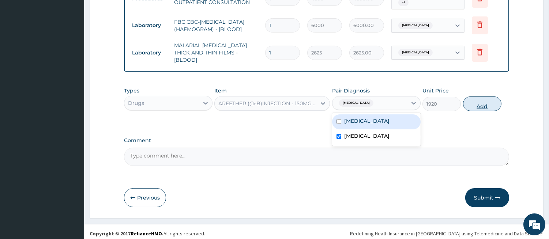
click at [495, 101] on button "Add" at bounding box center [482, 104] width 38 height 15
type input "0"
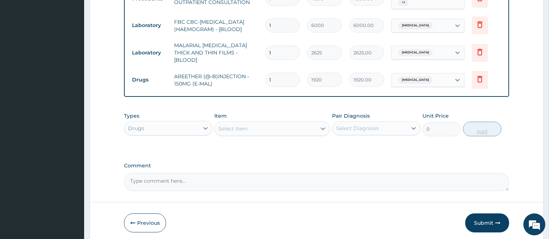
type input "0.00"
type input "3"
type input "5760.00"
type input "3"
click at [287, 128] on div "Select Item" at bounding box center [266, 129] width 102 height 12
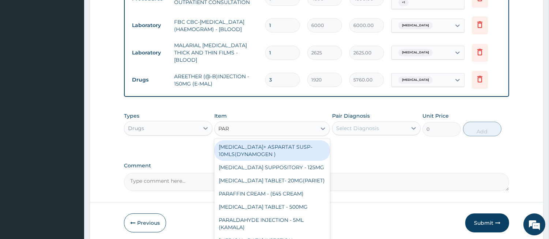
type input "PARA"
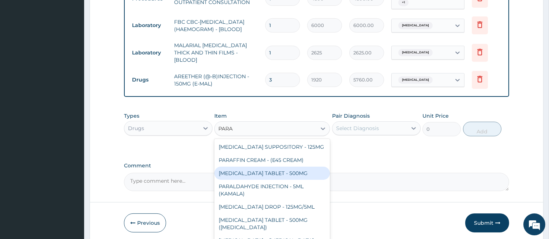
click at [293, 168] on div "PARACETAMOL TABLET - 500MG" at bounding box center [272, 173] width 116 height 13
type input "38.400000000000006"
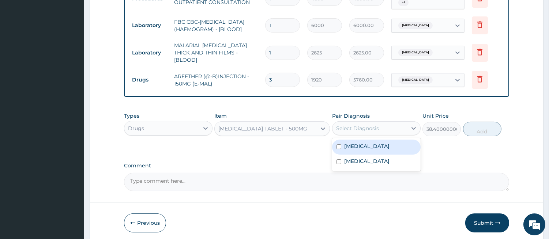
click at [352, 128] on div "Select Diagnosis" at bounding box center [357, 128] width 43 height 7
click at [352, 143] on label "Sepsis" at bounding box center [366, 146] width 45 height 7
checkbox input "true"
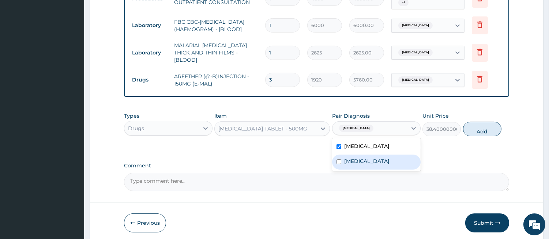
click at [348, 158] on label "Malaria" at bounding box center [366, 161] width 45 height 7
checkbox input "true"
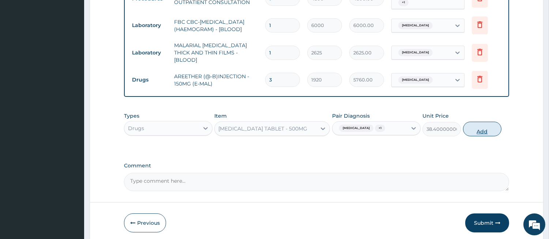
click at [473, 130] on button "Add" at bounding box center [482, 129] width 38 height 15
type input "0"
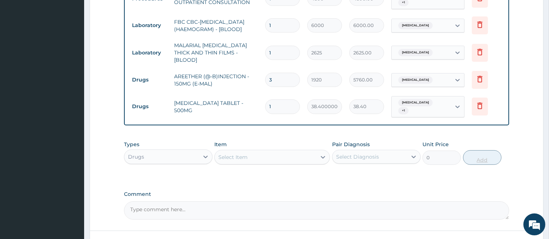
type input "18"
type input "691.20"
type input "18"
click at [292, 151] on div "Select Item" at bounding box center [266, 157] width 102 height 12
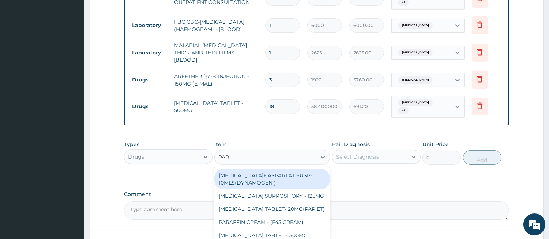
type input "PARA"
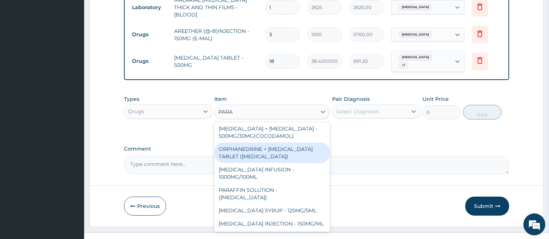
scroll to position [358, 0]
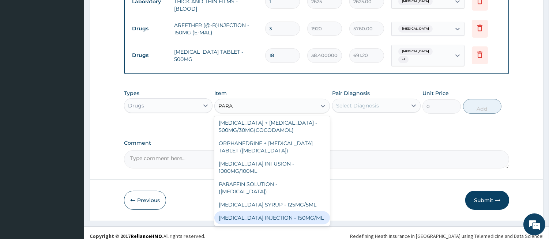
click at [288, 211] on div "PARACETAMOL INJECTION - 150MG/ML" at bounding box center [272, 217] width 116 height 13
type input "640"
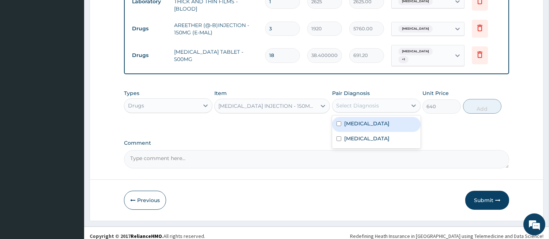
click at [355, 102] on div "Select Diagnosis" at bounding box center [357, 105] width 43 height 7
click at [350, 121] on label "Sepsis" at bounding box center [366, 123] width 45 height 7
checkbox input "true"
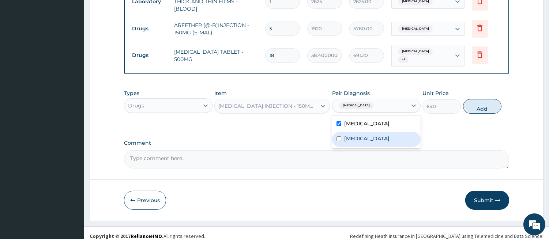
click at [345, 135] on label "Malaria" at bounding box center [366, 138] width 45 height 7
checkbox input "true"
click at [473, 101] on button "Add" at bounding box center [482, 106] width 38 height 15
type input "0"
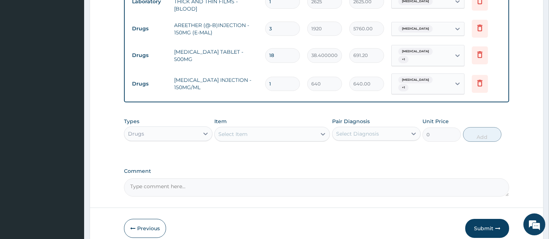
type input "0.00"
type input "2"
type input "1280.00"
type input "2"
click at [480, 52] on icon at bounding box center [479, 54] width 9 height 9
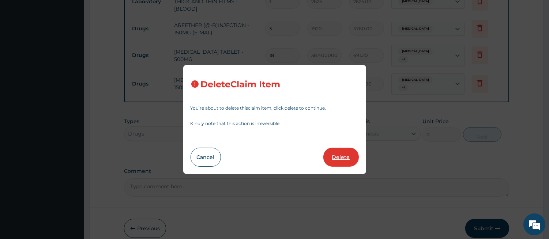
click at [345, 154] on button "Delete" at bounding box center [340, 157] width 35 height 19
type input "2"
type input "640"
type input "1280.00"
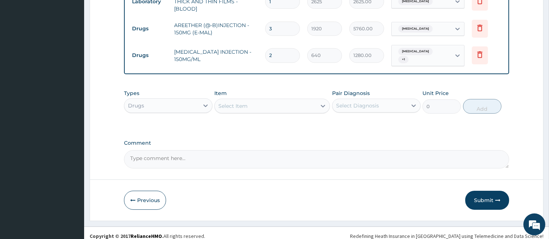
click at [282, 101] on div "Select Item" at bounding box center [266, 106] width 102 height 12
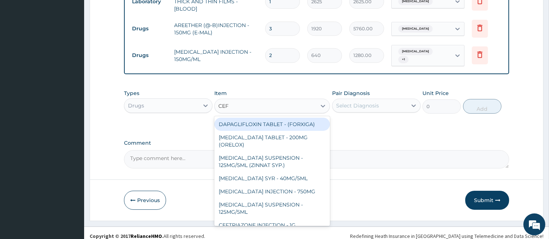
type input "CEFT"
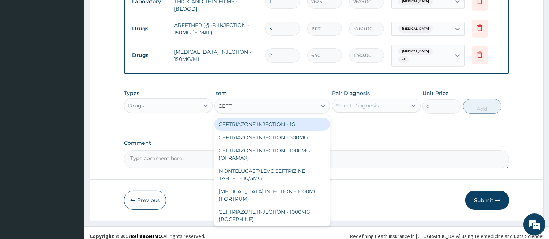
click at [276, 118] on div "CEFTRIAZONE INJECTION - 1G" at bounding box center [272, 124] width 116 height 13
type input "1888"
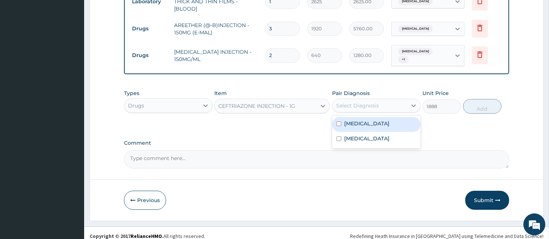
click at [343, 102] on div "Select Diagnosis" at bounding box center [357, 105] width 43 height 7
click at [345, 120] on label "Sepsis" at bounding box center [366, 123] width 45 height 7
checkbox input "true"
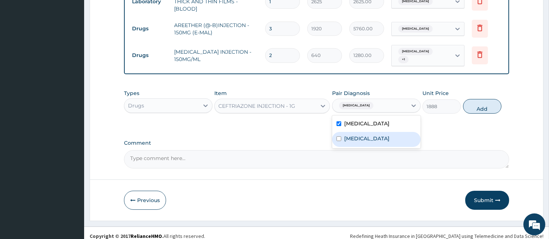
click at [341, 136] on input "checkbox" at bounding box center [338, 138] width 5 height 5
checkbox input "true"
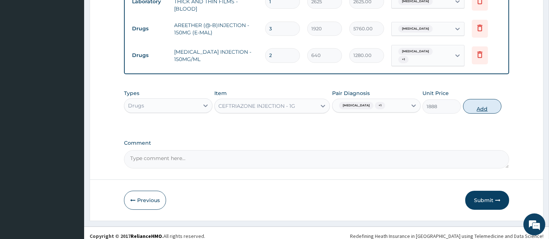
click at [478, 104] on button "Add" at bounding box center [482, 106] width 38 height 15
type input "0"
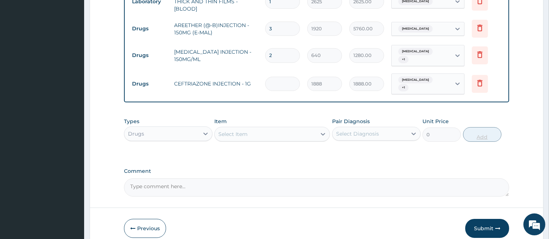
type input "0.00"
type input "2"
type input "3776.00"
type input "2"
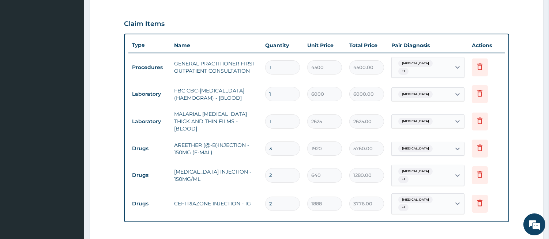
scroll to position [155, 0]
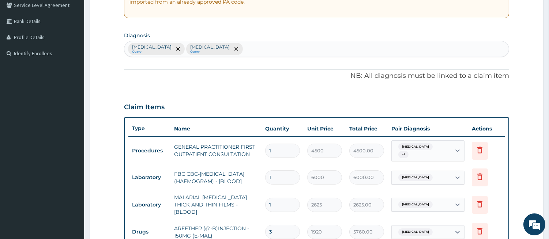
click at [224, 46] on div "Sepsis Query Malaria Query" at bounding box center [316, 48] width 384 height 15
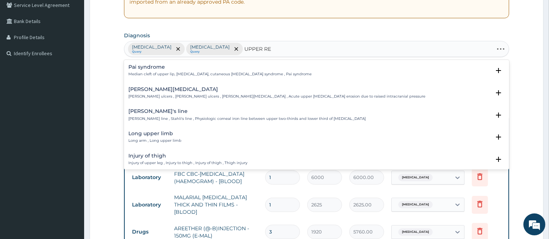
type input "UPPER RES"
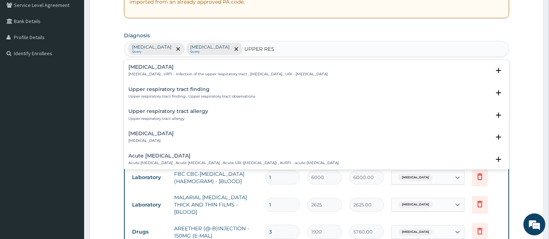
click at [164, 71] on div "Upper respiratory infection Upper respiratory infection , URTI - Infection of t…" at bounding box center [227, 70] width 199 height 13
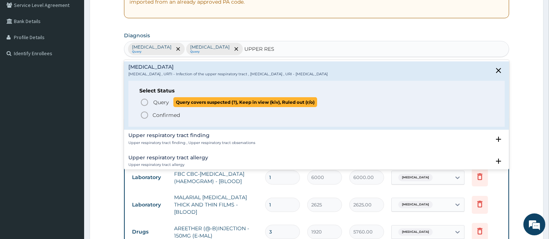
click at [150, 102] on span "Query Query covers suspected (?), Keep in view (kiv), Ruled out (r/o)" at bounding box center [317, 102] width 354 height 10
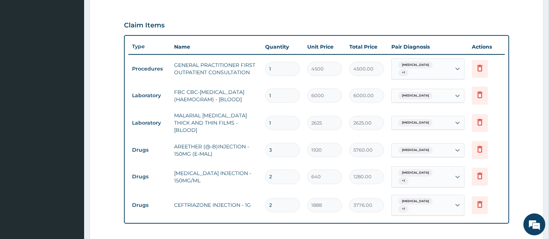
scroll to position [358, 0]
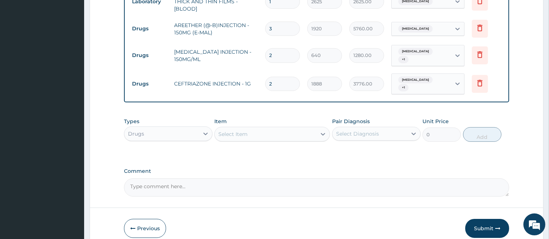
click at [271, 128] on div "Select Item" at bounding box center [266, 134] width 102 height 12
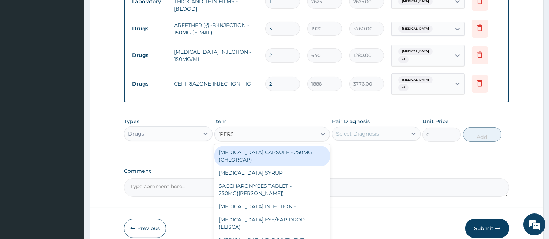
type input "LORAT"
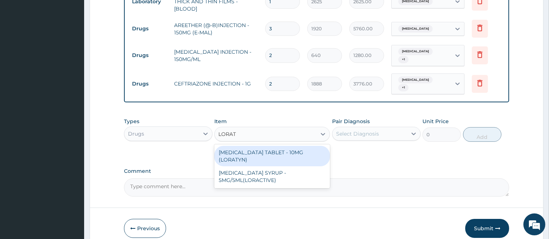
click at [268, 146] on div "LORATADINE TABLET - 10MG (LORATYN)" at bounding box center [272, 156] width 116 height 20
type input "112"
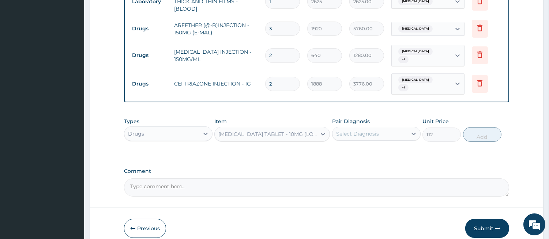
click at [343, 130] on div "Select Diagnosis" at bounding box center [357, 133] width 43 height 7
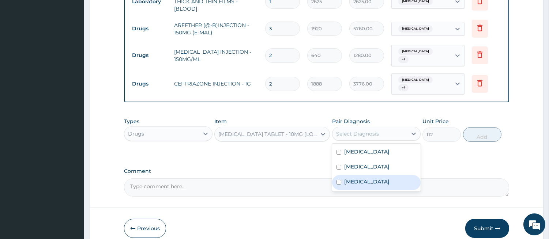
click at [344, 178] on label "Upper respiratory infection" at bounding box center [366, 181] width 45 height 7
checkbox input "true"
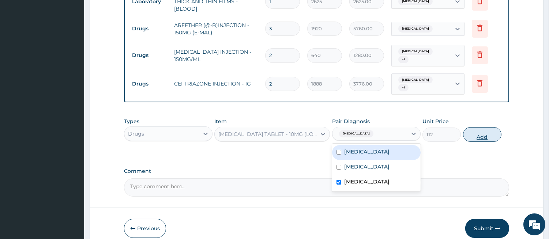
click at [469, 130] on button "Add" at bounding box center [482, 134] width 38 height 15
type input "0"
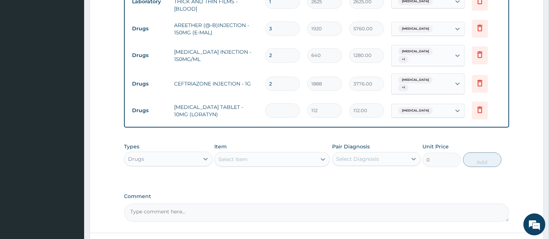
type input "0.00"
type input "5"
type input "560.00"
type input "5"
click at [276, 154] on div "Select Item" at bounding box center [266, 160] width 102 height 12
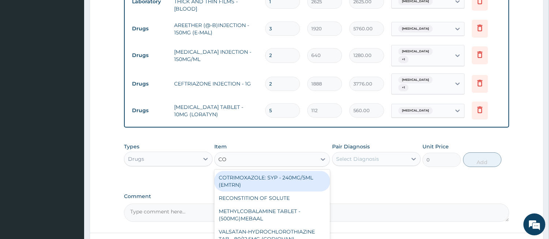
type input "COU"
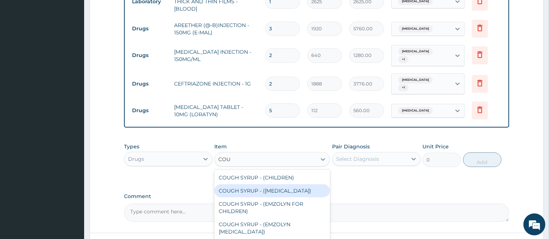
click at [279, 184] on div "COUGH SYRUP - (EXPECTORANT)" at bounding box center [272, 190] width 116 height 13
type input "1280"
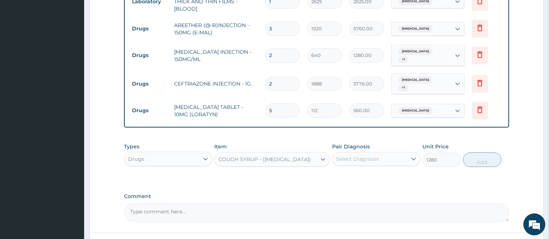
click at [345, 155] on div "Select Diagnosis" at bounding box center [357, 158] width 43 height 7
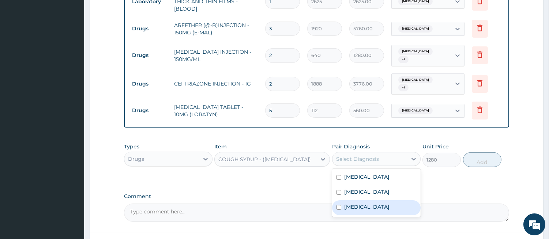
click at [353, 203] on label "Upper respiratory infection" at bounding box center [366, 206] width 45 height 7
checkbox input "true"
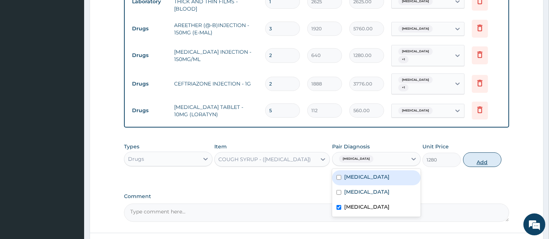
click at [480, 152] on button "Add" at bounding box center [482, 159] width 38 height 15
type input "0"
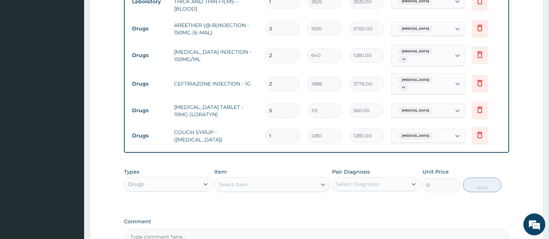
click at [279, 179] on div "Select Item" at bounding box center [266, 185] width 102 height 12
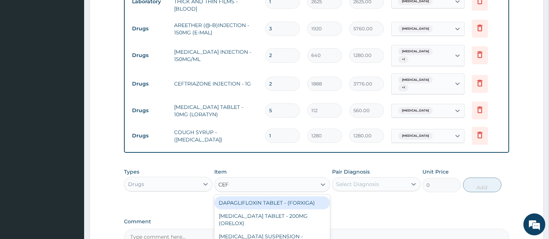
type input "CEFI"
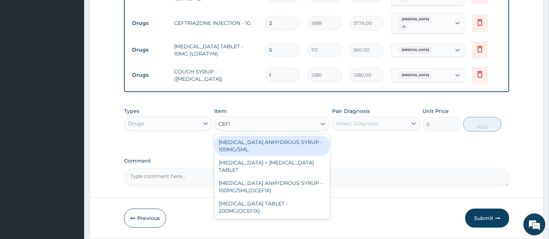
scroll to position [434, 0]
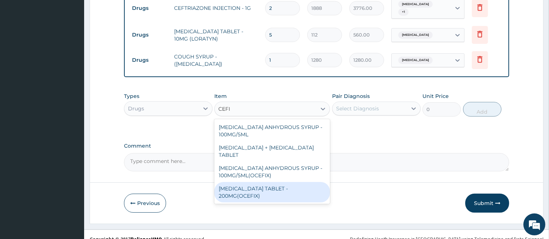
click at [304, 182] on div "CEFIXIME TABLET - 200MG(OCEFIX)" at bounding box center [272, 192] width 116 height 20
type input "256"
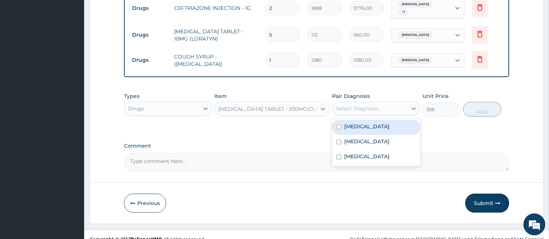
click at [361, 105] on div "Select Diagnosis" at bounding box center [357, 108] width 43 height 7
click at [359, 123] on label "Sepsis" at bounding box center [366, 126] width 45 height 7
checkbox input "true"
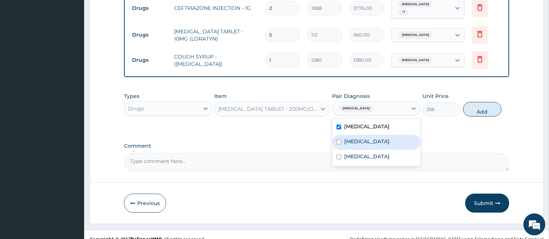
click at [355, 138] on label "Malaria" at bounding box center [366, 141] width 45 height 7
checkbox input "true"
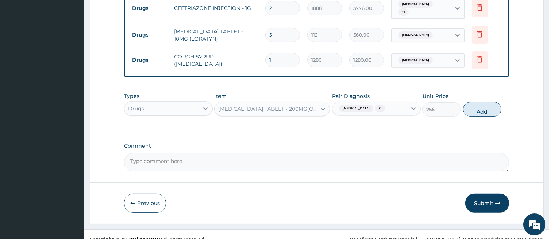
click at [475, 102] on button "Add" at bounding box center [482, 109] width 38 height 15
type input "0"
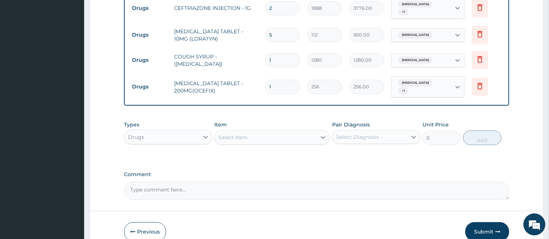
type input "10"
type input "2560.00"
type input "10"
click at [258, 132] on div "Select Item" at bounding box center [266, 138] width 102 height 12
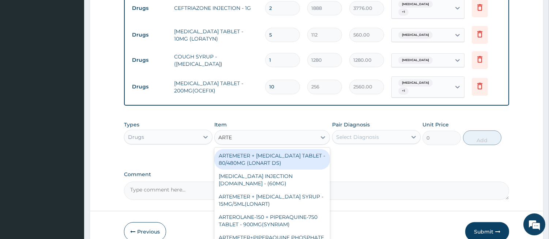
type input "ARTEM"
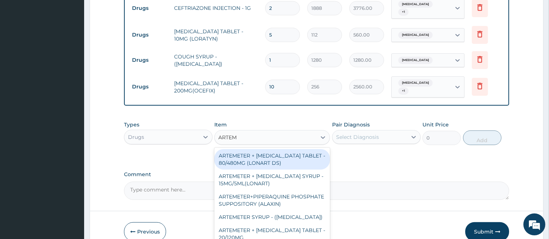
scroll to position [68, 0]
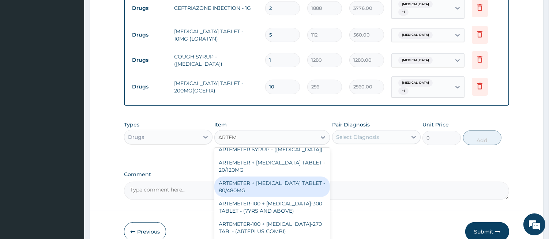
click at [268, 177] on div "ARTEMETER + LUMEFANTRINE TABLET - 80/480MG" at bounding box center [272, 187] width 116 height 20
type input "416"
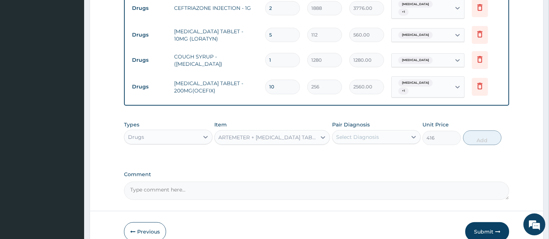
click at [348, 133] on div "Select Diagnosis" at bounding box center [357, 136] width 43 height 7
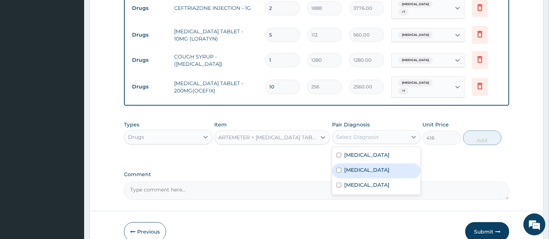
click at [346, 166] on label "Malaria" at bounding box center [366, 169] width 45 height 7
checkbox input "true"
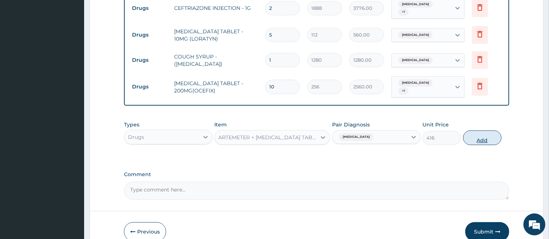
click at [475, 131] on button "Add" at bounding box center [482, 138] width 38 height 15
type input "0"
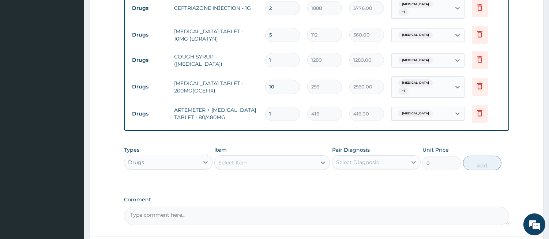
type input "0.00"
type input "6"
type input "2496.00"
type input "6"
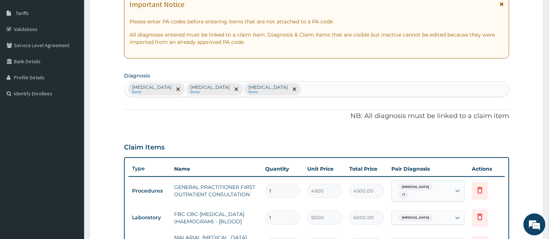
scroll to position [79, 0]
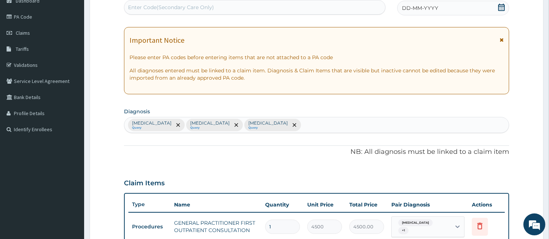
click at [409, 10] on span "DD-MM-YYYY" at bounding box center [420, 7] width 36 height 7
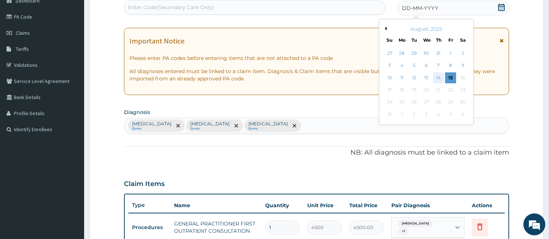
click at [439, 75] on div "14" at bounding box center [438, 77] width 11 height 11
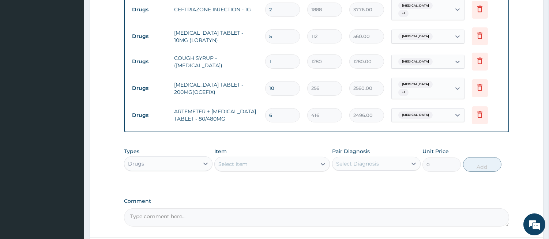
scroll to position [485, 0]
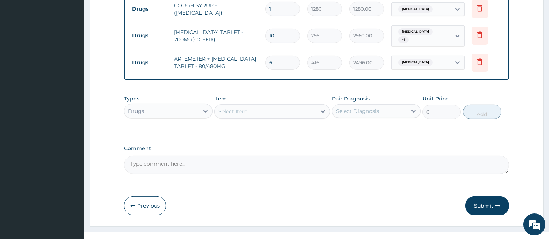
click at [481, 196] on button "Submit" at bounding box center [487, 205] width 44 height 19
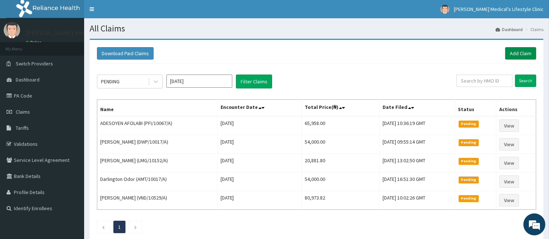
click at [513, 53] on link "Add Claim" at bounding box center [520, 53] width 31 height 12
click at [484, 78] on input "text" at bounding box center [484, 81] width 56 height 12
paste input "OMC/10001/B"
type input "OMC/10001/B"
click at [524, 79] on input "Search" at bounding box center [525, 81] width 21 height 12
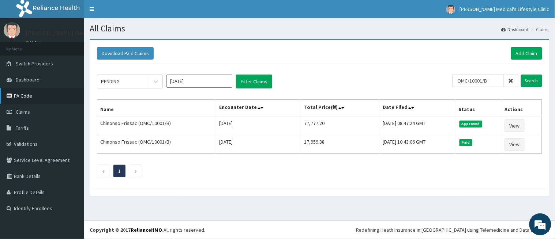
click at [45, 97] on link "PA Code" at bounding box center [42, 96] width 84 height 16
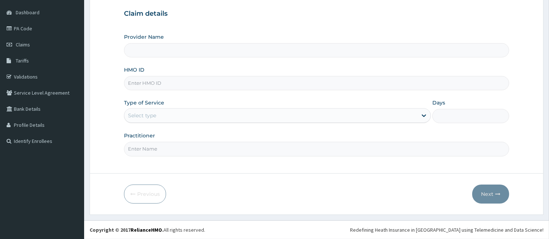
scroll to position [67, 0]
click at [170, 85] on input "HMO ID" at bounding box center [316, 83] width 385 height 14
type input "[PERSON_NAME] Medical's Lifestyle clinic"
paste input "BUP/10030/A"
type input "BUP/10030/A"
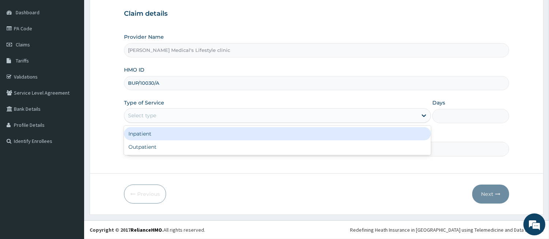
click at [149, 112] on div "Select type" at bounding box center [142, 115] width 28 height 7
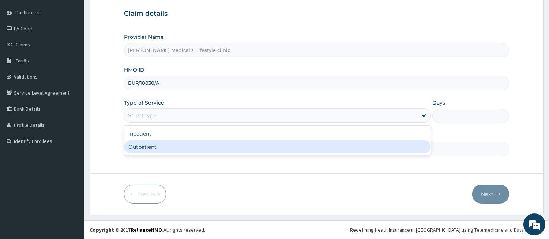
click at [152, 145] on div "Outpatient" at bounding box center [277, 146] width 307 height 13
type input "1"
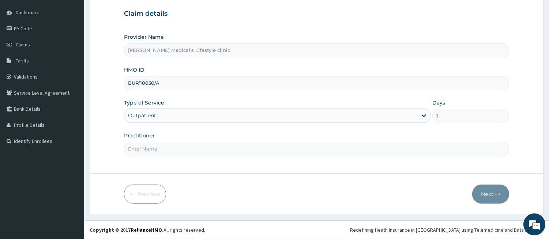
click at [152, 145] on input "Practitioner" at bounding box center [316, 149] width 385 height 14
type input "DR Jerry Itaman"
click at [493, 195] on button "Next" at bounding box center [490, 194] width 37 height 19
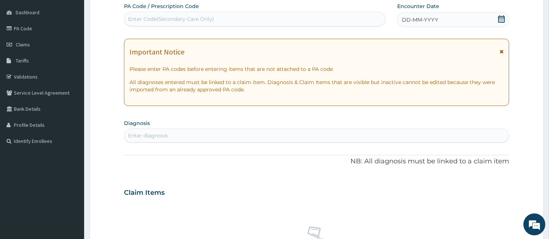
scroll to position [0, 0]
click at [215, 20] on div "Enter Code(Secondary Care Only)" at bounding box center [254, 19] width 261 height 12
paste input "PA/A12FFC"
type input "PA/A12FFC"
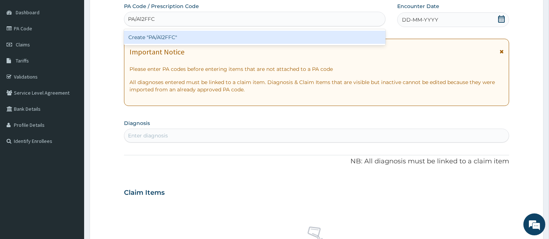
click at [202, 36] on div "Create "PA/A12FFC"" at bounding box center [254, 37] width 261 height 13
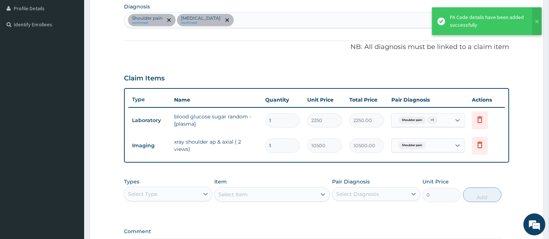
scroll to position [141, 0]
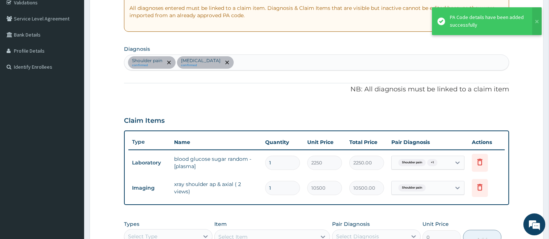
click at [243, 59] on div "Shoulder pain confirmed Hyperglycemia confirmed" at bounding box center [316, 62] width 384 height 15
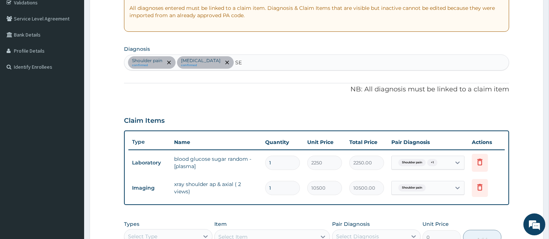
type input "SEP"
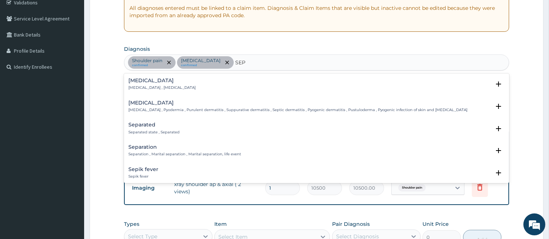
click at [139, 82] on h4 "Sepsis" at bounding box center [161, 80] width 67 height 5
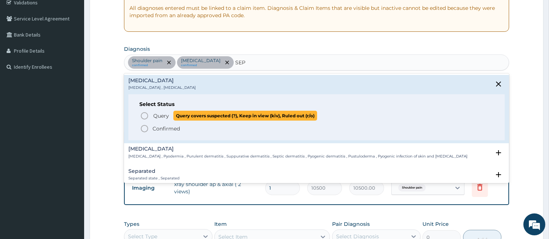
click at [144, 115] on icon "status option query" at bounding box center [144, 115] width 9 height 9
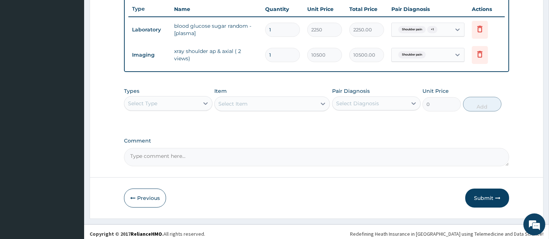
scroll to position [278, 0]
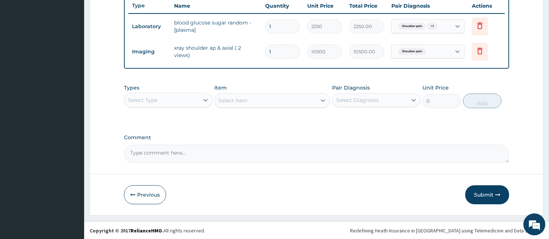
click at [178, 101] on div "Select Type" at bounding box center [161, 100] width 75 height 12
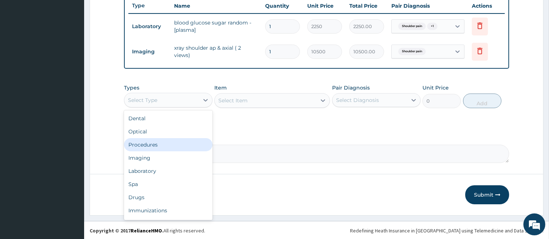
click at [155, 144] on div "Procedures" at bounding box center [168, 144] width 88 height 13
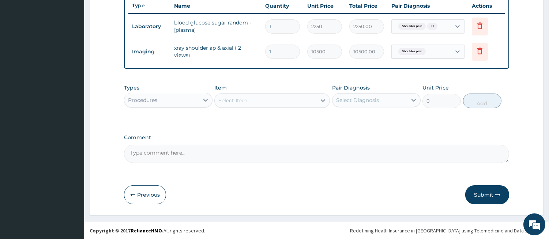
click at [267, 101] on div "Select Item" at bounding box center [266, 101] width 102 height 12
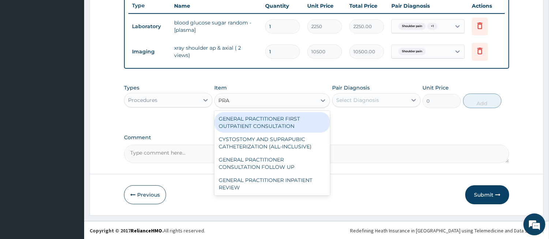
type input "PRAC"
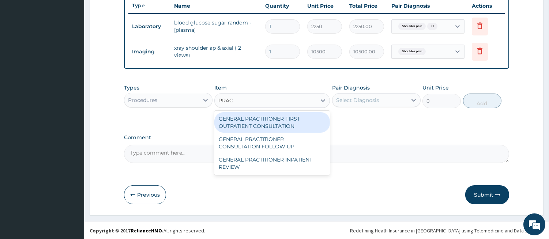
click at [274, 121] on div "GENERAL PRACTITIONER FIRST OUTPATIENT CONSULTATION" at bounding box center [272, 122] width 116 height 20
type input "4500"
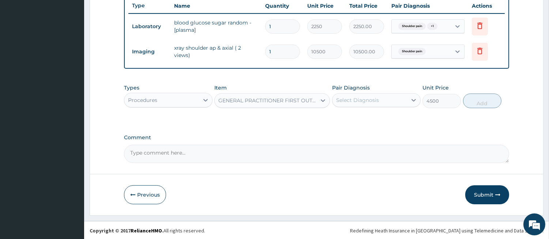
click at [367, 90] on label "Pair Diagnosis" at bounding box center [351, 87] width 38 height 7
click at [367, 94] on div "Select Diagnosis" at bounding box center [369, 100] width 75 height 12
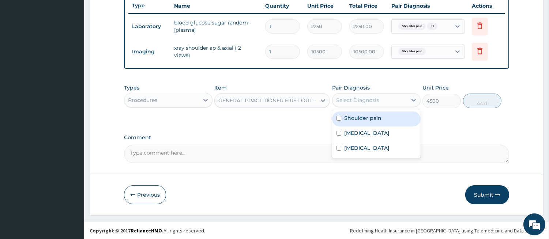
click at [363, 114] on label "Shoulder pain" at bounding box center [362, 117] width 37 height 7
checkbox input "true"
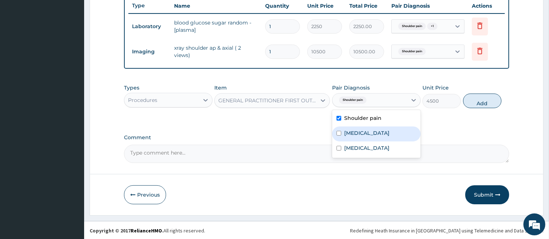
click at [358, 134] on label "Hyperglycemia" at bounding box center [366, 132] width 45 height 7
checkbox input "true"
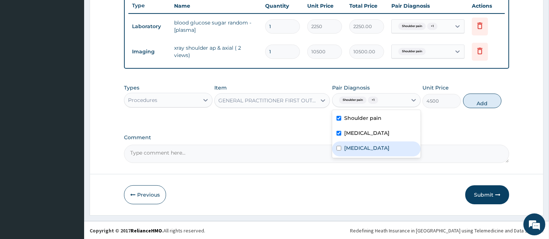
click at [349, 149] on label "Sepsis" at bounding box center [366, 147] width 45 height 7
checkbox input "true"
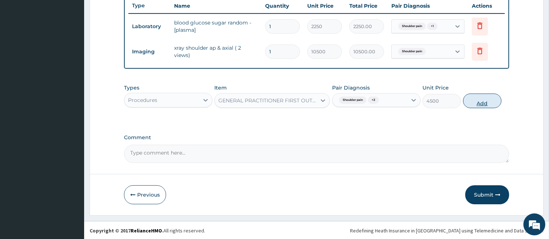
click at [487, 101] on button "Add" at bounding box center [482, 101] width 38 height 15
type input "0"
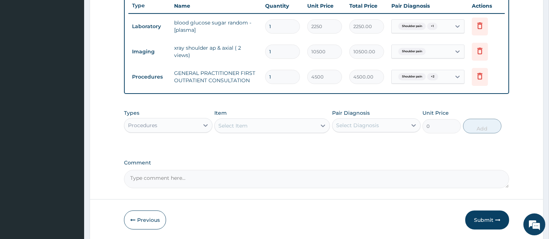
click at [314, 126] on div "Select Item" at bounding box center [266, 126] width 102 height 12
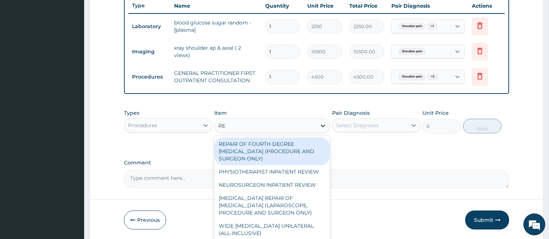
type input "REG"
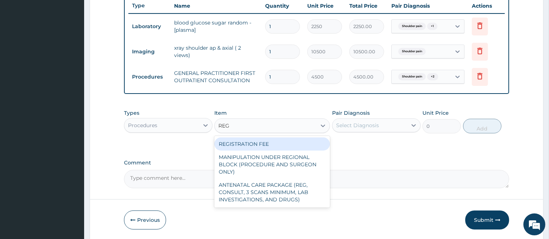
click at [300, 148] on div "REGISTRATION FEE" at bounding box center [272, 143] width 116 height 13
type input "3000"
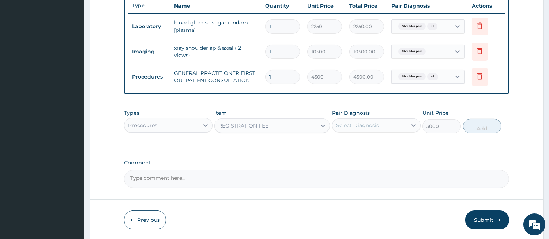
click at [347, 123] on div "Select Diagnosis" at bounding box center [357, 125] width 43 height 7
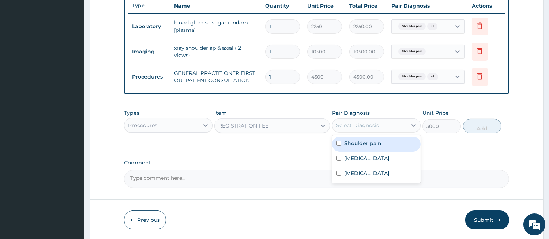
click at [357, 141] on label "Shoulder pain" at bounding box center [362, 143] width 37 height 7
checkbox input "true"
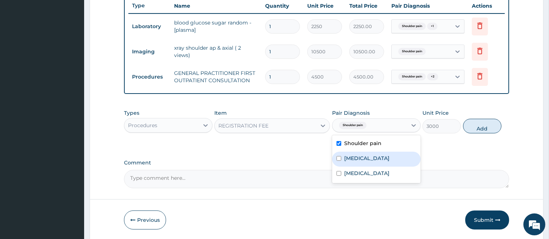
click at [348, 160] on label "Hyperglycemia" at bounding box center [366, 158] width 45 height 7
checkbox input "true"
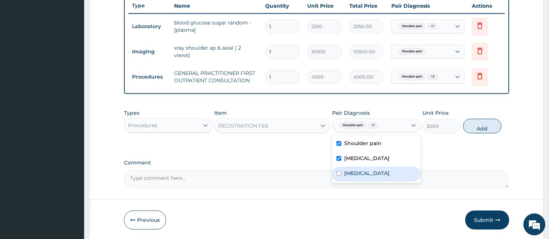
click at [347, 171] on label "Sepsis" at bounding box center [366, 173] width 45 height 7
checkbox input "true"
click at [487, 125] on button "Add" at bounding box center [482, 126] width 38 height 15
type input "0"
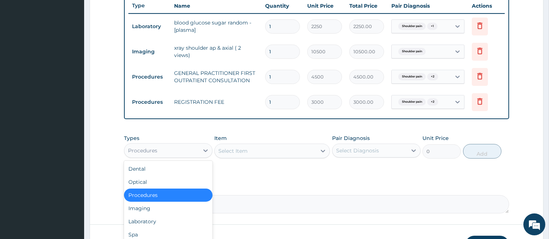
click at [152, 151] on div "Procedures" at bounding box center [142, 150] width 29 height 7
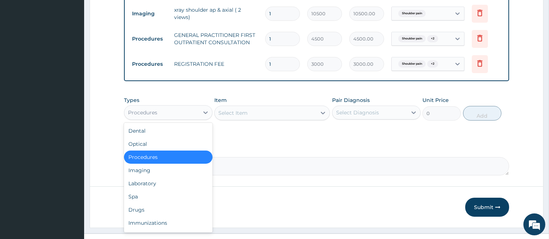
scroll to position [329, 0]
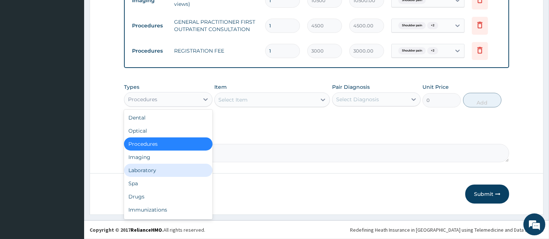
click at [166, 170] on div "Laboratory" at bounding box center [168, 170] width 88 height 13
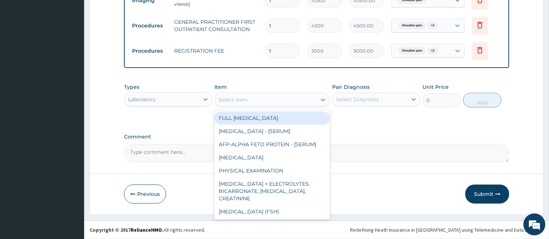
click at [279, 103] on div "Select Item" at bounding box center [266, 100] width 102 height 12
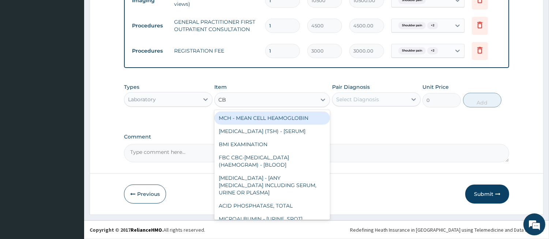
type input "CBC"
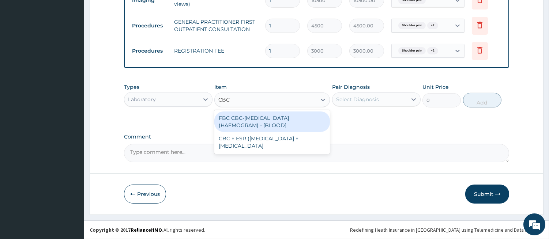
click at [286, 118] on div "FBC CBC-COMPLETE BLOOD COUNT (HAEMOGRAM) - [BLOOD]" at bounding box center [272, 121] width 116 height 20
type input "6000"
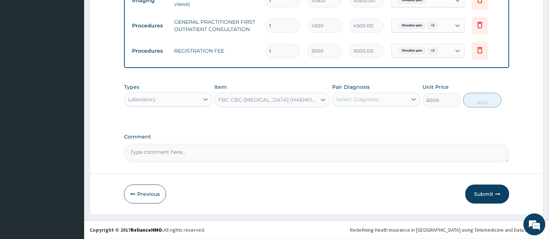
click at [348, 97] on div "Select Diagnosis" at bounding box center [357, 99] width 43 height 7
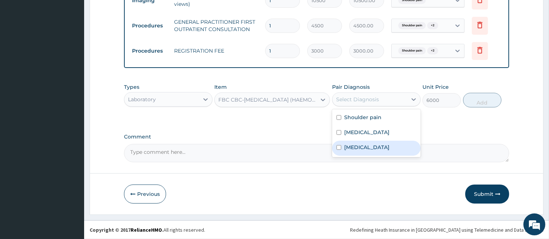
click at [343, 145] on div "Sepsis" at bounding box center [376, 148] width 88 height 15
checkbox input "true"
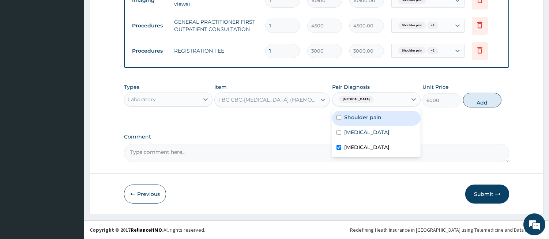
click at [472, 101] on button "Add" at bounding box center [482, 100] width 38 height 15
type input "0"
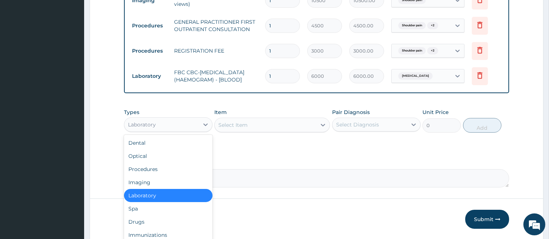
click at [162, 126] on div "Laboratory" at bounding box center [161, 125] width 75 height 12
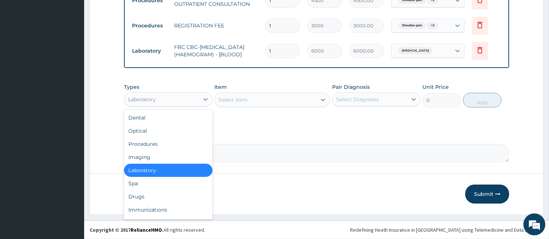
scroll to position [358, 0]
click at [196, 199] on div "Drugs" at bounding box center [168, 196] width 88 height 13
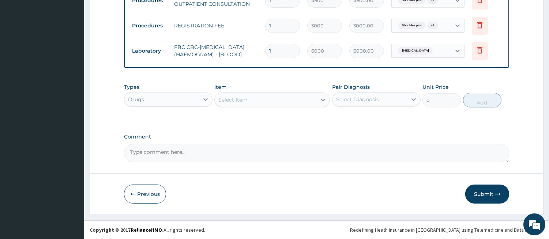
click at [296, 102] on div "Select Item" at bounding box center [266, 100] width 102 height 12
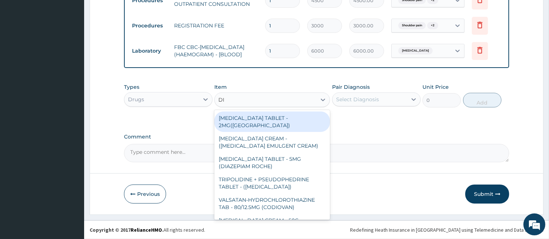
type input "DIC"
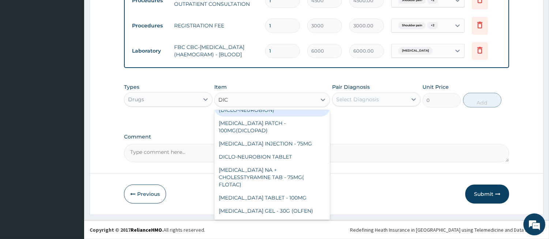
scroll to position [68, 0]
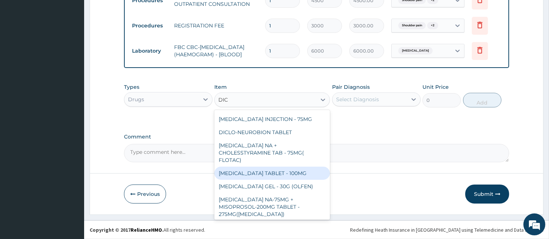
click at [281, 169] on div "[MEDICAL_DATA] TABLET - 100MG" at bounding box center [272, 173] width 116 height 13
type input "128"
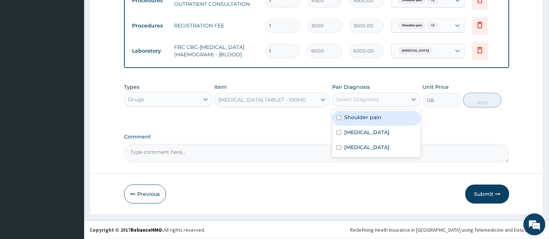
click at [358, 97] on div "Select Diagnosis" at bounding box center [357, 99] width 43 height 7
click at [354, 118] on label "Shoulder pain" at bounding box center [362, 117] width 37 height 7
checkbox input "true"
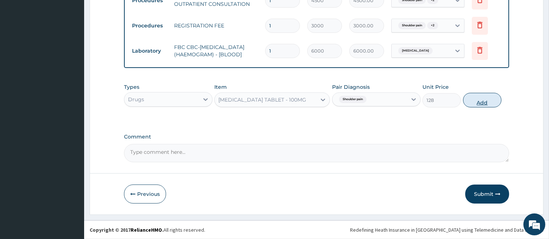
click at [482, 102] on button "Add" at bounding box center [482, 100] width 38 height 15
type input "0"
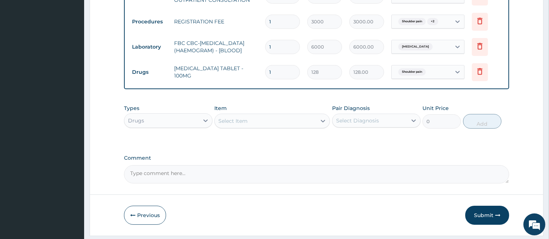
type input "0.00"
type input "8"
type input "1024.00"
type input "8"
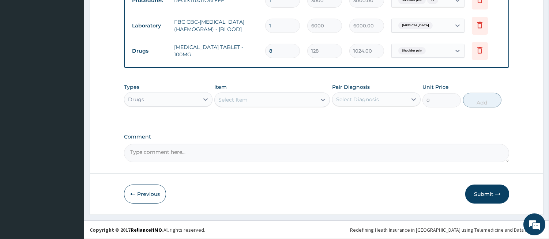
scroll to position [383, 0]
click at [176, 94] on div "Drugs" at bounding box center [161, 100] width 75 height 12
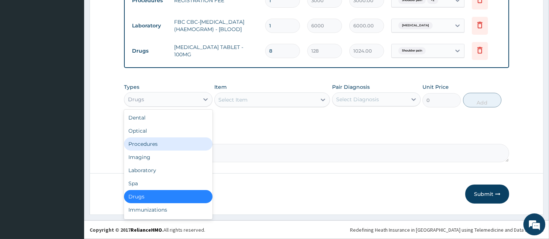
click at [158, 143] on div "Procedures" at bounding box center [168, 143] width 88 height 13
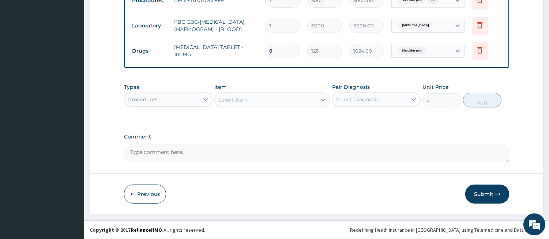
click at [283, 101] on div "Select Item" at bounding box center [266, 100] width 102 height 12
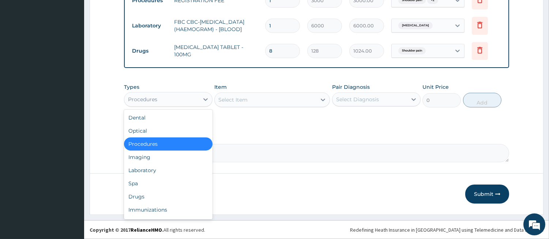
click at [199, 101] on div "Procedures" at bounding box center [161, 100] width 75 height 12
click at [157, 153] on div "Imaging" at bounding box center [168, 157] width 88 height 13
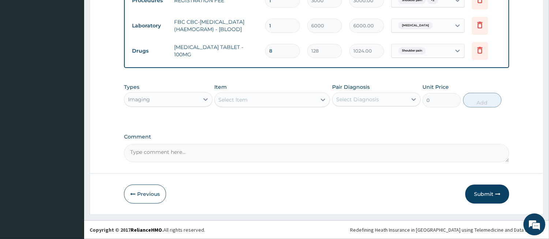
click at [277, 98] on div "Select Item" at bounding box center [266, 100] width 102 height 12
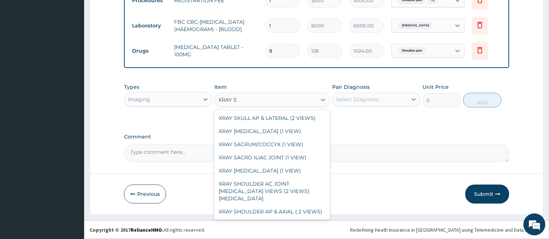
scroll to position [67, 0]
type input "XRAY SH"
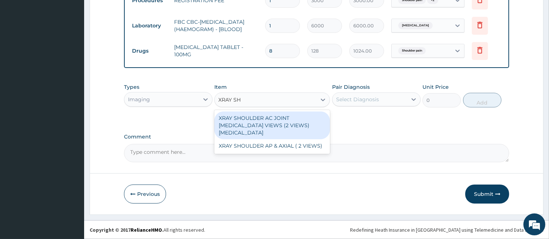
click at [258, 119] on div "XRAY SHOULDER AC JOINT WEIGHT BEARING VIEWS (2 VIEWS) RADIOLOGY" at bounding box center [272, 125] width 116 height 28
type input "10500"
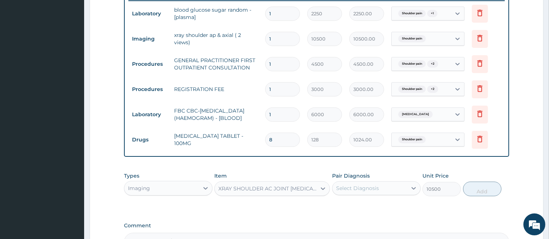
scroll to position [383, 0]
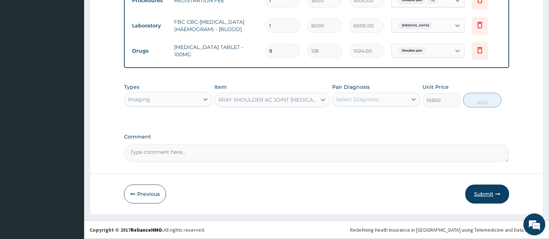
click at [488, 193] on button "Submit" at bounding box center [487, 194] width 44 height 19
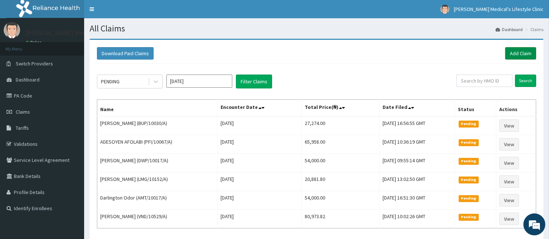
click at [516, 56] on link "Add Claim" at bounding box center [520, 53] width 31 height 12
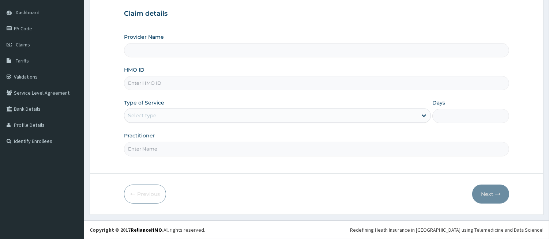
scroll to position [67, 0]
type input "[PERSON_NAME] Medical's Lifestyle clinic"
click at [199, 81] on input "HMO ID" at bounding box center [316, 83] width 385 height 14
paste input "KSB/10699/A"
type input "KSB/10699/A"
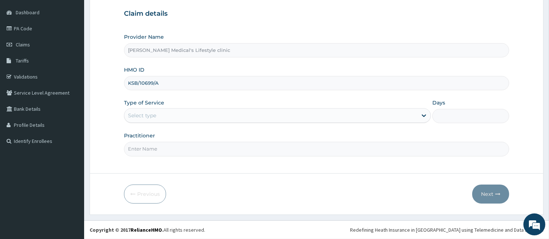
click at [165, 110] on div "Select type" at bounding box center [270, 116] width 293 height 12
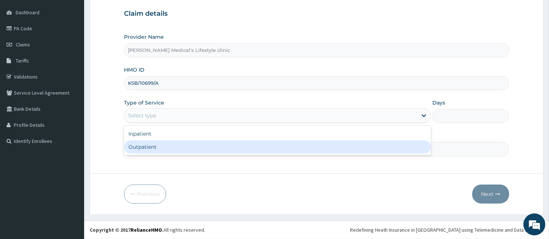
click at [157, 152] on div "Outpatient" at bounding box center [277, 146] width 307 height 13
type input "1"
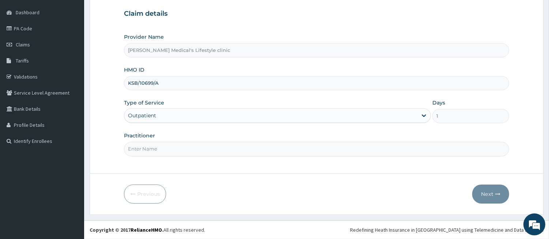
click at [157, 152] on input "Practitioner" at bounding box center [316, 149] width 385 height 14
type input "[PERSON_NAME]"
click at [487, 192] on button "Next" at bounding box center [490, 194] width 37 height 19
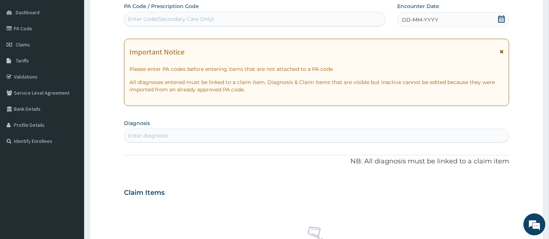
scroll to position [0, 0]
click at [185, 140] on div "Enter diagnosis" at bounding box center [316, 136] width 384 height 12
type input "UPPER RES"
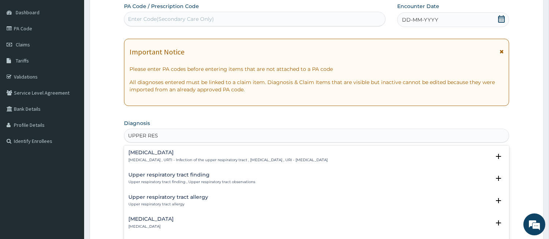
click at [180, 158] on p "[MEDICAL_DATA] , URTI - Infection of the upper respiratory tract , [MEDICAL_DAT…" at bounding box center [227, 160] width 199 height 5
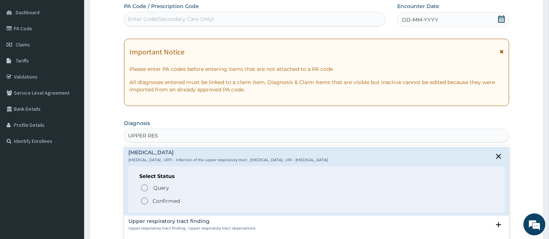
click at [149, 182] on div "Select Status Query Query covers suspected (?), Keep in view (kiv), Ruled out (…" at bounding box center [316, 189] width 376 height 46
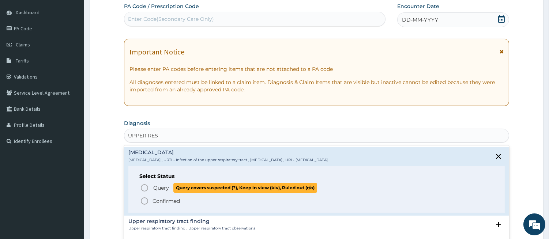
click at [144, 186] on icon "status option query" at bounding box center [144, 188] width 9 height 9
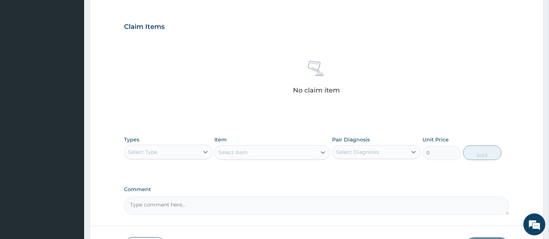
scroll to position [271, 0]
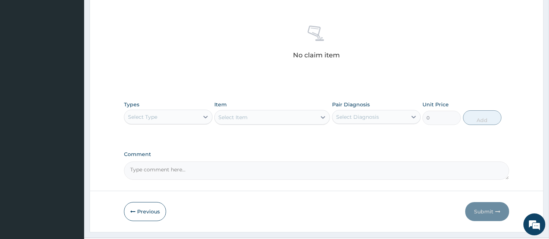
click at [177, 116] on div "Select Type" at bounding box center [161, 117] width 75 height 12
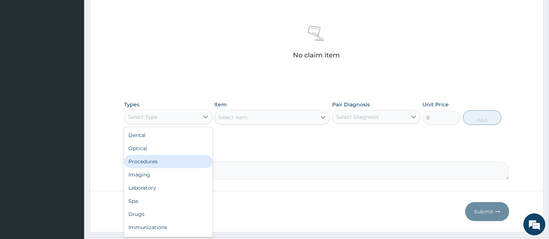
click at [156, 159] on div "Procedures" at bounding box center [168, 161] width 88 height 13
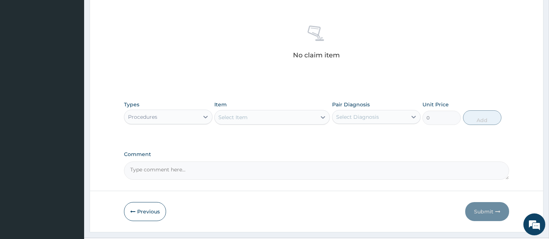
click at [311, 122] on div "Select Item" at bounding box center [266, 117] width 102 height 12
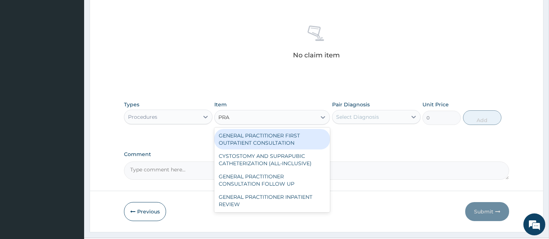
type input "PRAC"
click at [287, 139] on div "GENERAL PRACTITIONER FIRST OUTPATIENT CONSULTATION" at bounding box center [272, 139] width 116 height 20
type input "4500"
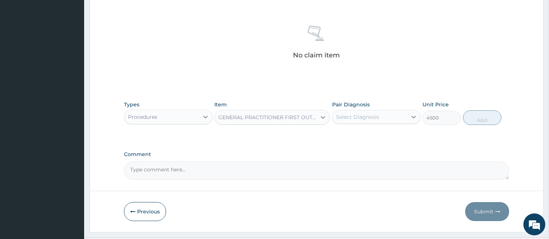
click at [352, 115] on div "Select Diagnosis" at bounding box center [357, 116] width 43 height 7
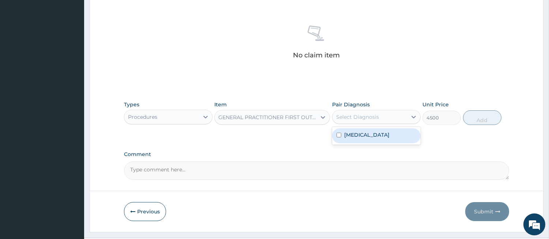
click at [351, 138] on label "[MEDICAL_DATA]" at bounding box center [366, 134] width 45 height 7
checkbox input "true"
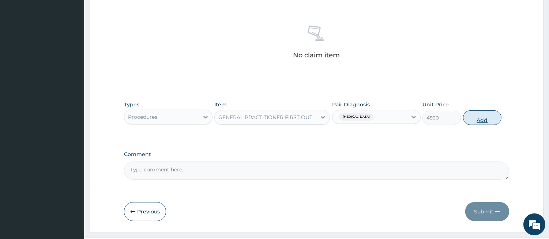
click at [488, 120] on button "Add" at bounding box center [482, 117] width 38 height 15
type input "0"
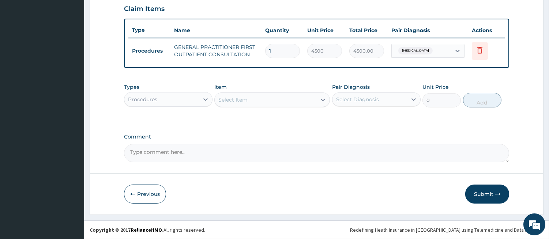
scroll to position [253, 0]
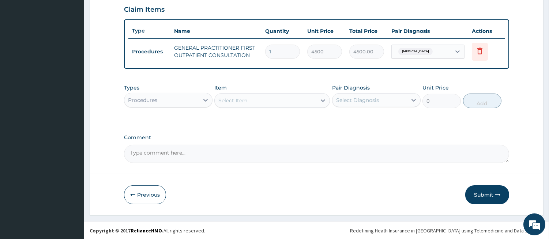
click at [192, 97] on div "Procedures" at bounding box center [161, 100] width 75 height 12
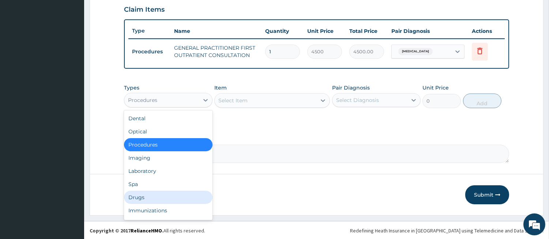
click at [193, 192] on div "Drugs" at bounding box center [168, 197] width 88 height 13
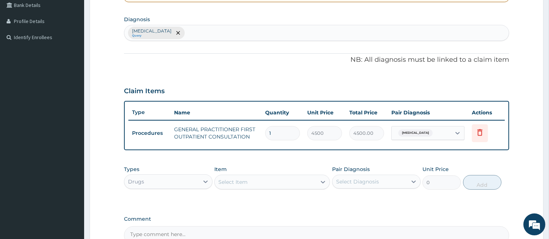
scroll to position [117, 0]
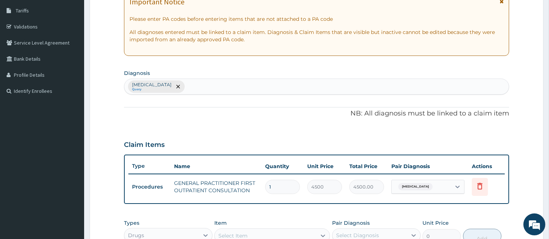
click at [223, 83] on div "[MEDICAL_DATA] Query" at bounding box center [316, 86] width 384 height 15
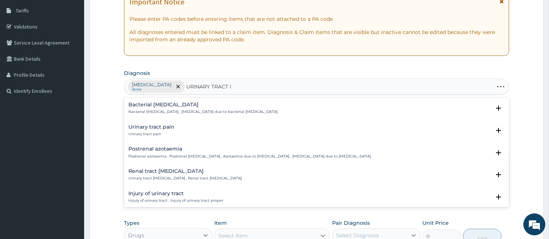
type input "URINARY TRACT IN"
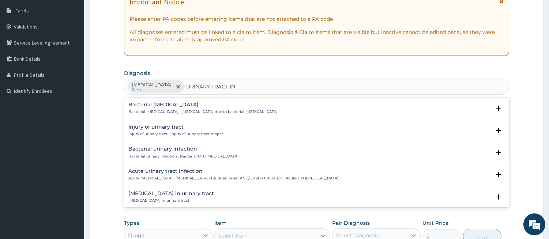
click at [160, 150] on h4 "Bacterial urinary infection" at bounding box center [183, 148] width 111 height 5
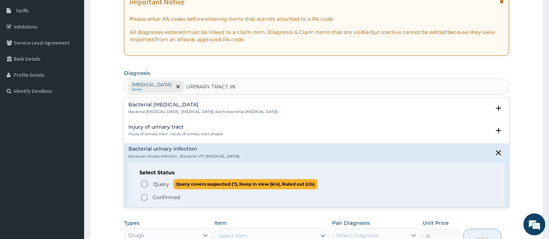
click at [147, 183] on icon "status option query" at bounding box center [144, 184] width 9 height 9
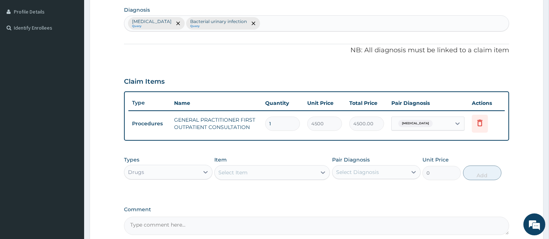
scroll to position [253, 0]
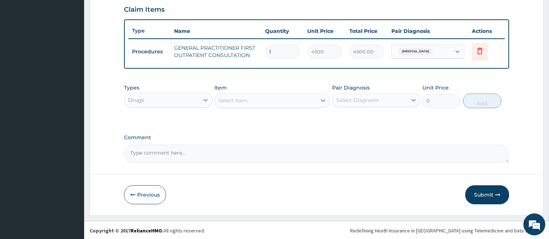
click at [267, 102] on div "Select Item" at bounding box center [266, 101] width 102 height 12
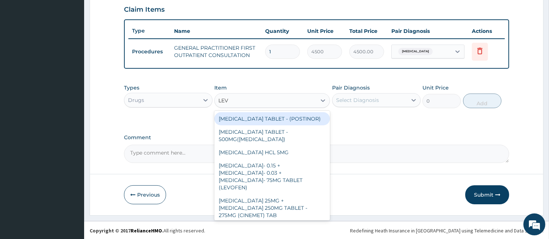
type input "LEVO"
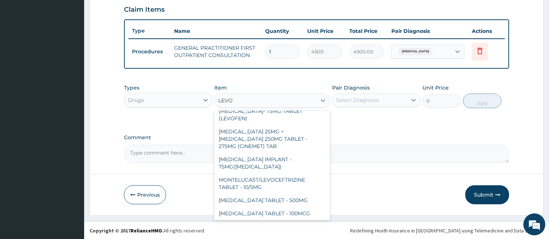
scroll to position [68, 0]
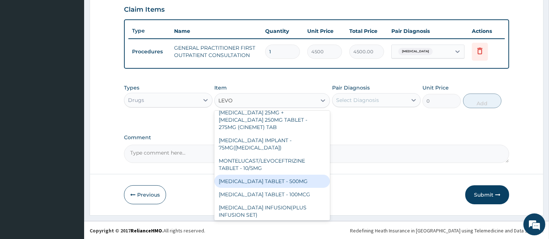
click at [284, 178] on div "[MEDICAL_DATA] TABLET - 500MG" at bounding box center [272, 181] width 116 height 13
type input "224"
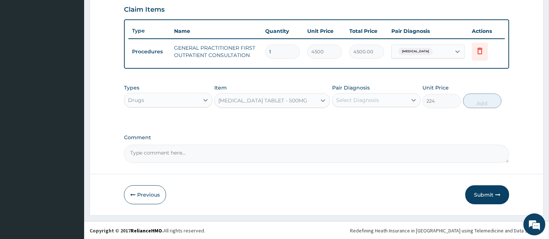
click at [366, 95] on div "Select Diagnosis" at bounding box center [369, 100] width 75 height 12
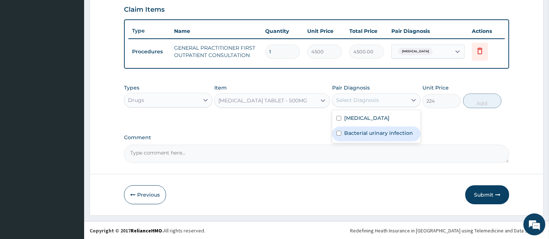
click at [362, 134] on label "Bacterial urinary infection" at bounding box center [378, 132] width 69 height 7
checkbox input "true"
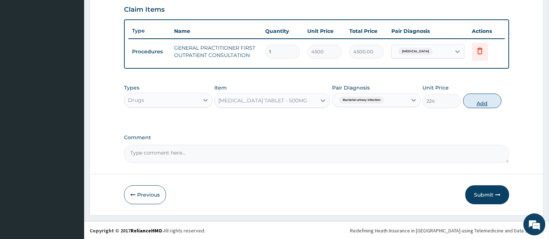
click at [485, 101] on button "Add" at bounding box center [482, 101] width 38 height 15
type input "0"
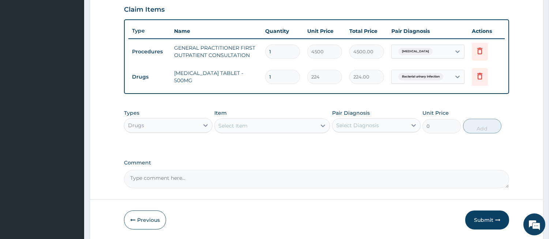
type input "10"
type input "2240.00"
type input "10"
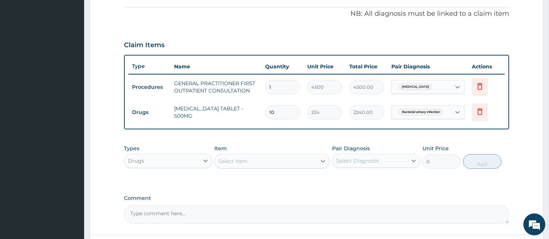
scroll to position [117, 0]
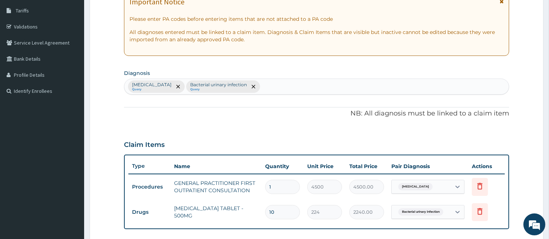
click at [289, 81] on div "[MEDICAL_DATA] Query Bacterial urinary infection Query" at bounding box center [316, 86] width 384 height 15
type input "ITC"
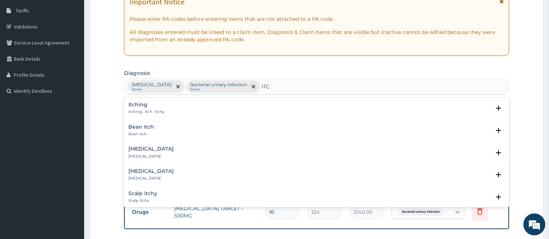
click at [149, 109] on div "Itching Itching , Itch , Itchy" at bounding box center [146, 108] width 36 height 13
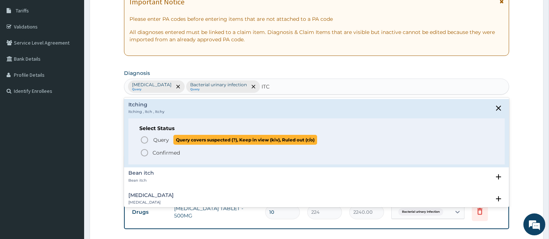
drag, startPoint x: 147, startPoint y: 136, endPoint x: 158, endPoint y: 132, distance: 12.3
click at [147, 137] on icon "status option query" at bounding box center [144, 140] width 9 height 9
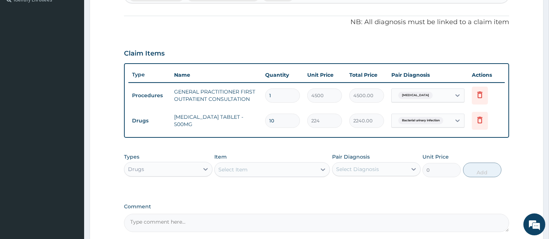
scroll to position [278, 0]
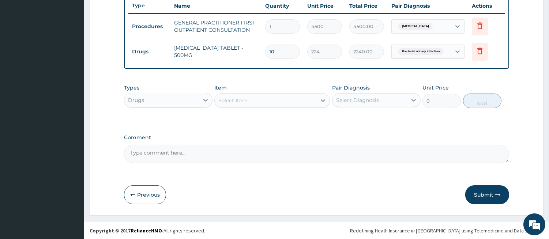
click at [267, 103] on div "Select Item" at bounding box center [266, 101] width 102 height 12
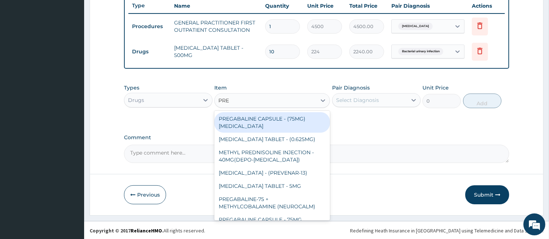
type input "PRED"
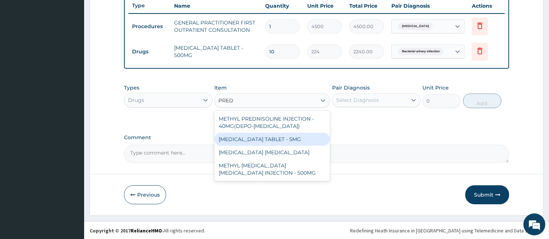
drag, startPoint x: 271, startPoint y: 141, endPoint x: 300, endPoint y: 126, distance: 32.7
click at [272, 141] on div "[MEDICAL_DATA] TABLET - 5MG" at bounding box center [272, 139] width 116 height 13
type input "48"
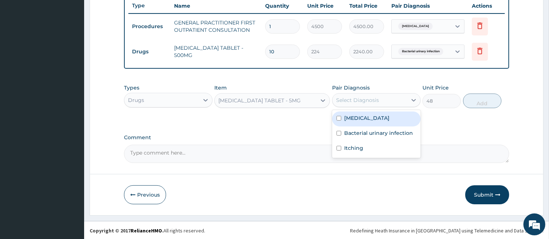
click at [367, 104] on div "Select Diagnosis" at bounding box center [369, 100] width 75 height 12
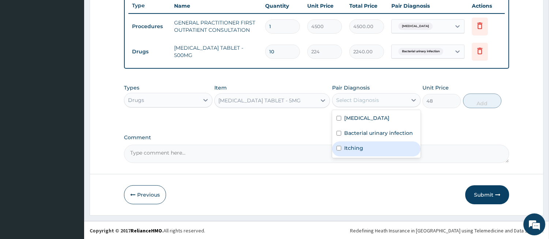
click at [359, 149] on label "Itching" at bounding box center [353, 147] width 19 height 7
checkbox input "true"
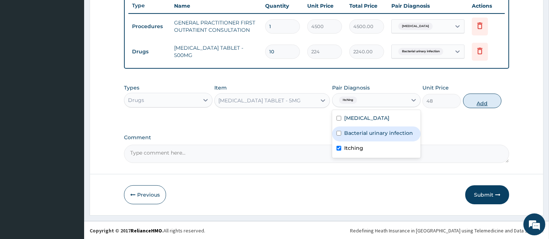
click at [477, 103] on button "Add" at bounding box center [482, 101] width 38 height 15
type input "0"
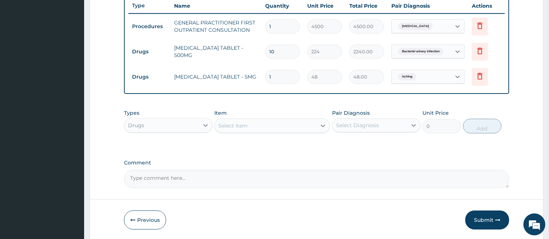
type input "10"
type input "480.00"
type input "10"
click at [289, 125] on div "Select Item" at bounding box center [266, 126] width 102 height 12
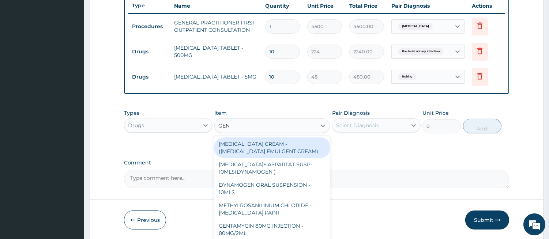
type input "GENT"
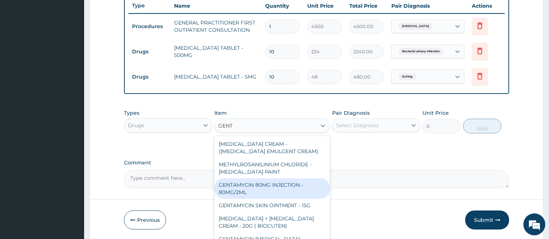
click at [286, 187] on div "GENTAMYCIN 80MG INJECTION - 80MG/2ML" at bounding box center [272, 188] width 116 height 20
type input "320"
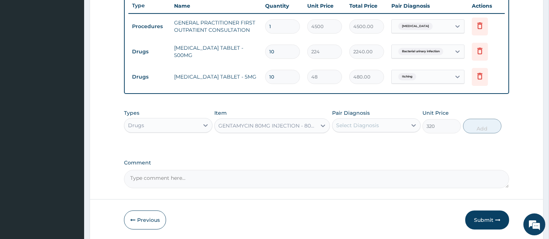
click at [353, 125] on div "Select Diagnosis" at bounding box center [357, 125] width 43 height 7
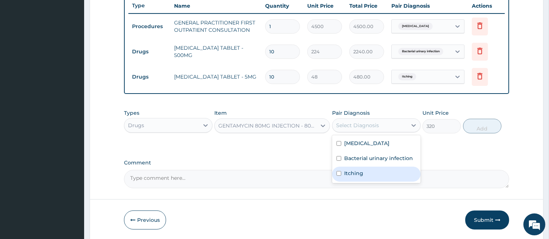
click at [344, 173] on label "Itching" at bounding box center [353, 173] width 19 height 7
checkbox input "true"
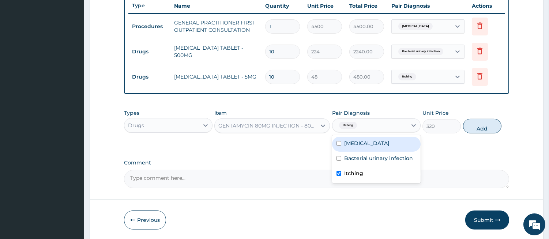
click at [473, 124] on button "Add" at bounding box center [482, 126] width 38 height 15
type input "0"
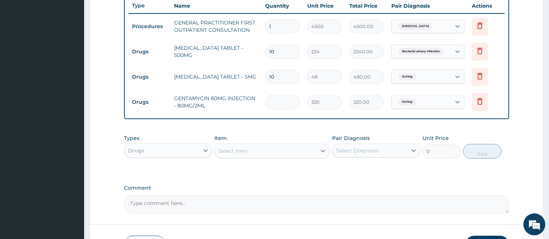
type input "0.00"
type input "2"
type input "640.00"
type input "2"
click at [277, 152] on div "Select Item" at bounding box center [266, 151] width 102 height 12
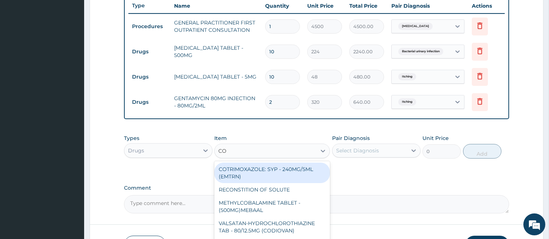
type input "COU"
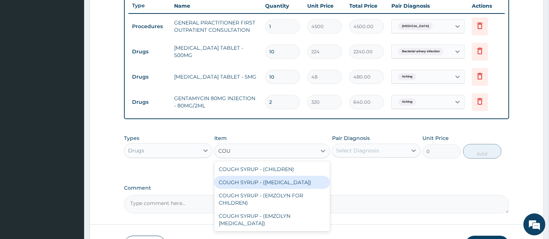
click at [284, 182] on div "COUGH SYRUP - ([MEDICAL_DATA])" at bounding box center [272, 182] width 116 height 13
type input "1280"
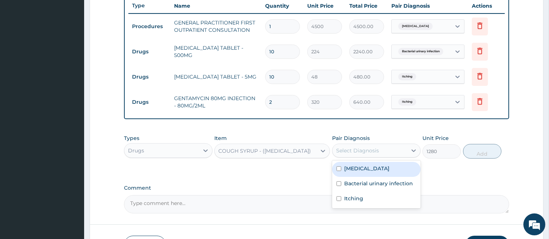
click at [362, 152] on div "Select Diagnosis" at bounding box center [357, 150] width 43 height 7
click at [348, 170] on label "[MEDICAL_DATA]" at bounding box center [366, 168] width 45 height 7
checkbox input "true"
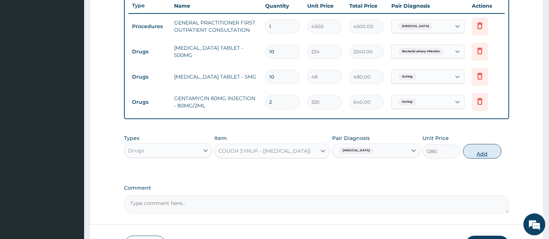
click at [472, 154] on button "Add" at bounding box center [482, 151] width 38 height 15
type input "0"
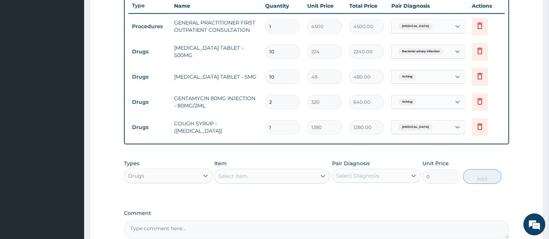
click at [302, 177] on div "Select Item" at bounding box center [266, 176] width 102 height 12
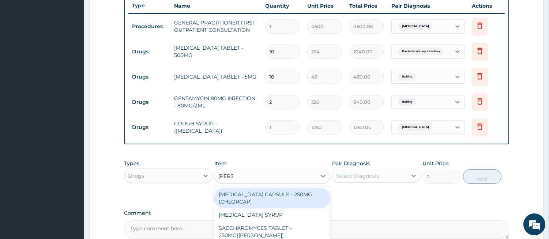
type input "LORAT"
click at [300, 194] on div "[MEDICAL_DATA] TABLET - 10MG (LORATYN)" at bounding box center [272, 198] width 116 height 20
type input "112"
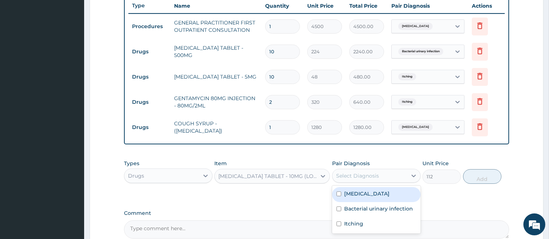
click at [344, 173] on div "Select Diagnosis" at bounding box center [357, 175] width 43 height 7
click at [350, 193] on label "[MEDICAL_DATA]" at bounding box center [366, 193] width 45 height 7
checkbox input "true"
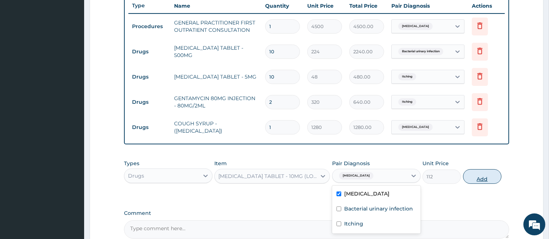
click at [481, 174] on button "Add" at bounding box center [482, 176] width 38 height 15
type input "0"
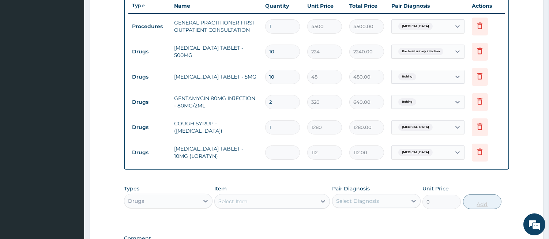
type input "0.00"
type input "5"
type input "560.00"
type input "5"
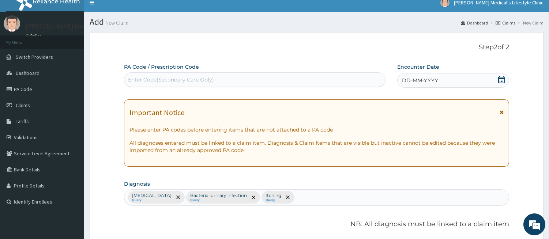
click at [409, 79] on span "DD-MM-YYYY" at bounding box center [420, 80] width 36 height 7
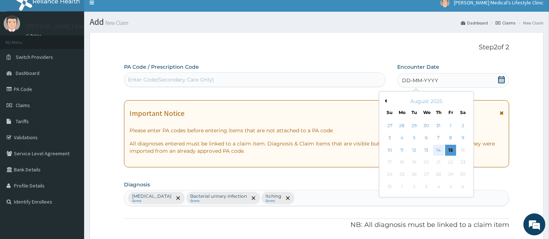
click at [441, 150] on div "14" at bounding box center [438, 150] width 11 height 11
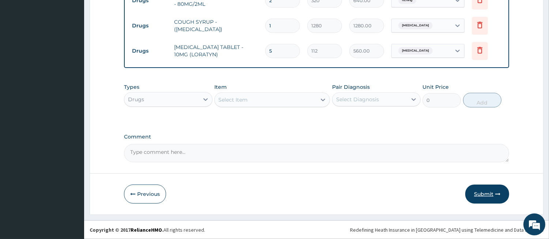
click at [490, 192] on button "Submit" at bounding box center [487, 194] width 44 height 19
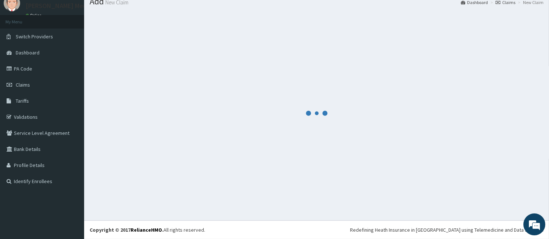
scroll to position [379, 0]
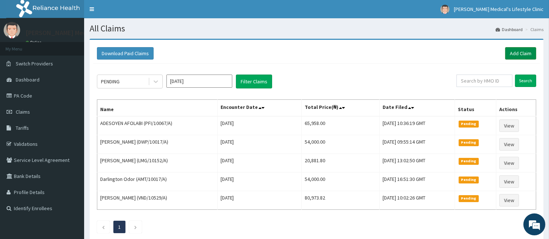
click at [510, 47] on link "Add Claim" at bounding box center [520, 53] width 31 height 12
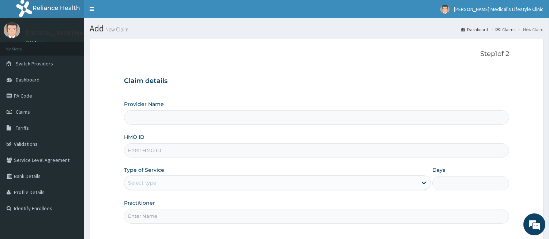
drag, startPoint x: 0, startPoint y: 0, endPoint x: 209, endPoint y: 151, distance: 258.0
click at [209, 151] on input "HMO ID" at bounding box center [316, 150] width 385 height 14
type input "[PERSON_NAME] Medical's Lifestyle clinic"
paste input "PMH/10321/A"
type input "PMH/10321/A"
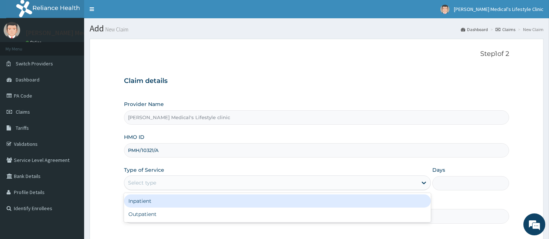
click at [177, 178] on div "Select type" at bounding box center [270, 183] width 293 height 12
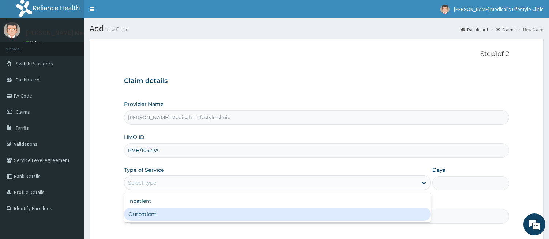
click at [161, 209] on div "Outpatient" at bounding box center [277, 214] width 307 height 13
type input "1"
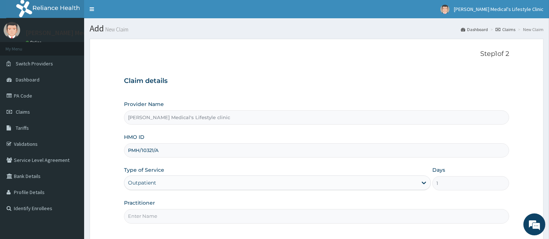
click at [159, 216] on input "Practitioner" at bounding box center [316, 216] width 385 height 14
type input "[PERSON_NAME]"
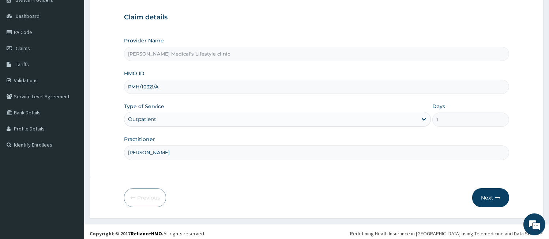
scroll to position [67, 0]
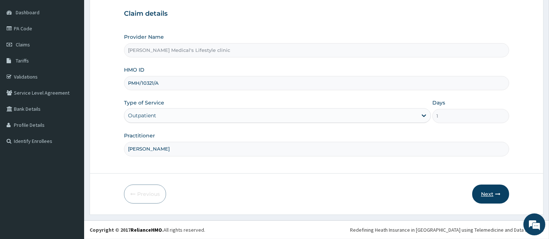
click at [485, 192] on button "Next" at bounding box center [490, 194] width 37 height 19
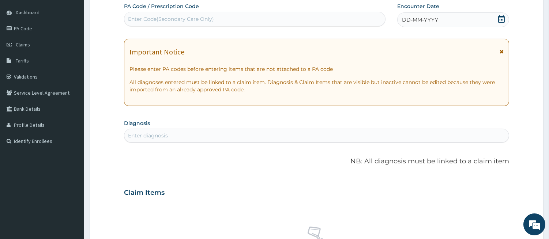
scroll to position [0, 0]
click at [198, 21] on div "Enter Code(Secondary Care Only)" at bounding box center [171, 18] width 86 height 7
paste input "PA/734595"
type input "PA/734595"
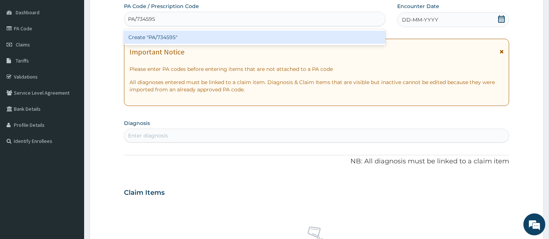
click at [181, 39] on div "Create "PA/734595"" at bounding box center [254, 37] width 261 height 13
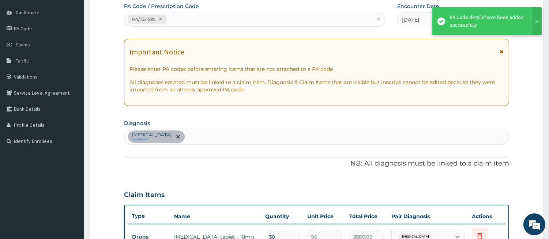
scroll to position [209, 0]
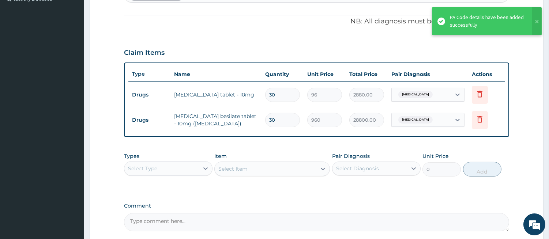
drag, startPoint x: 280, startPoint y: 95, endPoint x: 265, endPoint y: 96, distance: 15.0
click at [265, 96] on input "30" at bounding box center [282, 95] width 35 height 14
type input "1"
type input "96.00"
type input "14"
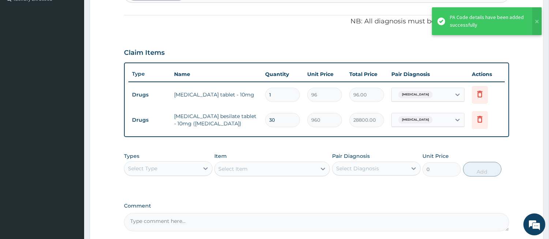
type input "1344.00"
type input "14"
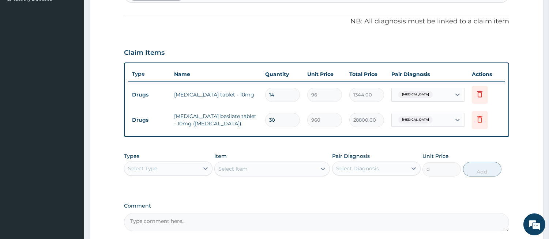
drag, startPoint x: 277, startPoint y: 118, endPoint x: 269, endPoint y: 122, distance: 8.7
click at [269, 122] on input "30" at bounding box center [282, 120] width 35 height 14
type input "1"
type input "960.00"
type input "14"
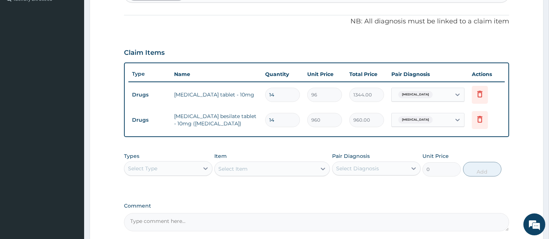
type input "13440.00"
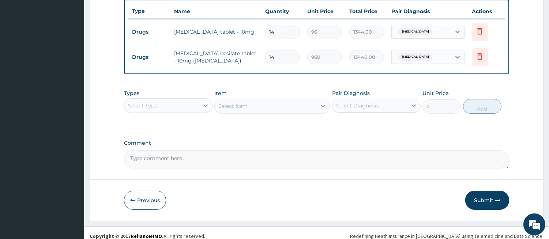
scroll to position [277, 0]
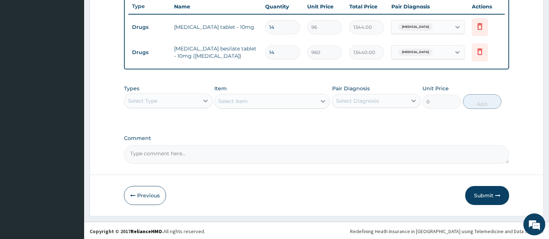
type input "14"
click at [179, 103] on div "Select Type" at bounding box center [161, 101] width 75 height 12
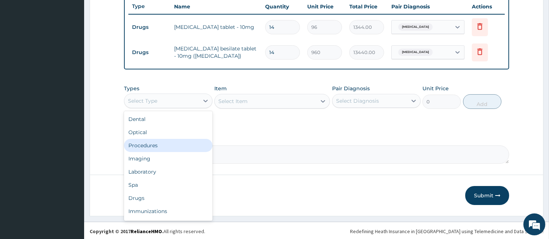
click at [165, 144] on div "Procedures" at bounding box center [168, 145] width 88 height 13
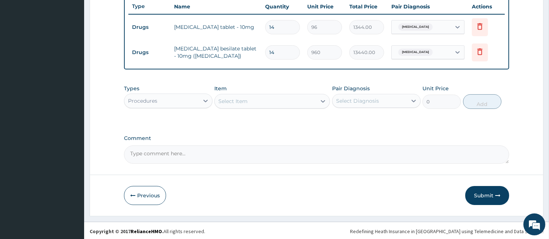
click at [257, 99] on div "Select Item" at bounding box center [266, 101] width 102 height 12
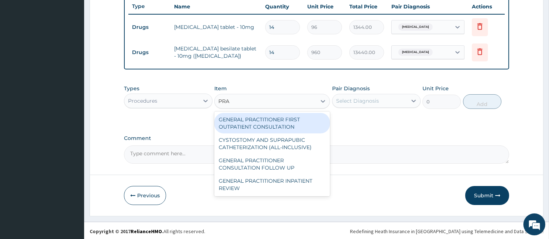
type input "PRAC"
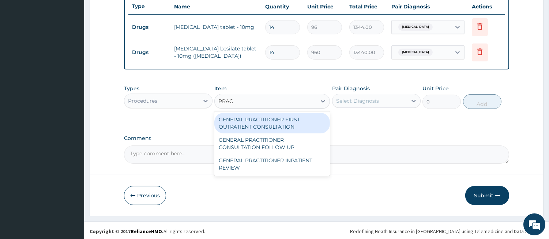
click at [280, 123] on div "GENERAL PRACTITIONER FIRST OUTPATIENT CONSULTATION" at bounding box center [272, 123] width 116 height 20
type input "4500"
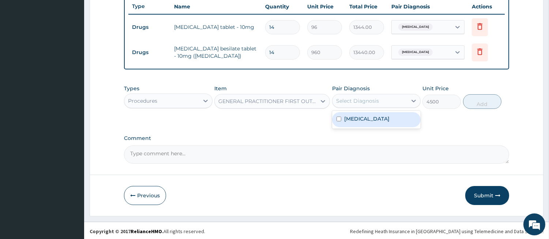
click at [342, 95] on div "Select Diagnosis" at bounding box center [369, 101] width 75 height 12
click at [348, 116] on label "Essential hypertension" at bounding box center [366, 118] width 45 height 7
checkbox input "true"
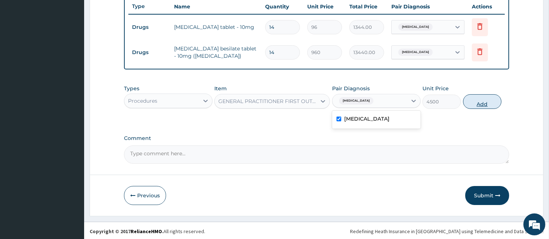
click at [473, 104] on button "Add" at bounding box center [482, 101] width 38 height 15
type input "0"
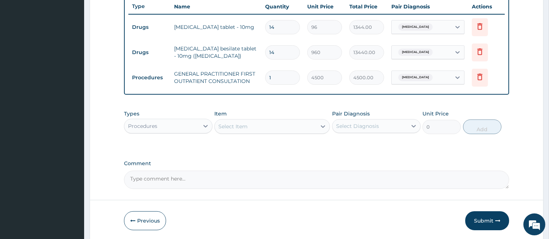
click at [290, 122] on div "Select Item" at bounding box center [266, 127] width 102 height 12
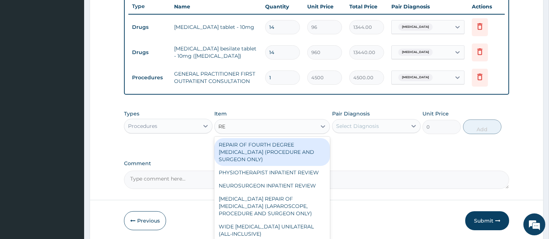
type input "REG"
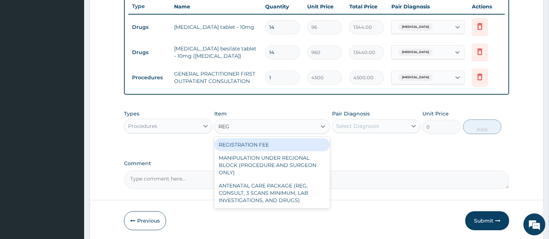
click at [274, 144] on div "REGISTRATION FEE" at bounding box center [272, 144] width 116 height 13
type input "3000"
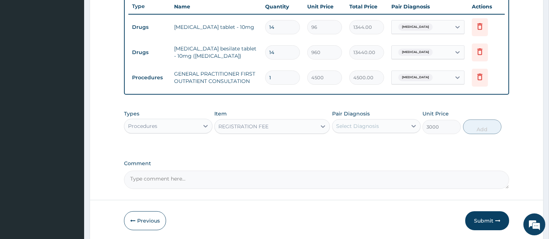
click at [372, 126] on div "Select Diagnosis" at bounding box center [357, 125] width 43 height 7
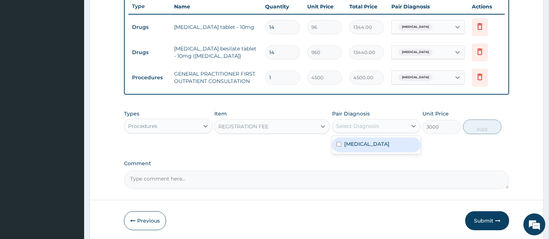
click at [365, 141] on label "Essential hypertension" at bounding box center [366, 143] width 45 height 7
checkbox input "true"
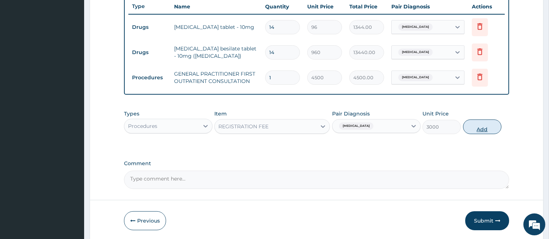
click at [470, 129] on button "Add" at bounding box center [482, 127] width 38 height 15
type input "0"
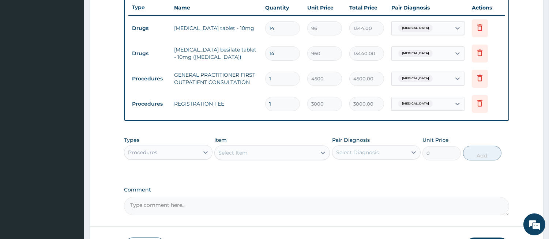
scroll to position [261, 0]
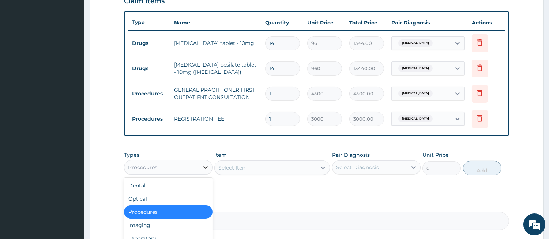
click at [200, 173] on div at bounding box center [205, 167] width 13 height 13
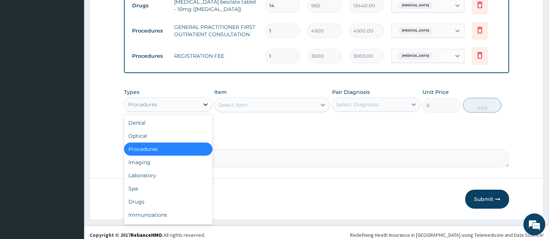
scroll to position [329, 0]
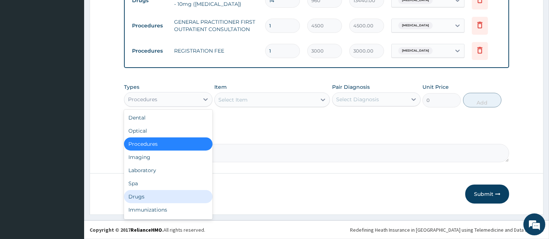
click at [188, 198] on div "Drugs" at bounding box center [168, 196] width 88 height 13
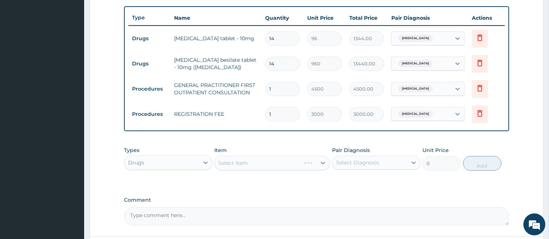
scroll to position [261, 0]
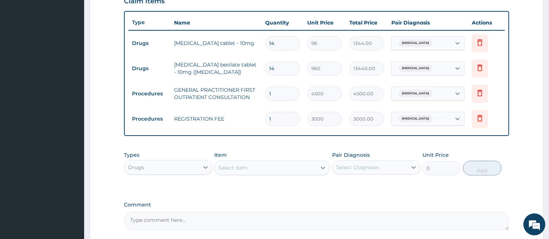
click at [297, 166] on div "Select Item" at bounding box center [266, 168] width 102 height 12
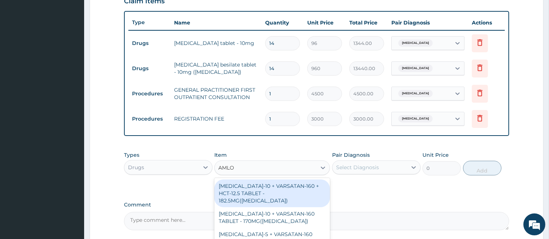
type input "AMLOD"
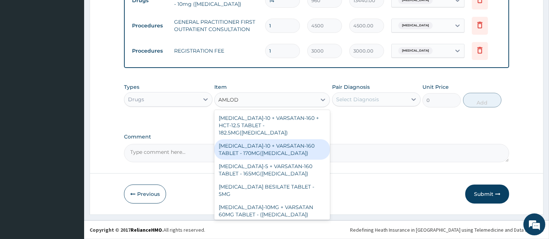
scroll to position [68, 0]
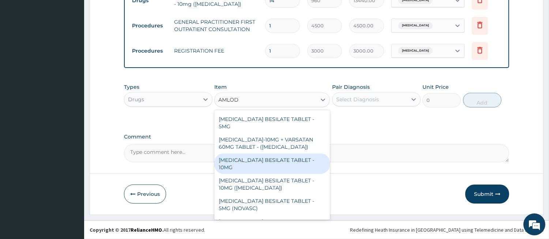
click at [309, 154] on div "AMLODIPINE BESILATE TABLET - 10MG" at bounding box center [272, 164] width 116 height 20
type input "128"
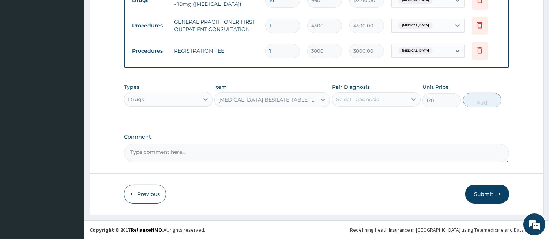
click at [360, 99] on div "Select Diagnosis" at bounding box center [357, 99] width 43 height 7
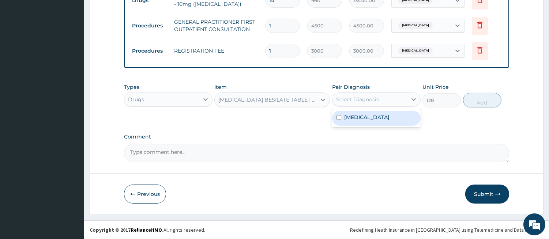
click at [359, 125] on div "Essential hypertension" at bounding box center [376, 118] width 88 height 15
checkbox input "true"
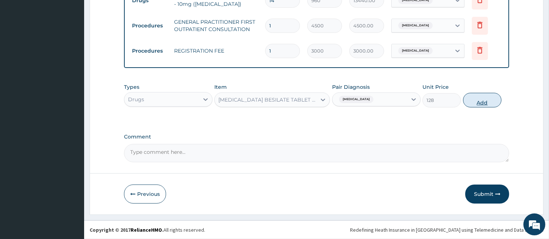
click at [482, 100] on button "Add" at bounding box center [482, 100] width 38 height 15
type input "0"
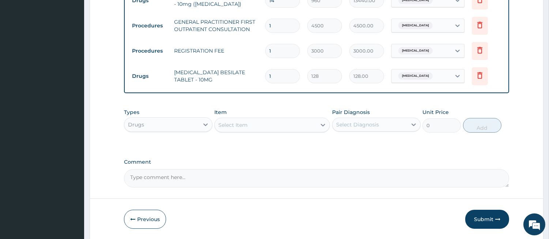
type input "10"
type input "1280.00"
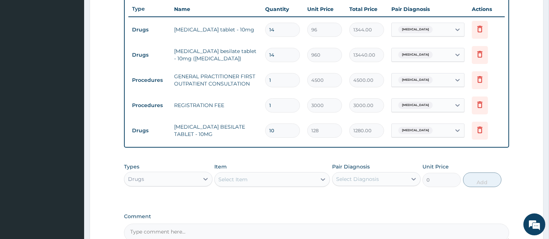
scroll to position [261, 0]
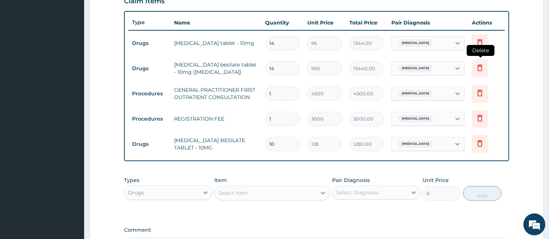
type input "10"
click at [477, 67] on icon at bounding box center [479, 67] width 9 height 9
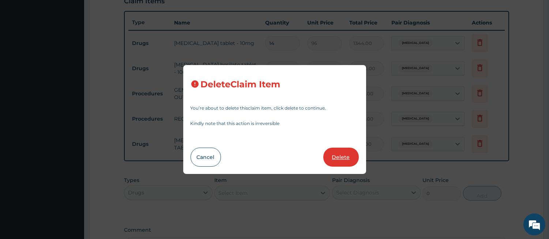
click at [341, 155] on button "Delete" at bounding box center [340, 157] width 35 height 19
type input "1"
type input "4500"
type input "4500.00"
type input "3000"
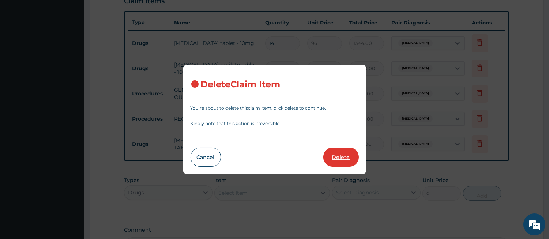
type input "3000.00"
type input "10"
type input "128"
type input "1280.00"
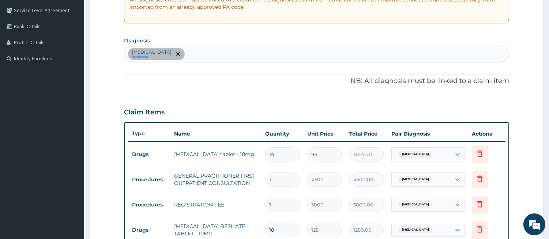
scroll to position [271, 0]
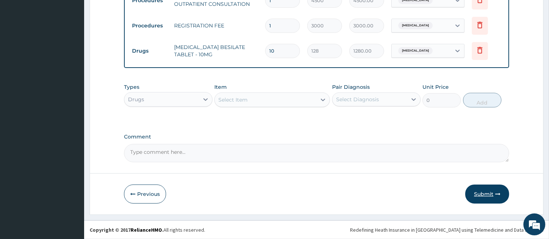
click at [493, 194] on button "Submit" at bounding box center [487, 194] width 44 height 19
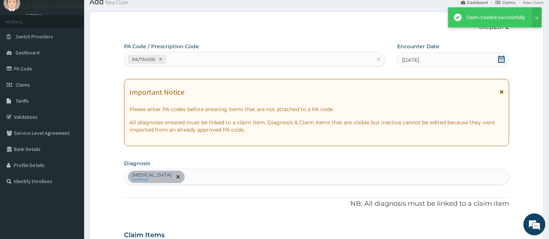
scroll to position [329, 0]
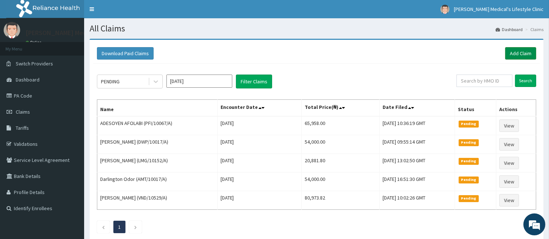
click at [522, 57] on link "Add Claim" at bounding box center [520, 53] width 31 height 12
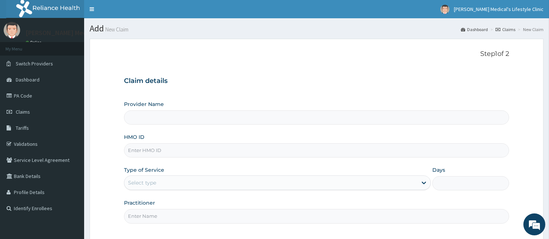
type input "[PERSON_NAME] Medical's Lifestyle clinic"
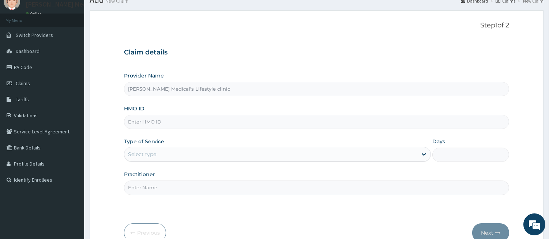
scroll to position [67, 0]
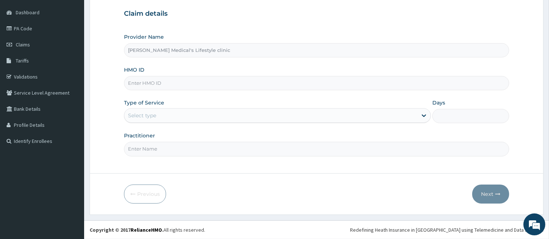
click at [184, 87] on input "HMO ID" at bounding box center [316, 83] width 385 height 14
paste input "[PERSON_NAME] ANUOLUWAPO [PERSON_NAME]"
type input "[PERSON_NAME] ANUOLUWAPO [PERSON_NAME]"
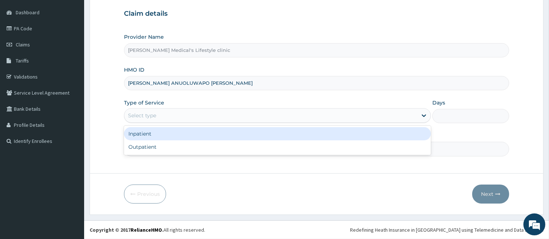
click at [169, 117] on div "Select type" at bounding box center [270, 116] width 293 height 12
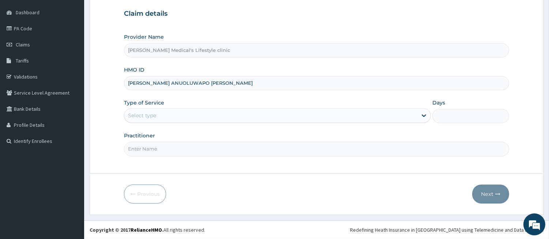
drag, startPoint x: 222, startPoint y: 82, endPoint x: 128, endPoint y: 83, distance: 93.2
click at [128, 83] on input "[PERSON_NAME] ANUOLUWAPO [PERSON_NAME]" at bounding box center [316, 83] width 385 height 14
paste input "QAO/10313/A"
type input "QAO/10313/A"
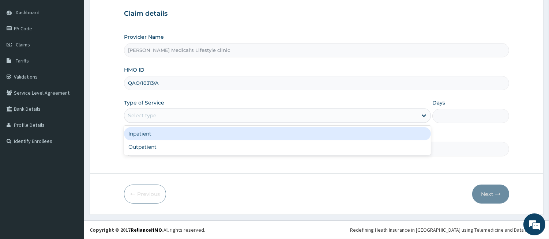
click at [141, 116] on div "Select type" at bounding box center [142, 115] width 28 height 7
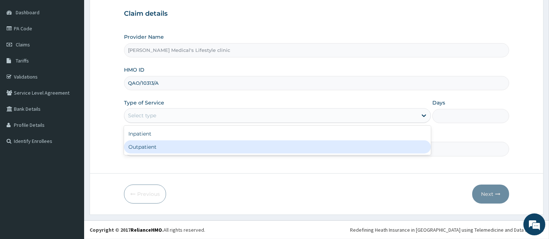
click at [145, 146] on div "Outpatient" at bounding box center [277, 146] width 307 height 13
type input "1"
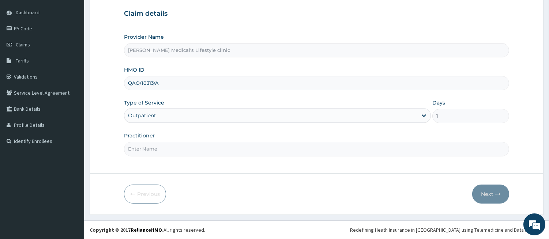
drag, startPoint x: 148, startPoint y: 147, endPoint x: 148, endPoint y: 143, distance: 3.7
click at [148, 147] on input "Practitioner" at bounding box center [316, 149] width 385 height 14
type input "[PERSON_NAME]"
click at [494, 190] on button "Next" at bounding box center [490, 194] width 37 height 19
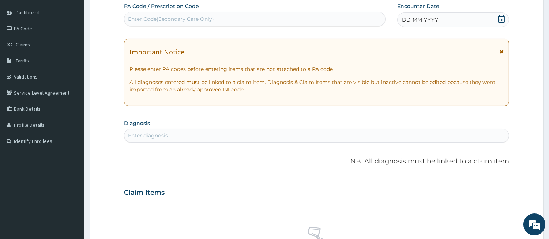
click at [158, 133] on div "Enter diagnosis" at bounding box center [148, 135] width 40 height 7
type input "PUD"
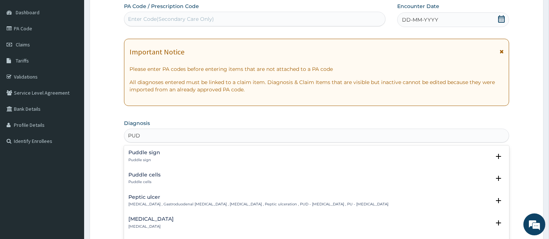
click at [157, 202] on p "[MEDICAL_DATA] , Gastroduodenal [MEDICAL_DATA] , [MEDICAL_DATA] , Peptic ulcera…" at bounding box center [258, 204] width 260 height 5
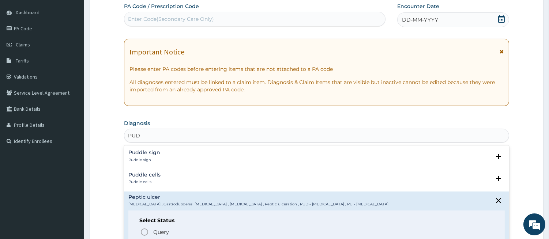
click at [145, 226] on div "Select Status Query Query covers suspected (?), Keep in view (kiv), Ruled out (…" at bounding box center [316, 234] width 376 height 46
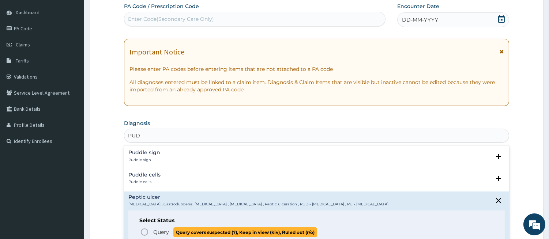
click at [146, 233] on icon "status option query" at bounding box center [144, 232] width 9 height 9
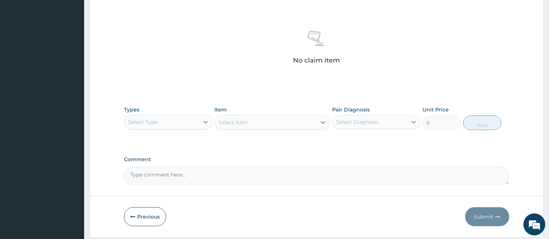
scroll to position [271, 0]
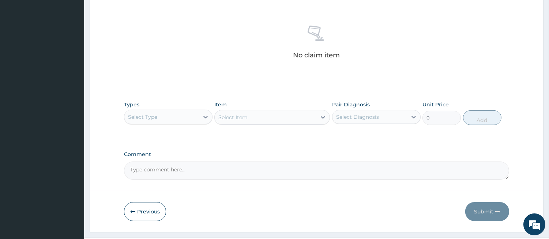
click at [178, 122] on div "Select Type" at bounding box center [161, 117] width 75 height 12
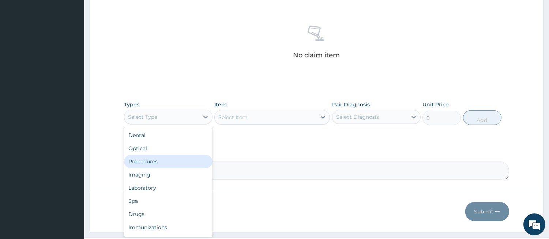
click at [166, 161] on div "Procedures" at bounding box center [168, 161] width 88 height 13
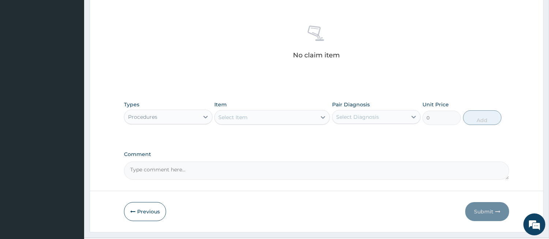
click at [303, 121] on div "Select Item" at bounding box center [266, 117] width 102 height 12
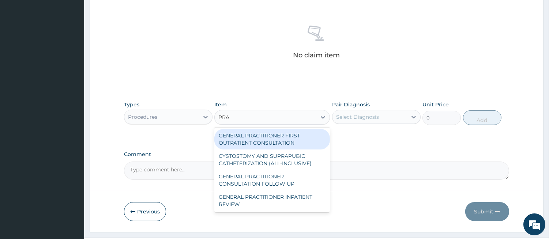
type input "PRAC"
click at [288, 141] on div "GENERAL PRACTITIONER FIRST OUTPATIENT CONSULTATION" at bounding box center [272, 139] width 116 height 20
type input "4500"
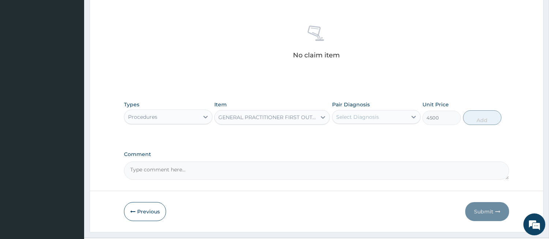
click at [340, 114] on div "Select Diagnosis" at bounding box center [357, 116] width 43 height 7
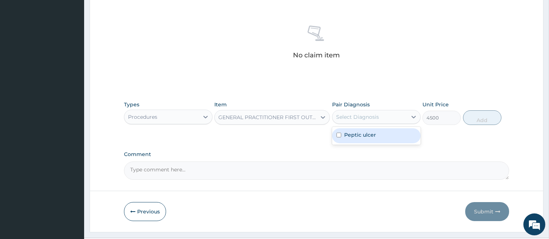
click at [342, 138] on div "Peptic ulcer" at bounding box center [376, 135] width 88 height 15
checkbox input "true"
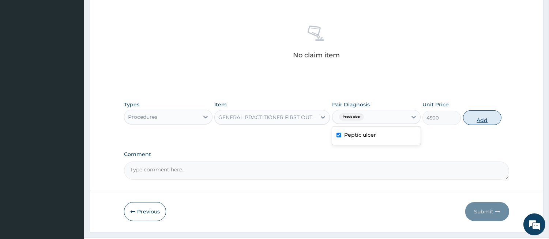
click at [476, 122] on button "Add" at bounding box center [482, 117] width 38 height 15
type input "0"
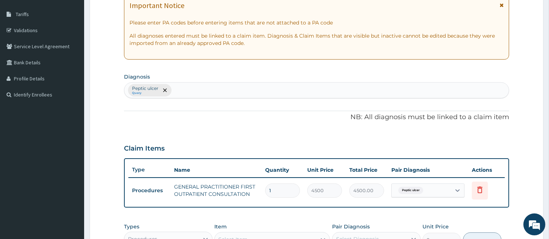
scroll to position [0, 0]
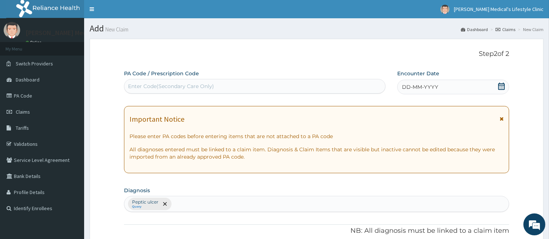
click at [425, 88] on span "DD-MM-YYYY" at bounding box center [420, 86] width 36 height 7
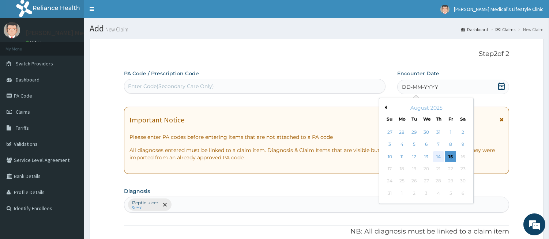
click at [439, 154] on div "14" at bounding box center [438, 156] width 11 height 11
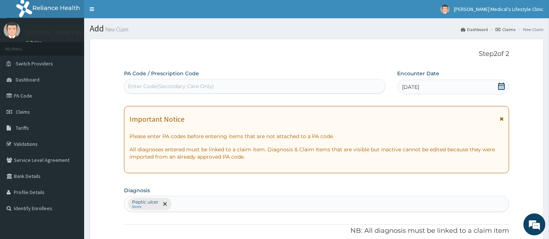
scroll to position [253, 0]
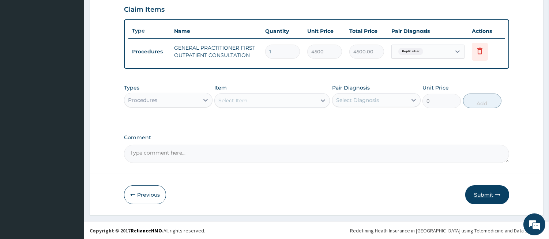
click at [477, 194] on button "Submit" at bounding box center [487, 194] width 44 height 19
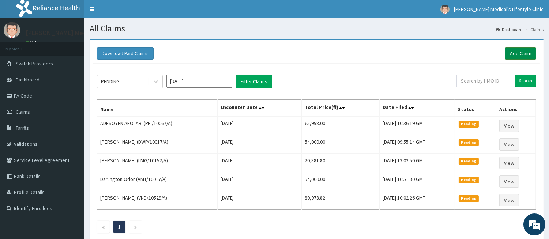
click at [520, 50] on link "Add Claim" at bounding box center [520, 53] width 31 height 12
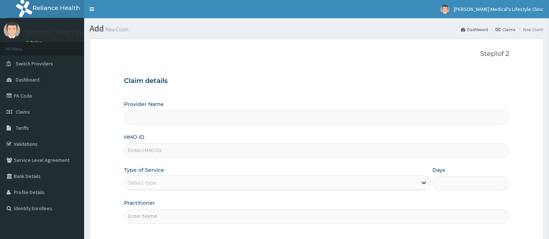
scroll to position [67, 0]
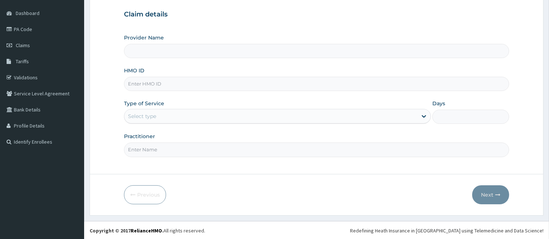
type input "[PERSON_NAME] Medical's Lifestyle clinic"
paste input "PFI/10067/A"
type input "PFI/10067/A"
click at [155, 111] on div "Select type" at bounding box center [270, 116] width 293 height 12
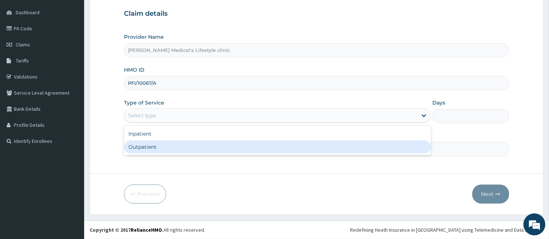
click at [156, 145] on div "Outpatient" at bounding box center [277, 146] width 307 height 13
type input "1"
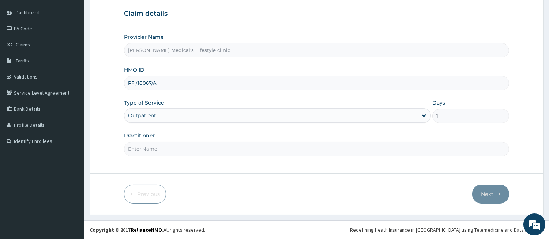
click at [154, 148] on input "Practitioner" at bounding box center [316, 149] width 385 height 14
type input "[PERSON_NAME]"
click at [496, 194] on icon "button" at bounding box center [497, 194] width 5 height 5
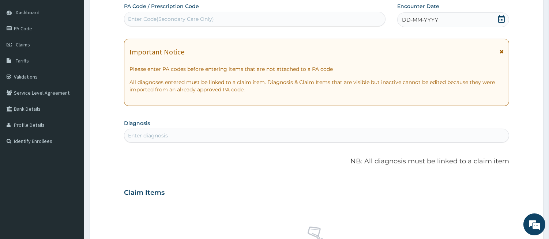
scroll to position [0, 0]
click at [176, 15] on div "Enter Code(Secondary Care Only)" at bounding box center [171, 18] width 86 height 7
paste input "PA/4A2CA0"
type input "PA/4A2CA0"
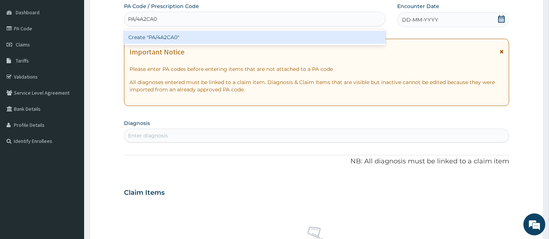
click at [166, 34] on div "Create "PA/4A2CA0"" at bounding box center [254, 37] width 261 height 13
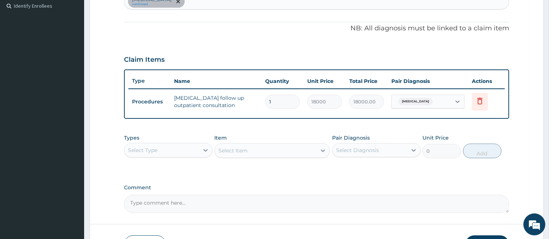
scroll to position [207, 0]
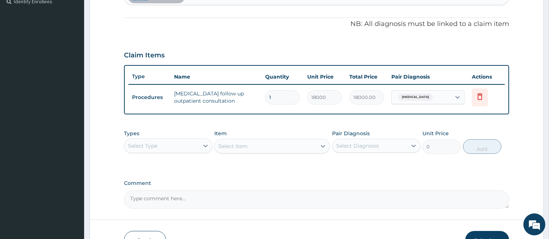
click at [174, 140] on div "Select Type" at bounding box center [161, 146] width 75 height 12
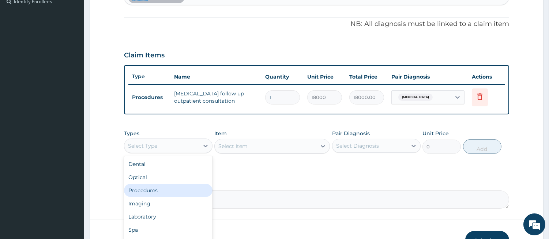
click at [160, 187] on div "Procedures" at bounding box center [168, 190] width 88 height 13
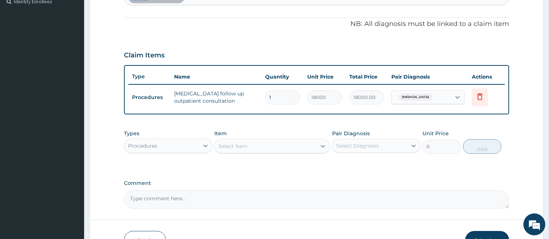
click at [289, 145] on div "Select Item" at bounding box center [266, 146] width 102 height 12
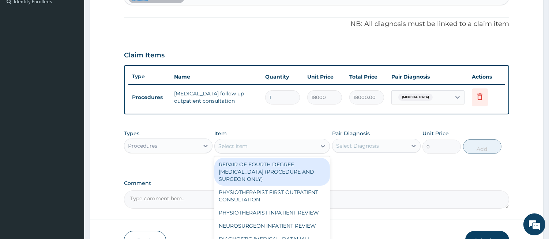
type input "P"
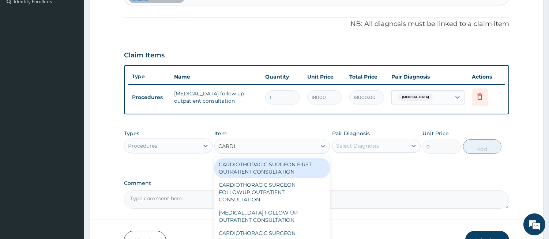
type input "CARDIO"
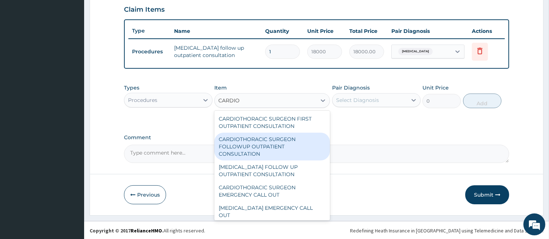
scroll to position [57, 0]
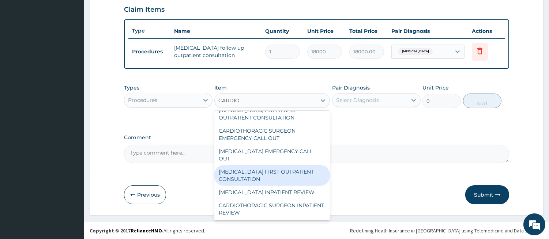
click at [271, 177] on div "[MEDICAL_DATA] FIRST OUTPATIENT CONSULTATION" at bounding box center [272, 175] width 116 height 20
type input "30000"
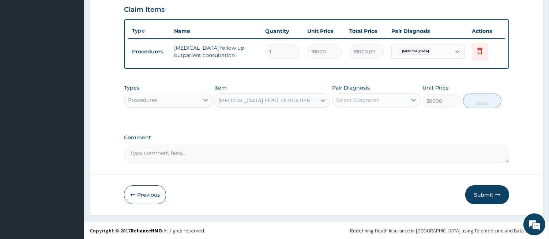
click at [367, 101] on div "Select Diagnosis" at bounding box center [357, 100] width 43 height 7
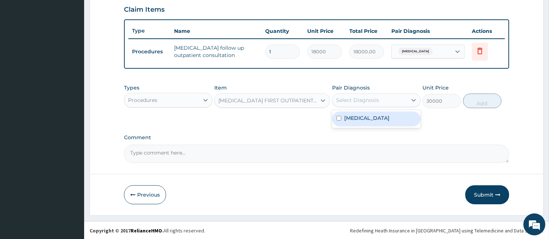
click at [364, 118] on label "[MEDICAL_DATA]" at bounding box center [366, 117] width 45 height 7
checkbox input "true"
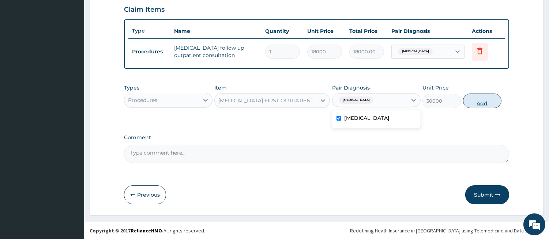
click at [488, 100] on button "Add" at bounding box center [482, 101] width 38 height 15
type input "0"
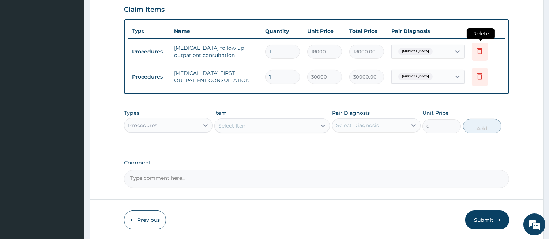
click at [483, 49] on icon at bounding box center [479, 50] width 9 height 9
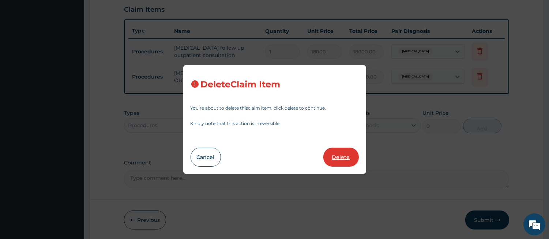
click at [333, 156] on button "Delete" at bounding box center [340, 157] width 35 height 19
type input "30000"
type input "30000.00"
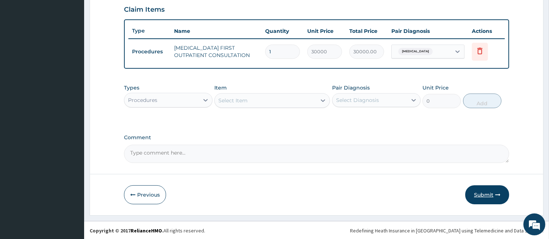
click at [483, 196] on button "Submit" at bounding box center [487, 194] width 44 height 19
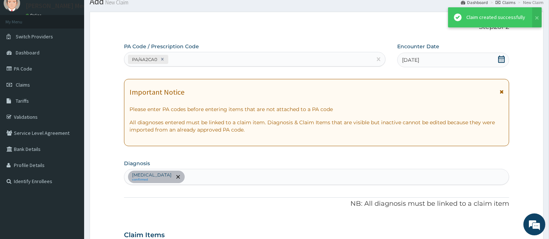
scroll to position [253, 0]
